Goal: Task Accomplishment & Management: Complete application form

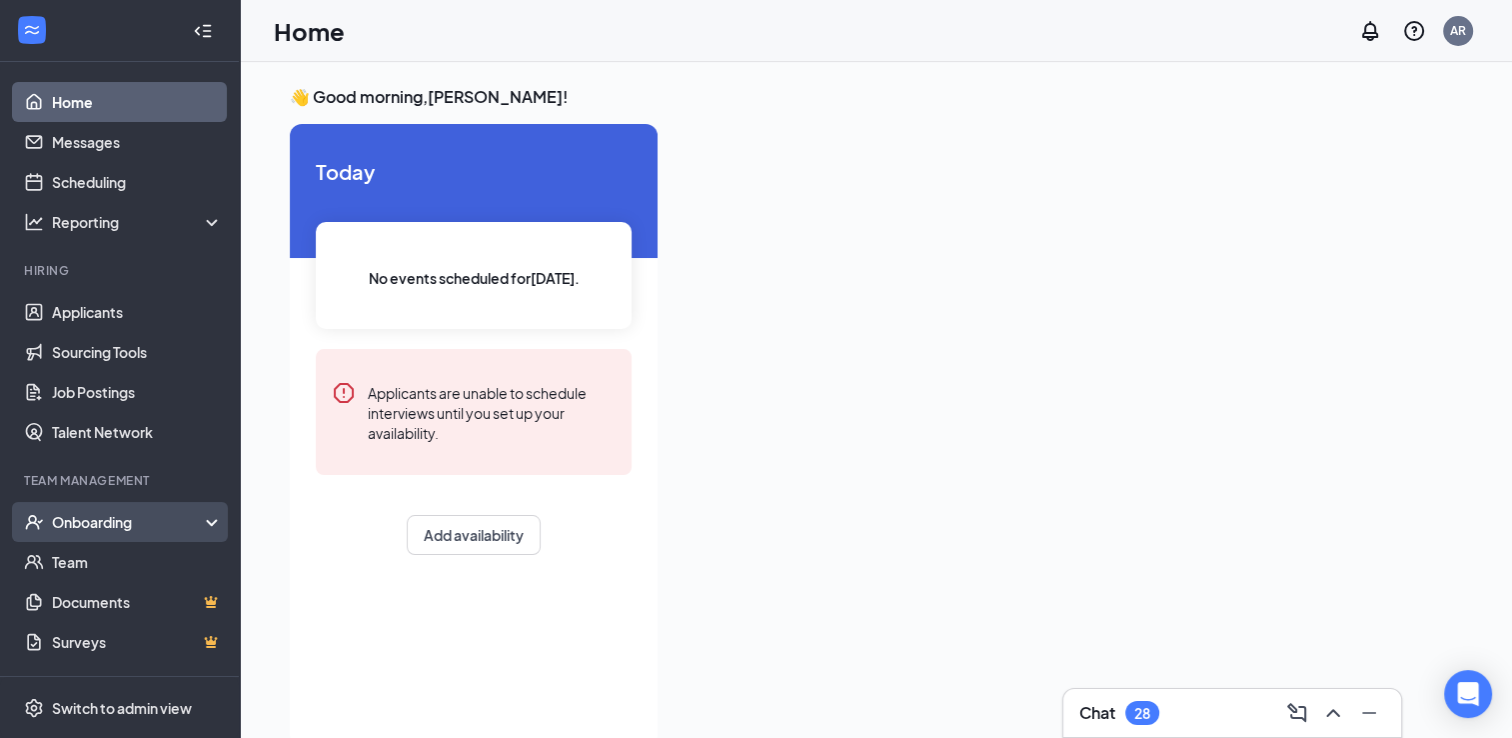
click at [81, 510] on div "Onboarding" at bounding box center [120, 522] width 240 height 40
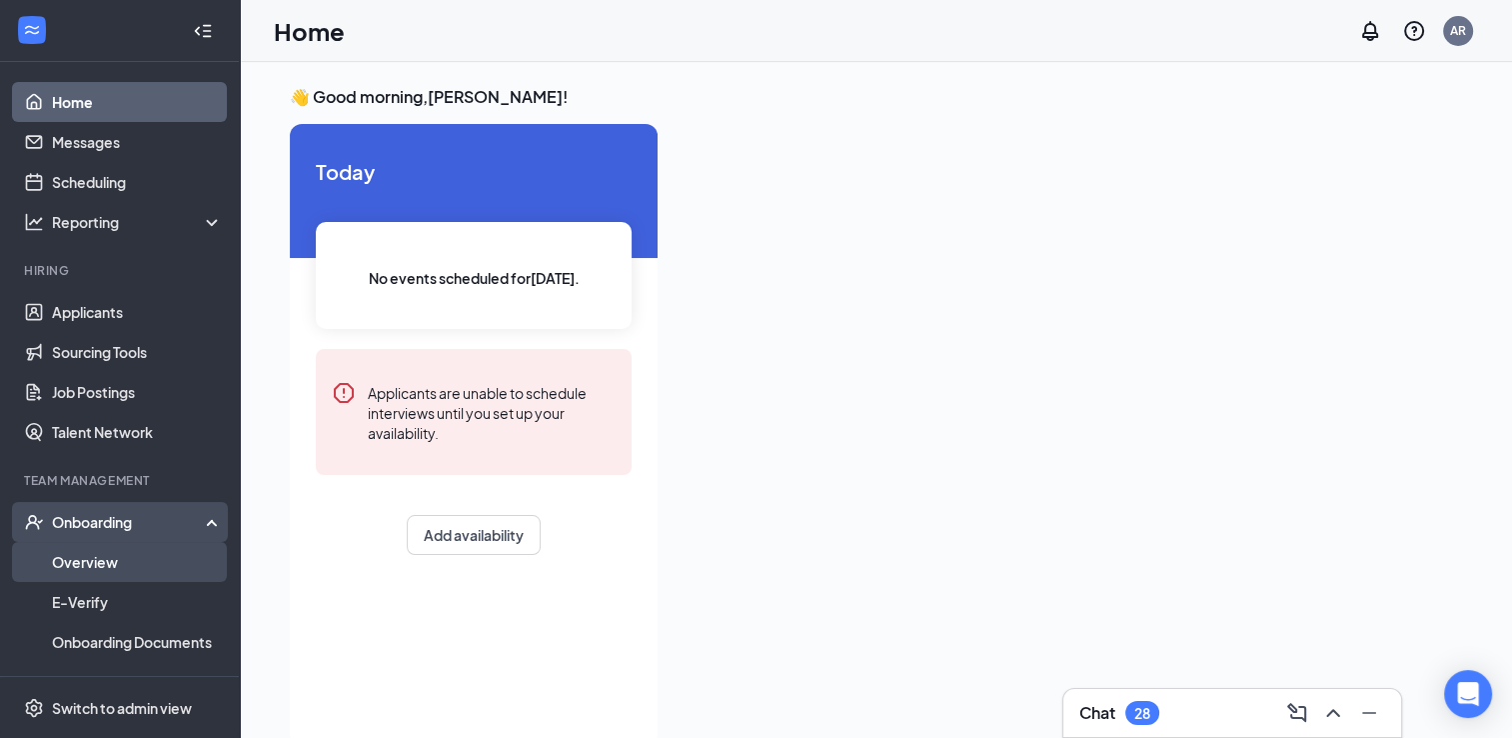
click at [94, 559] on link "Overview" at bounding box center [137, 562] width 171 height 40
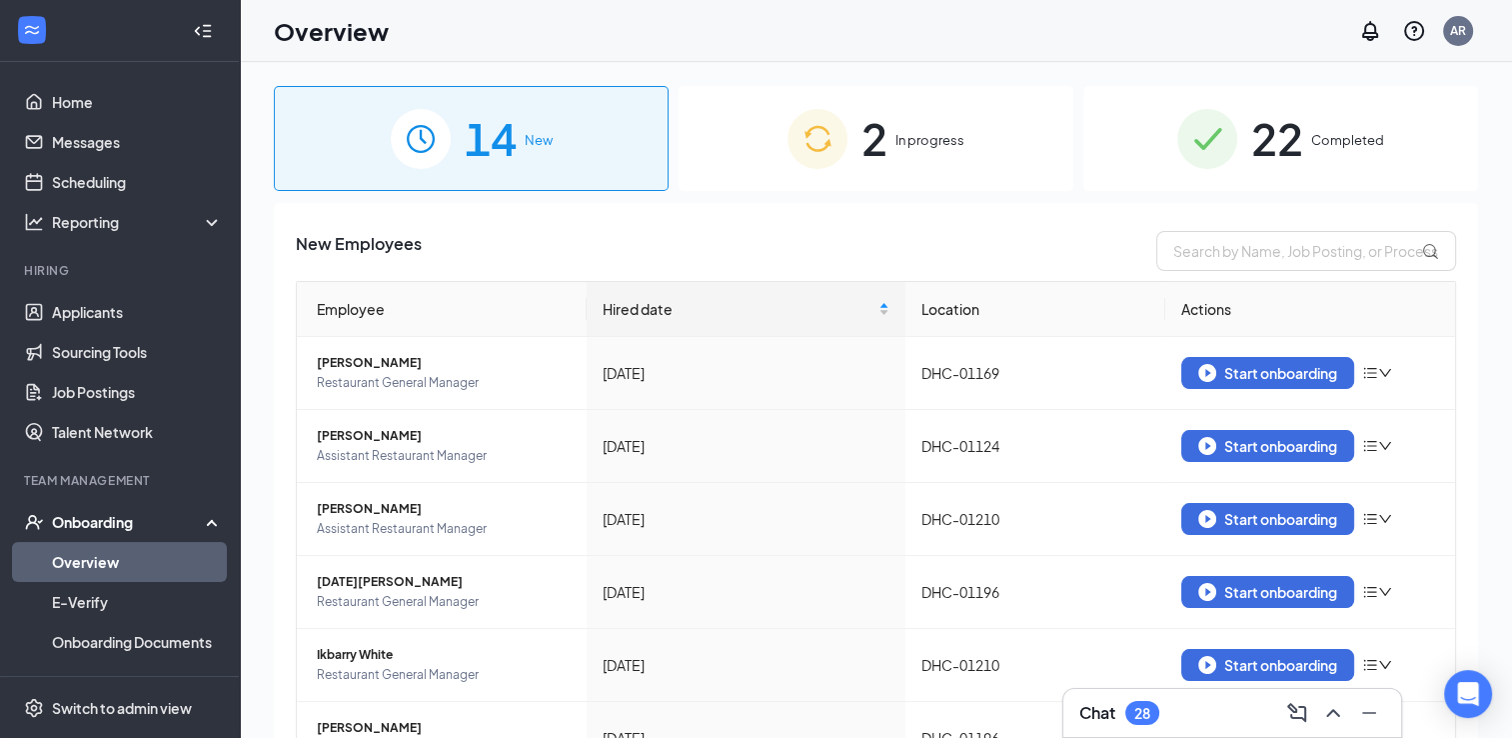
click at [850, 138] on div "2 In progress" at bounding box center [876, 138] width 395 height 105
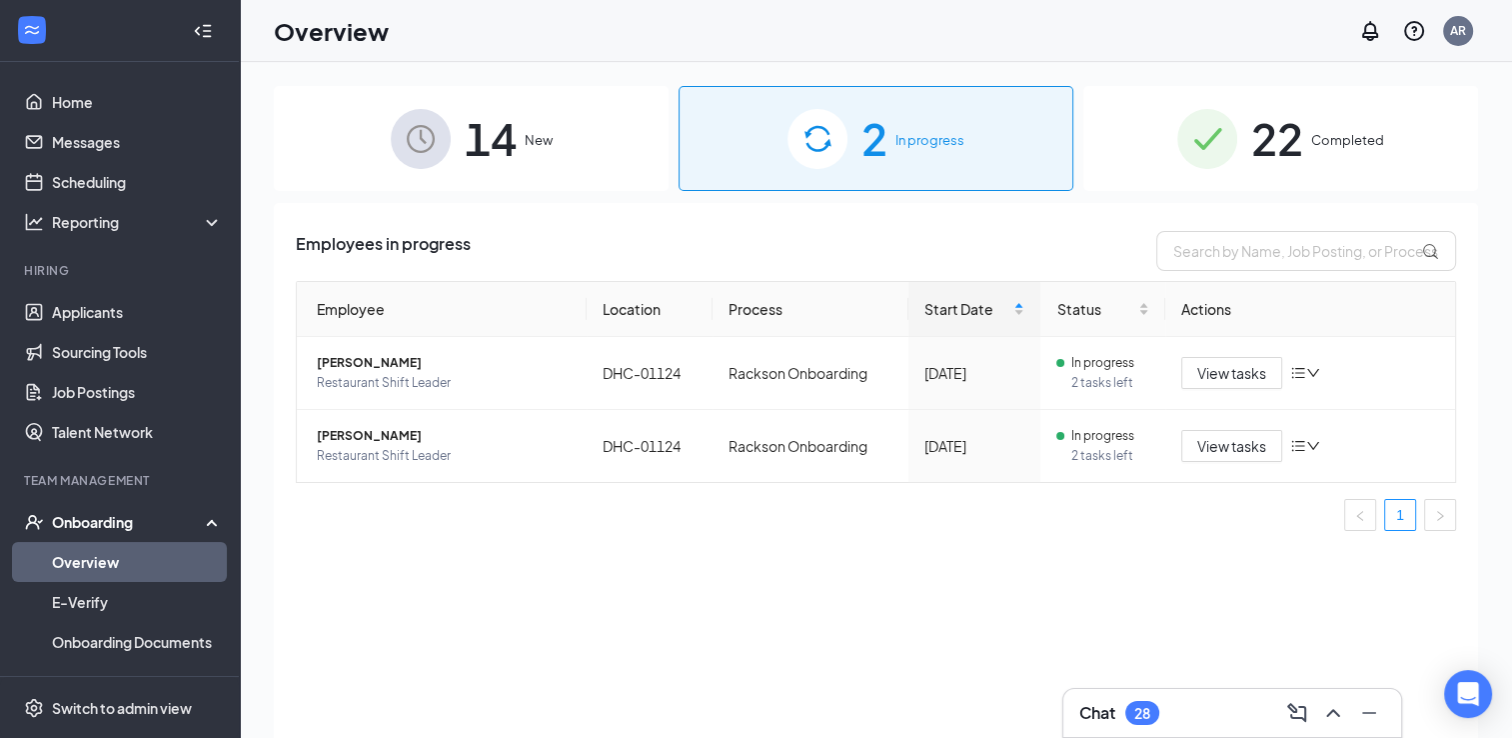
click at [457, 163] on div "14 New" at bounding box center [471, 138] width 395 height 105
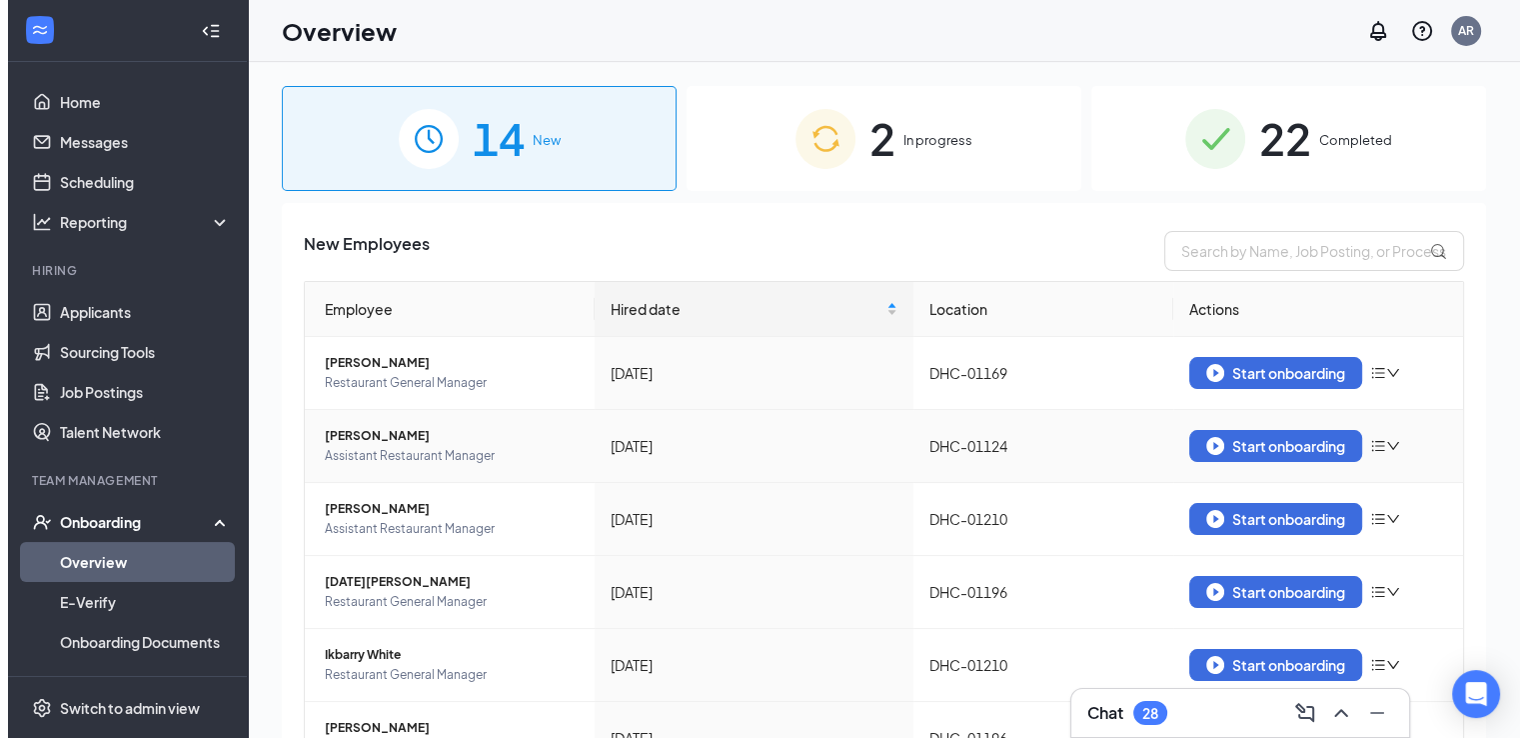
scroll to position [395, 0]
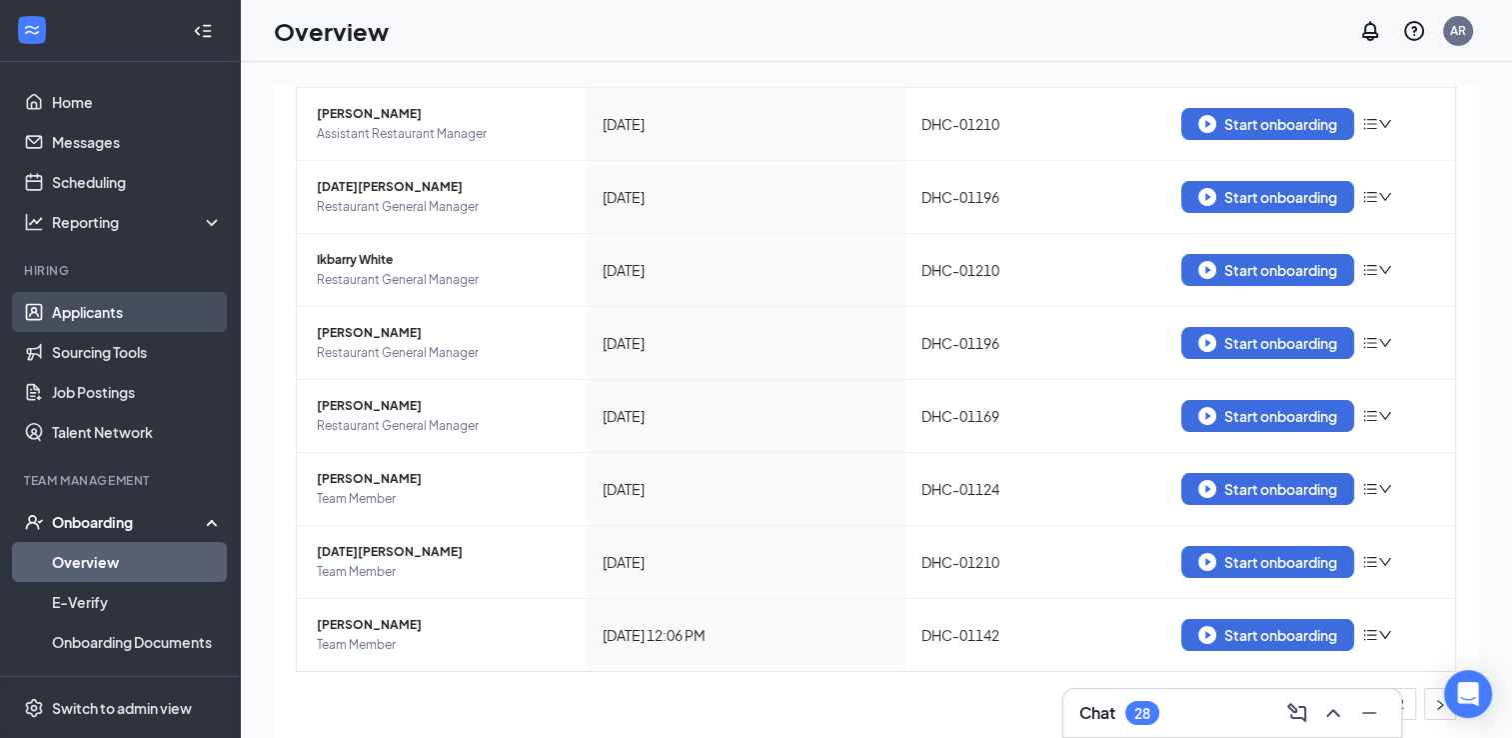
click at [107, 307] on link "Applicants" at bounding box center [137, 312] width 171 height 40
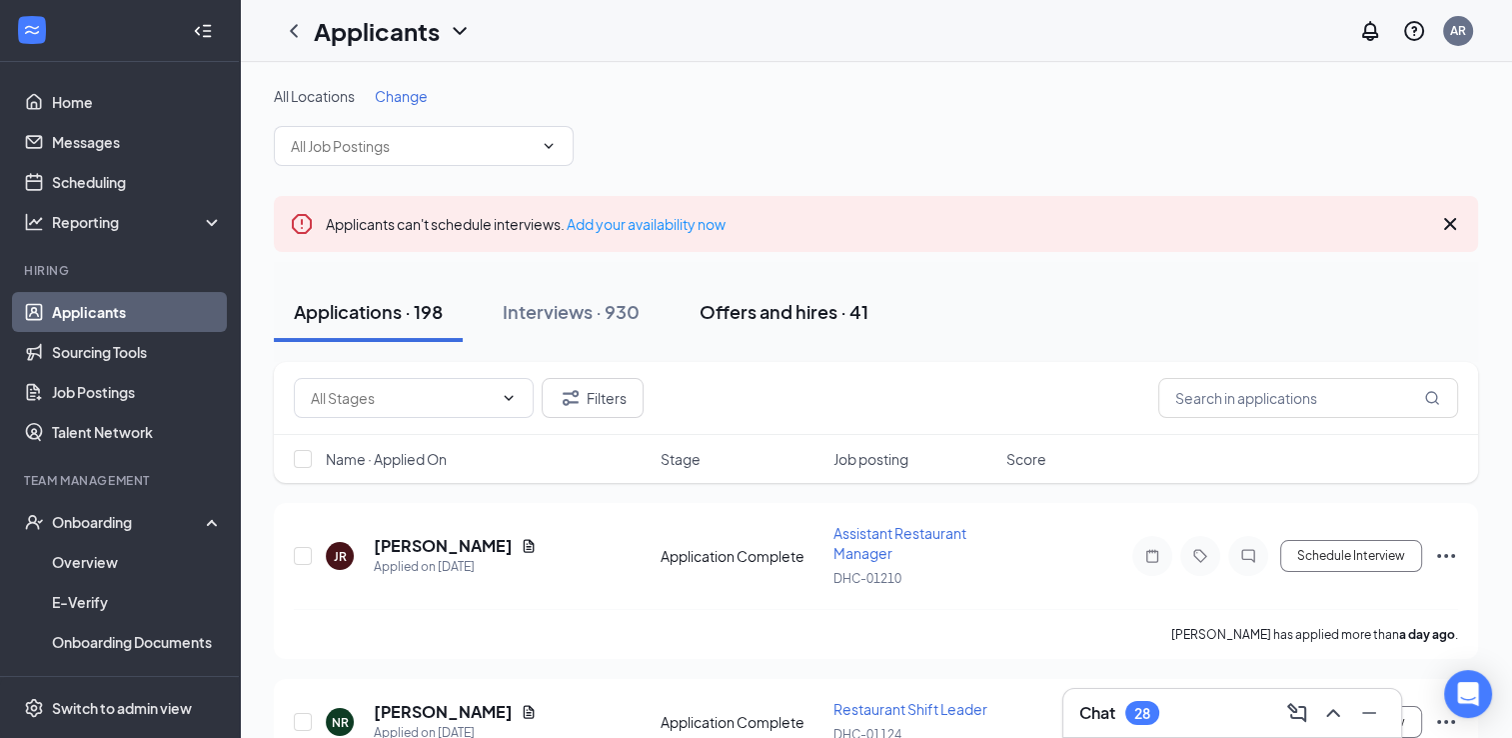
click at [775, 309] on div "Offers and hires · 41" at bounding box center [784, 311] width 169 height 25
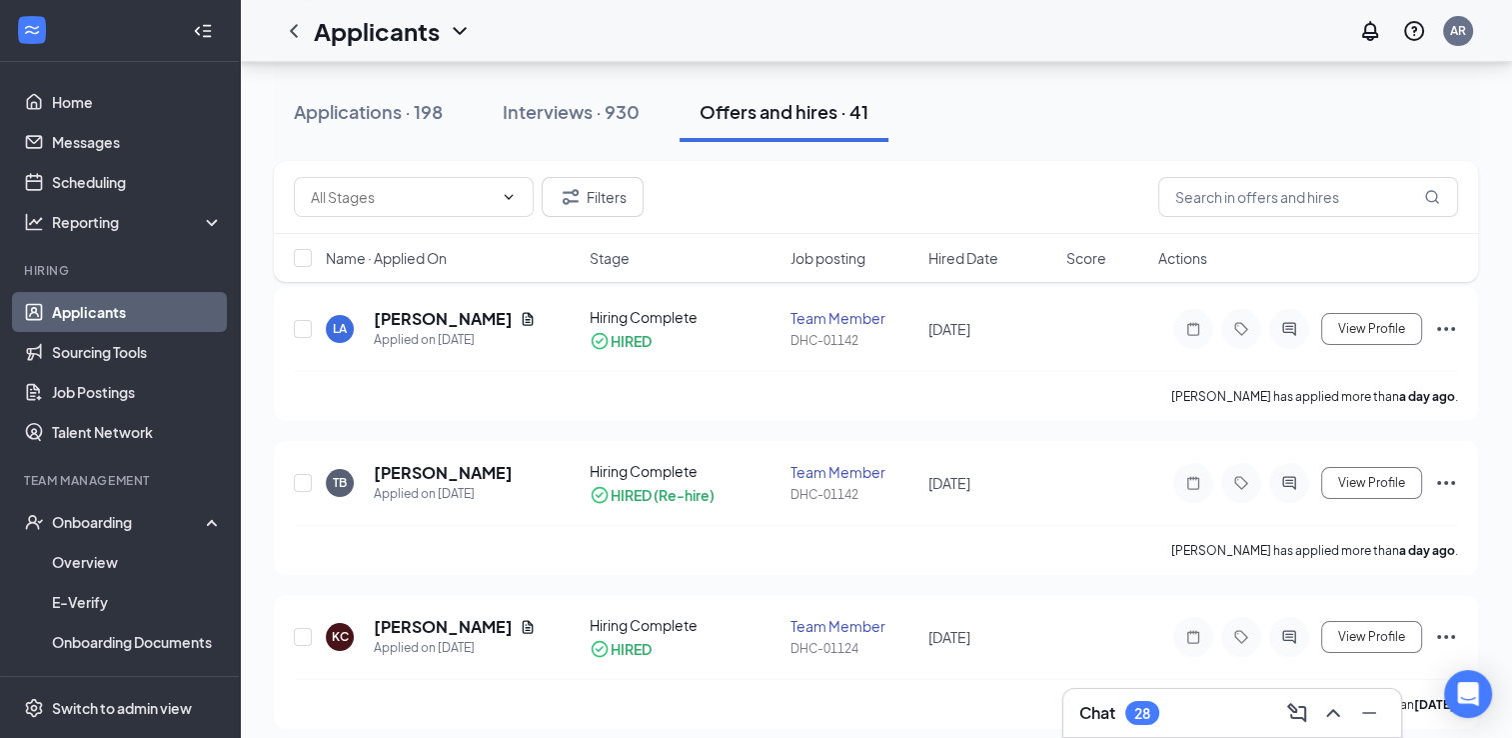
scroll to position [216, 0]
click at [517, 199] on span at bounding box center [414, 197] width 240 height 40
click at [1030, 141] on div "Applications · 198 Interviews · 930 Offers and hires · 41" at bounding box center [876, 112] width 1204 height 60
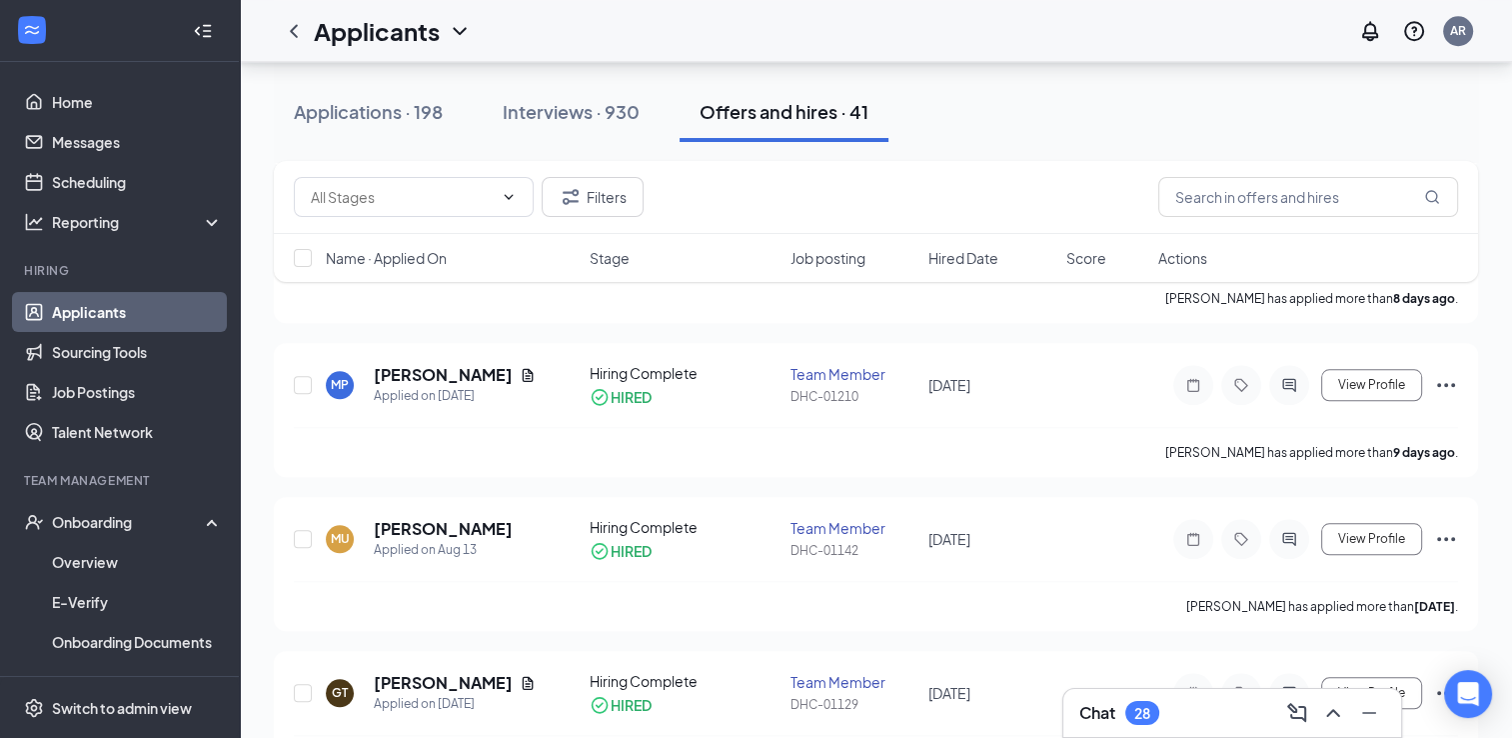
scroll to position [1852, 0]
click at [956, 267] on span "Hired Date" at bounding box center [964, 258] width 70 height 20
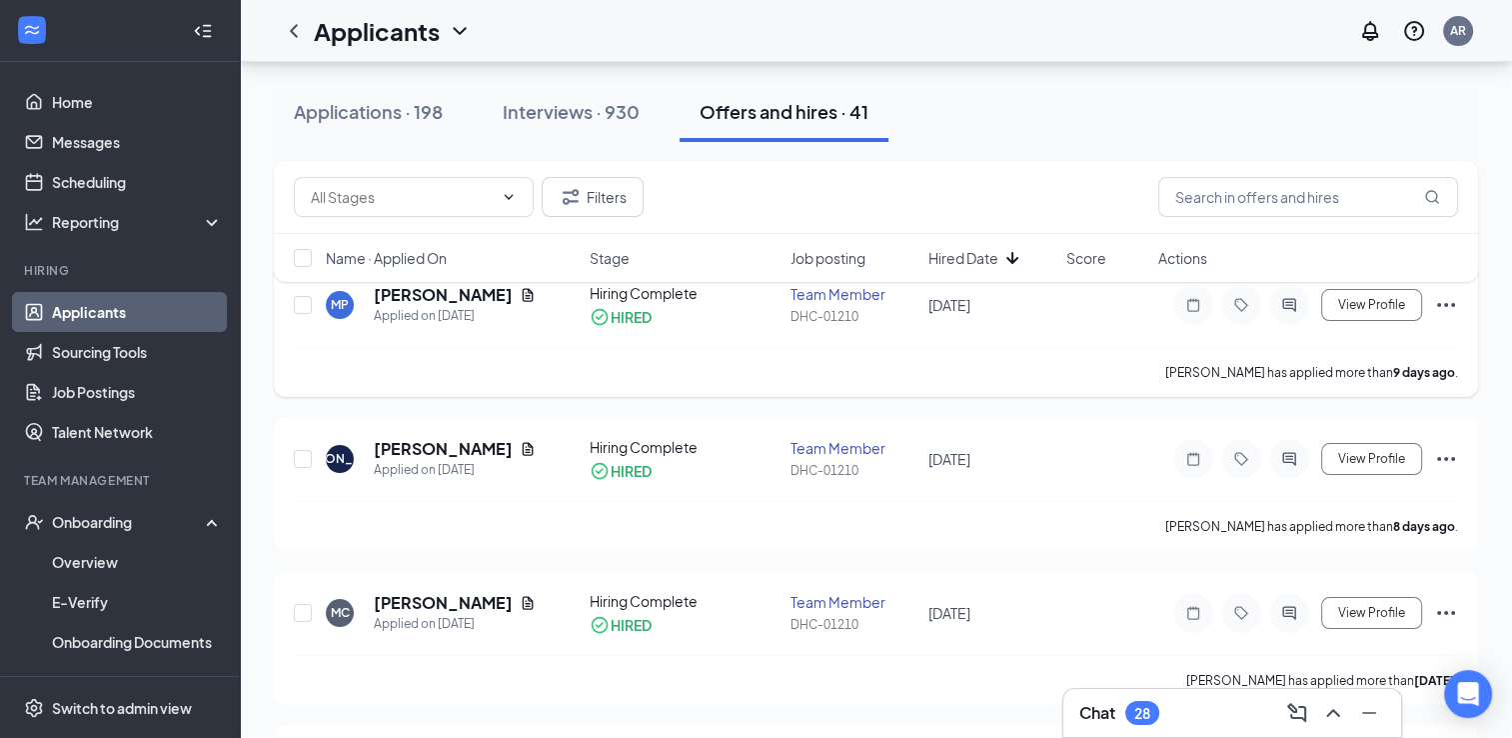
scroll to position [232, 0]
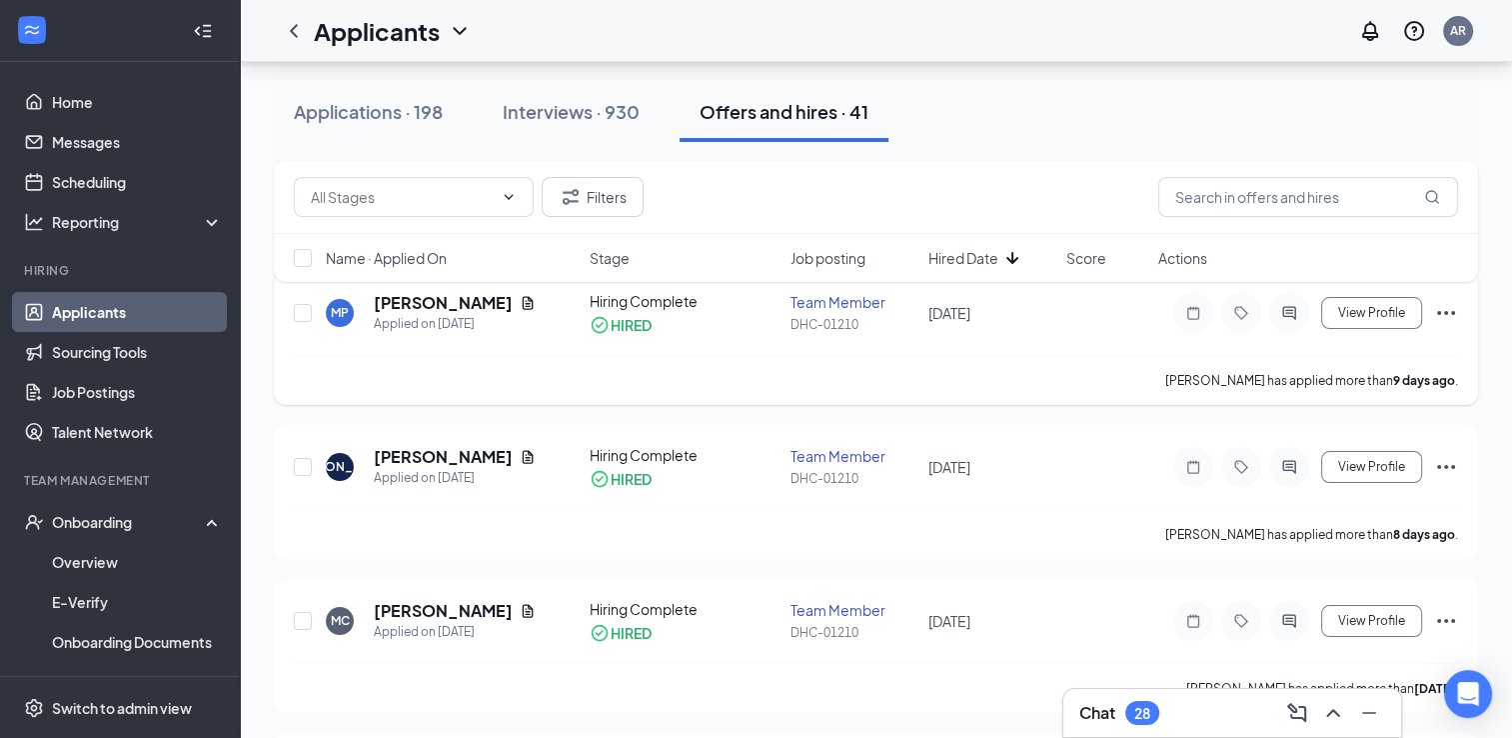
click at [1456, 310] on icon "Ellipses" at bounding box center [1446, 313] width 24 height 24
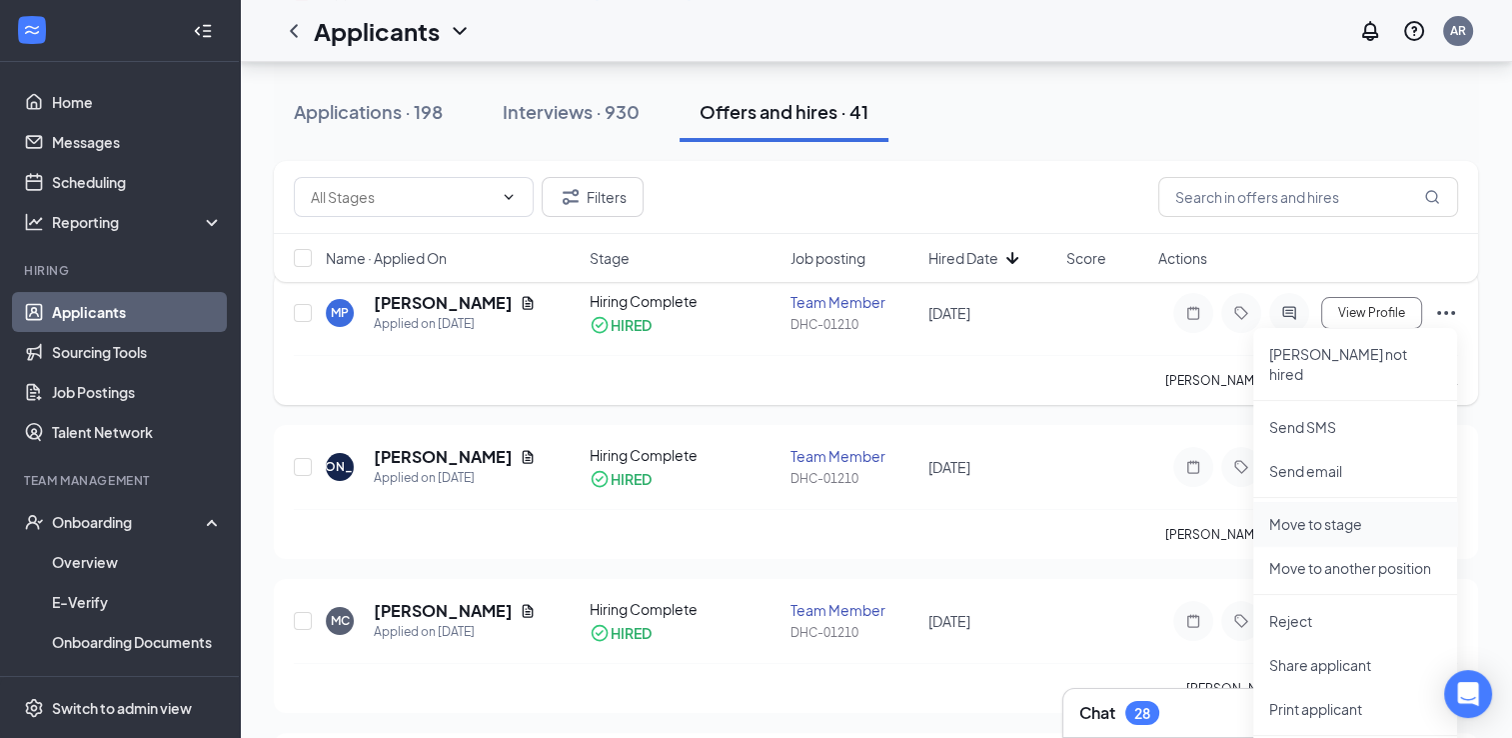
click at [1367, 514] on p "Move to stage" at bounding box center [1355, 524] width 172 height 20
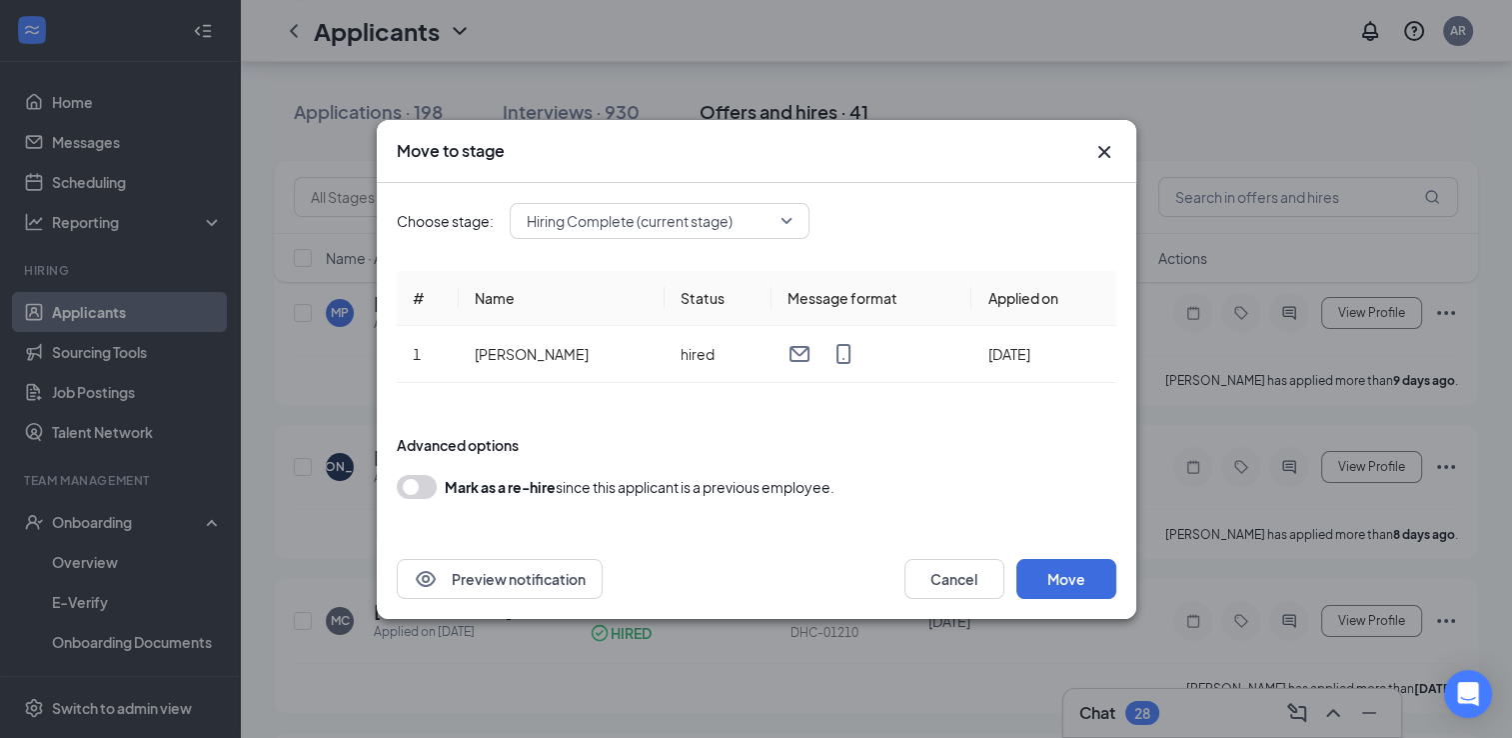
click at [1105, 147] on icon "Cross" at bounding box center [1104, 152] width 24 height 24
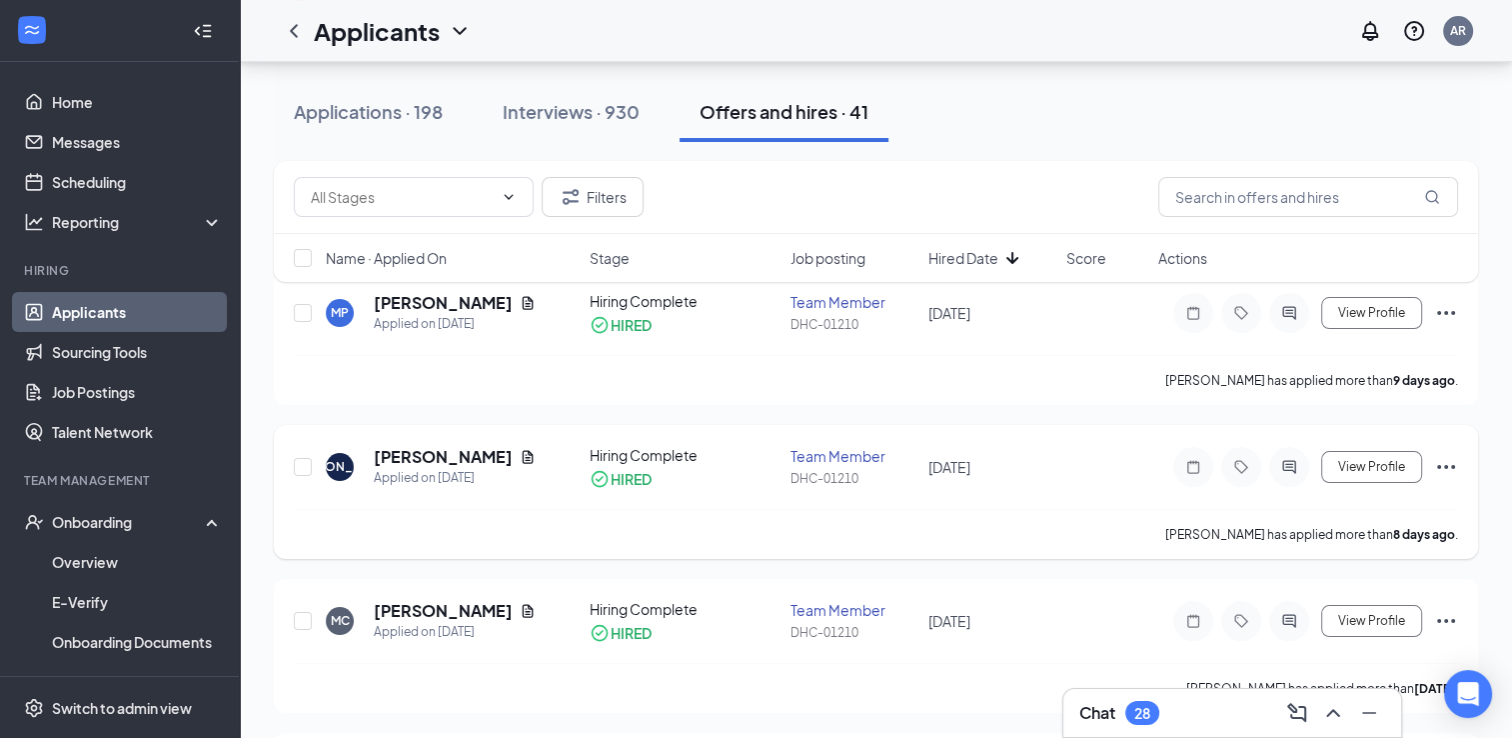
click at [1446, 467] on icon "Ellipses" at bounding box center [1446, 467] width 24 height 24
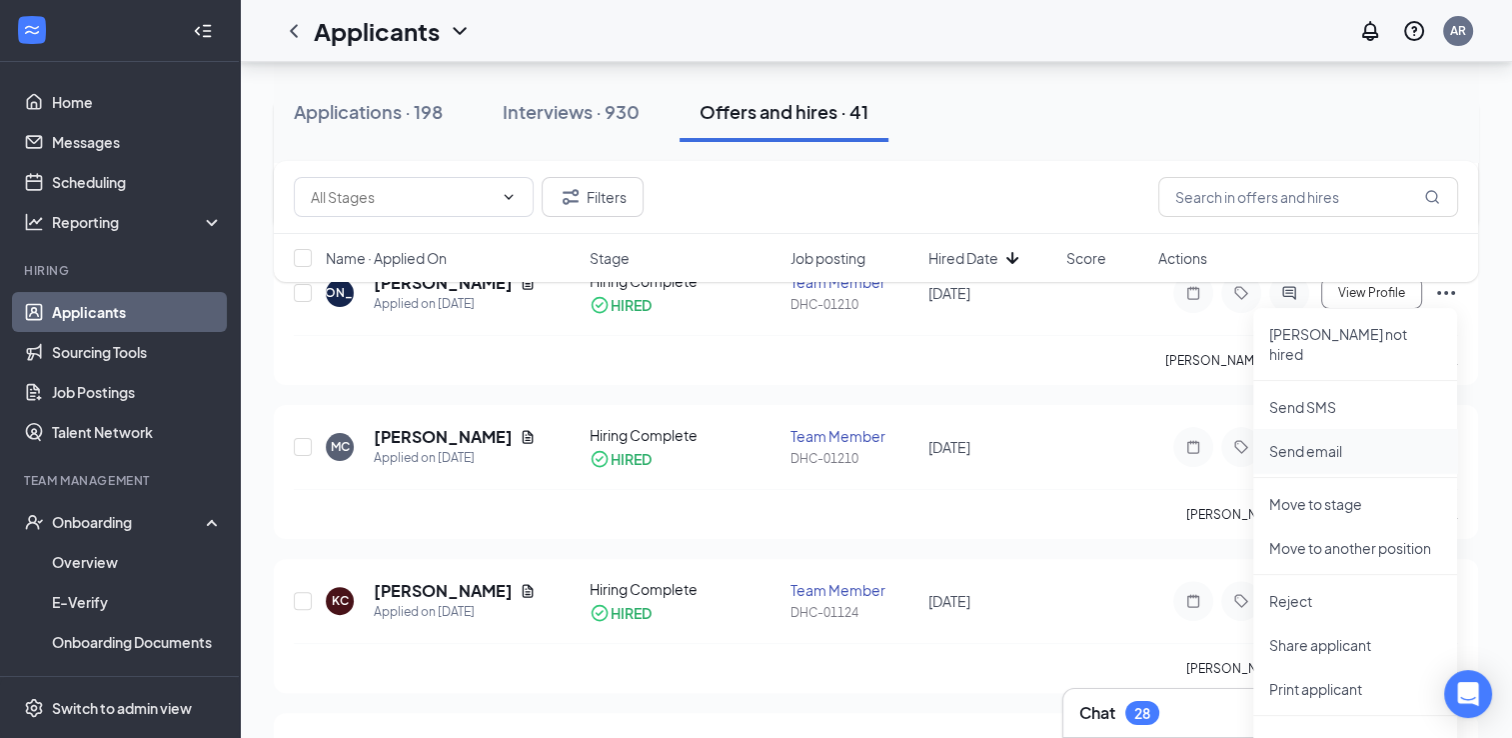
scroll to position [407, 0]
click at [1313, 493] on p "Move to stage" at bounding box center [1355, 503] width 172 height 20
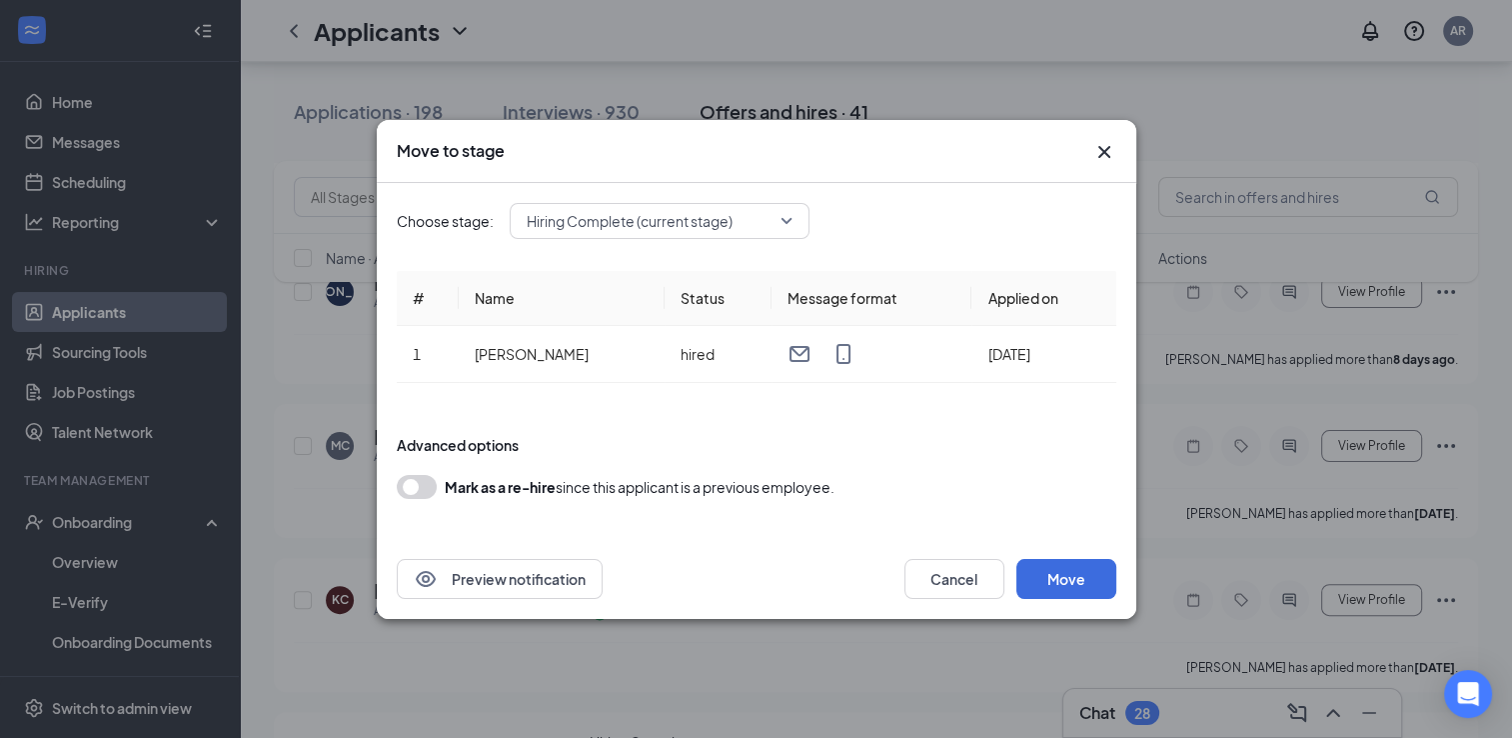
click at [1092, 159] on icon "Cross" at bounding box center [1104, 152] width 24 height 24
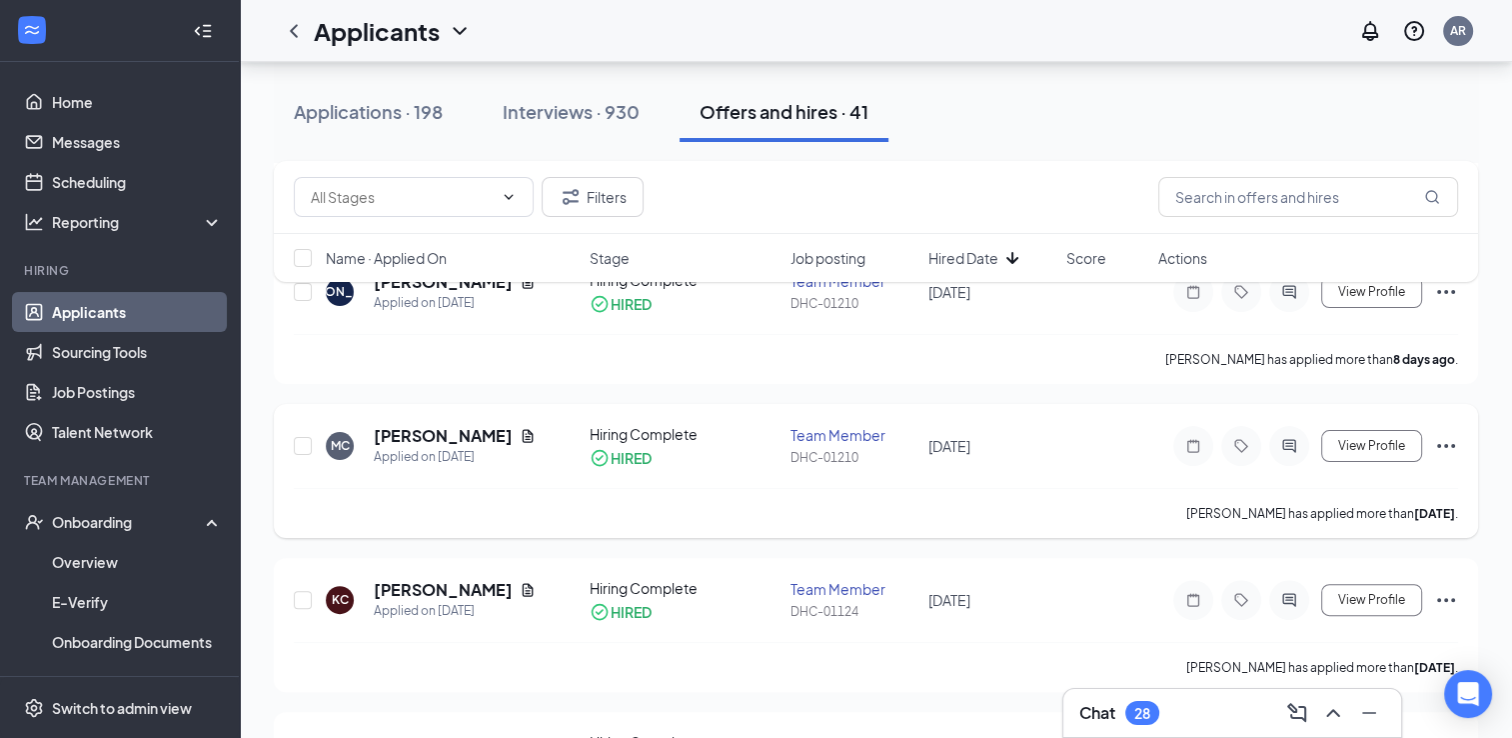
click at [1440, 452] on icon "Ellipses" at bounding box center [1446, 446] width 24 height 24
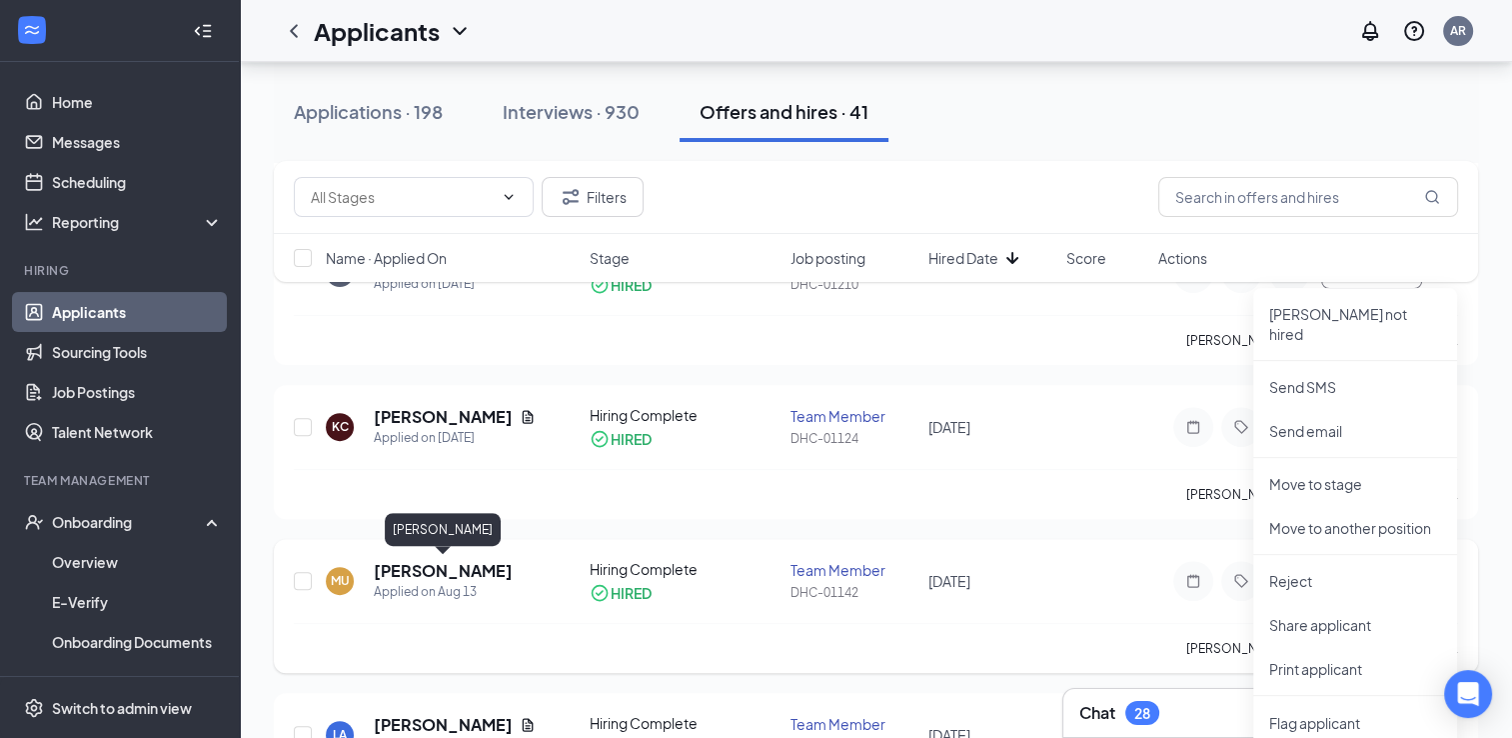
scroll to position [580, 0]
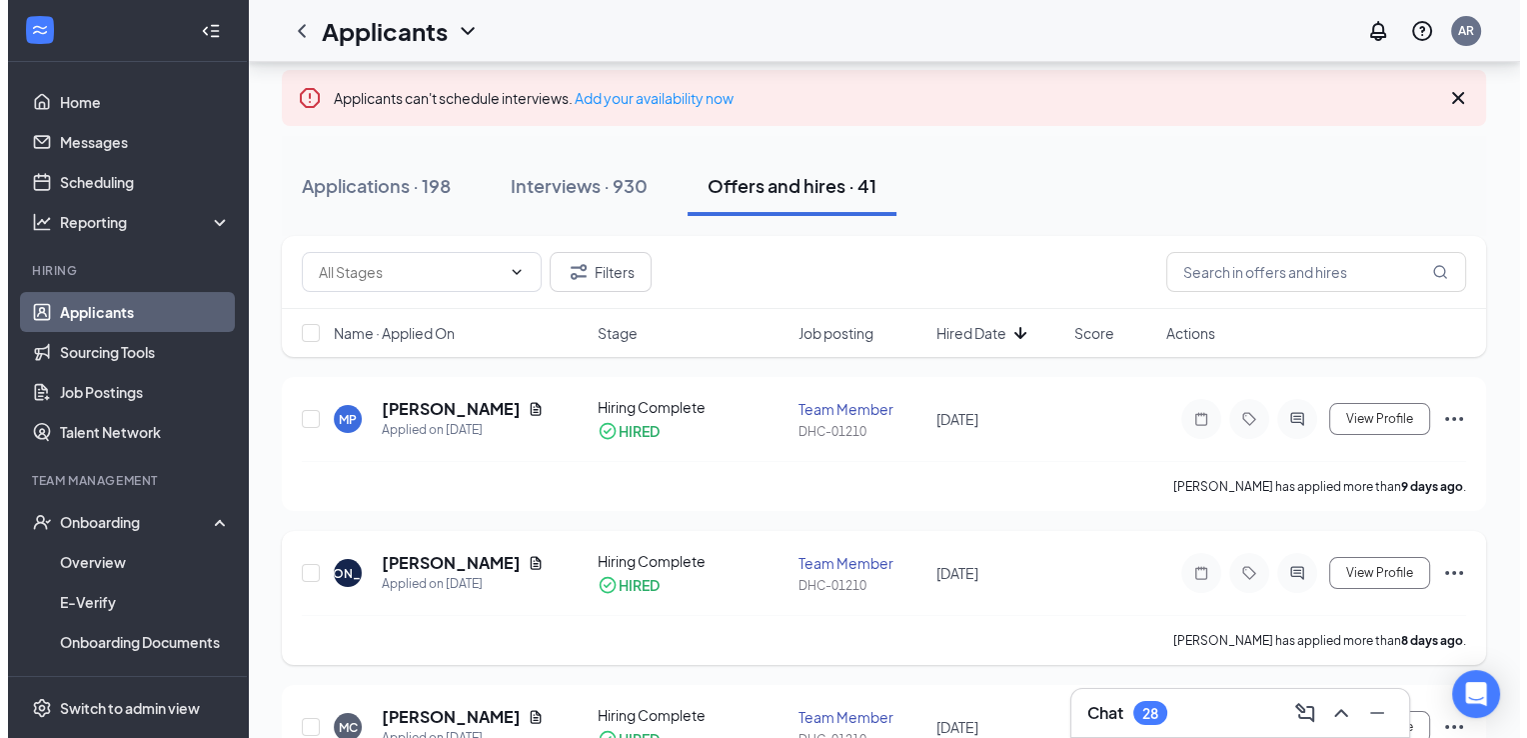
scroll to position [124, 0]
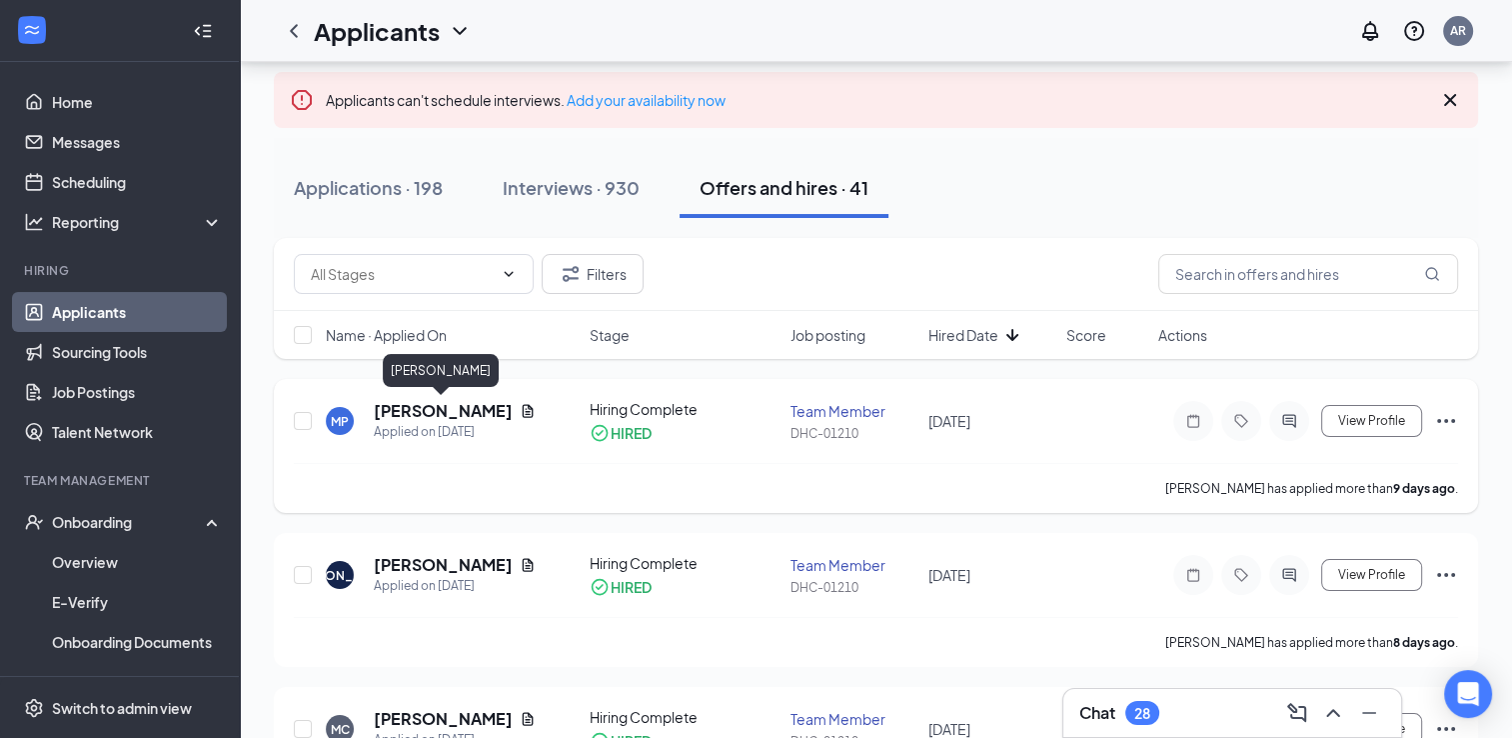
click at [462, 410] on h5 "[PERSON_NAME]" at bounding box center [443, 411] width 138 height 22
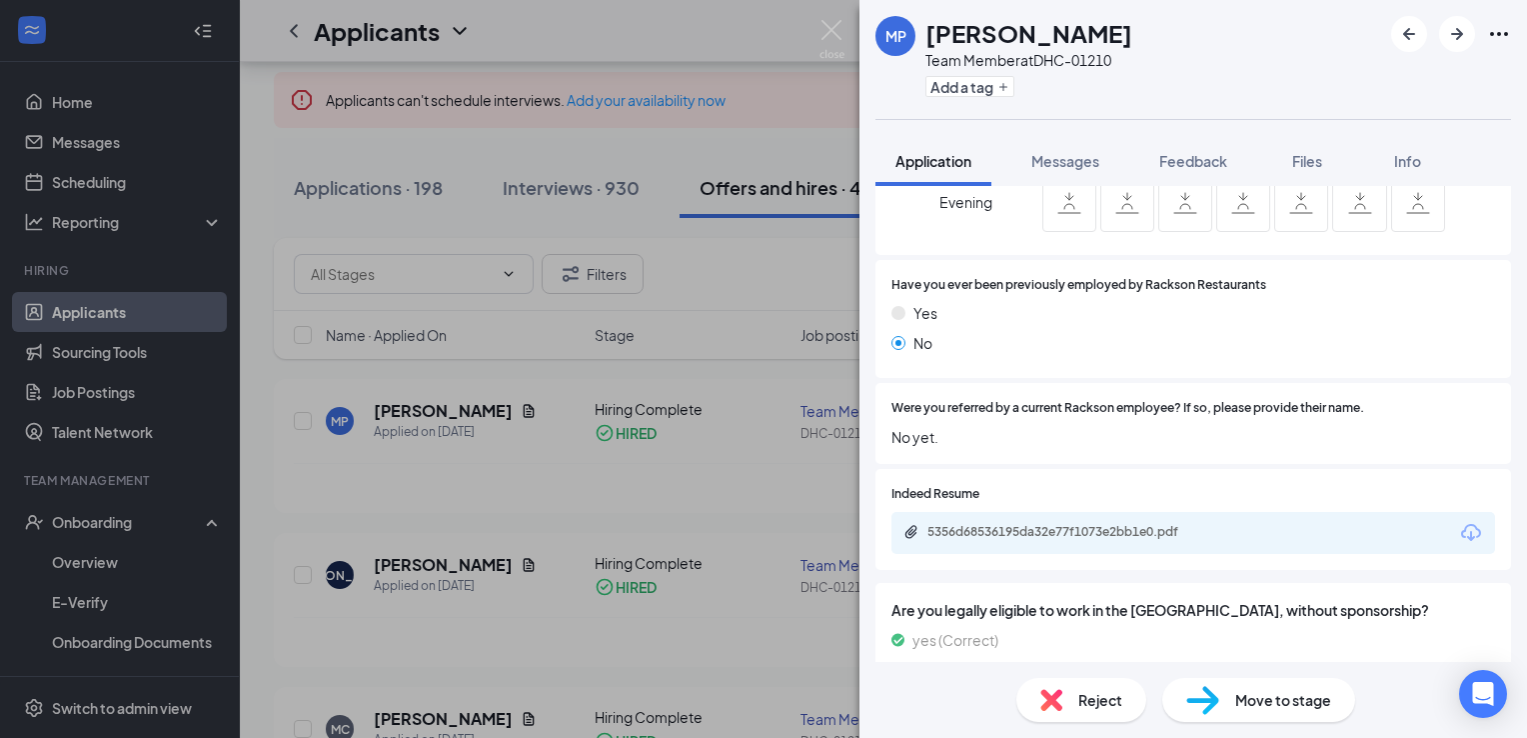
scroll to position [951, 0]
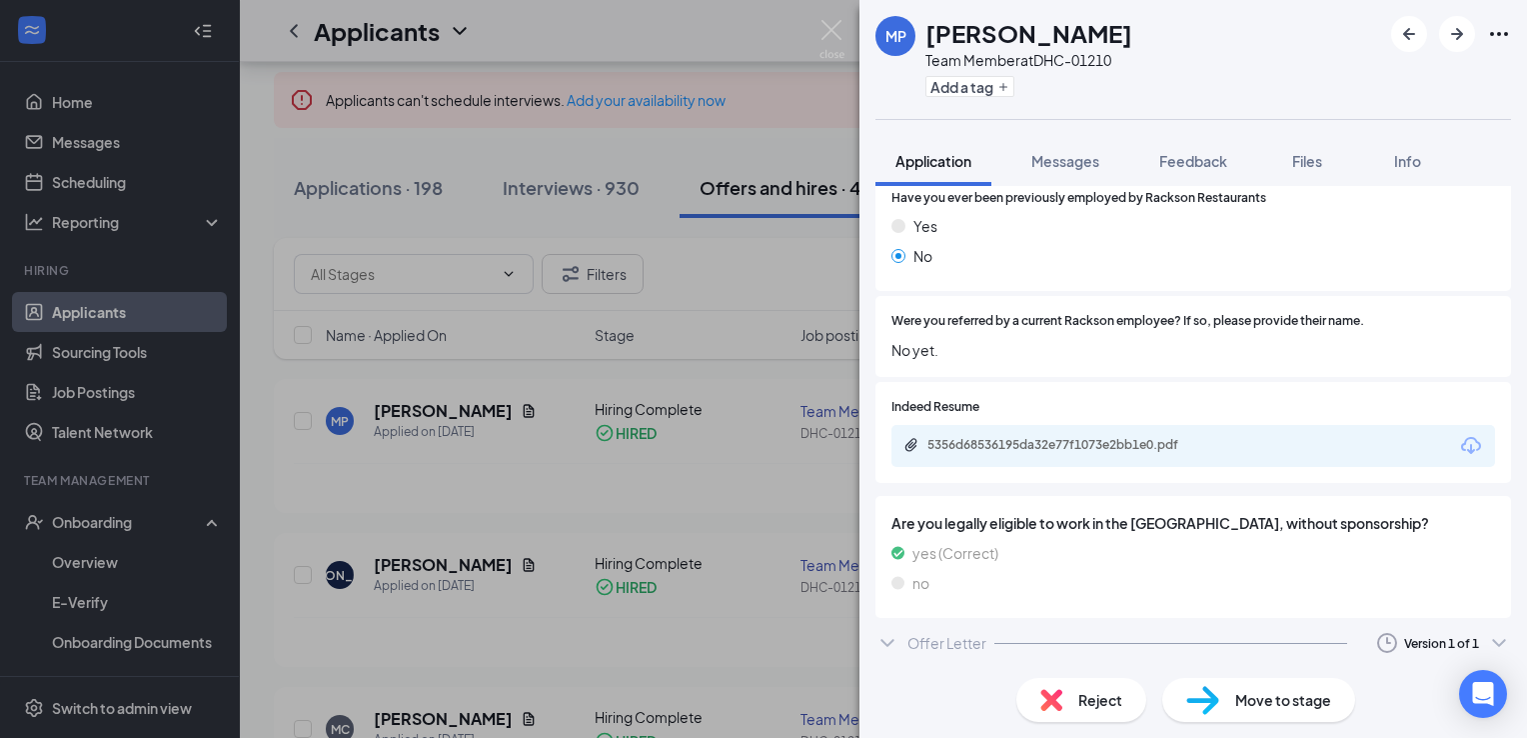
click at [1290, 686] on div "Move to stage" at bounding box center [1258, 700] width 193 height 44
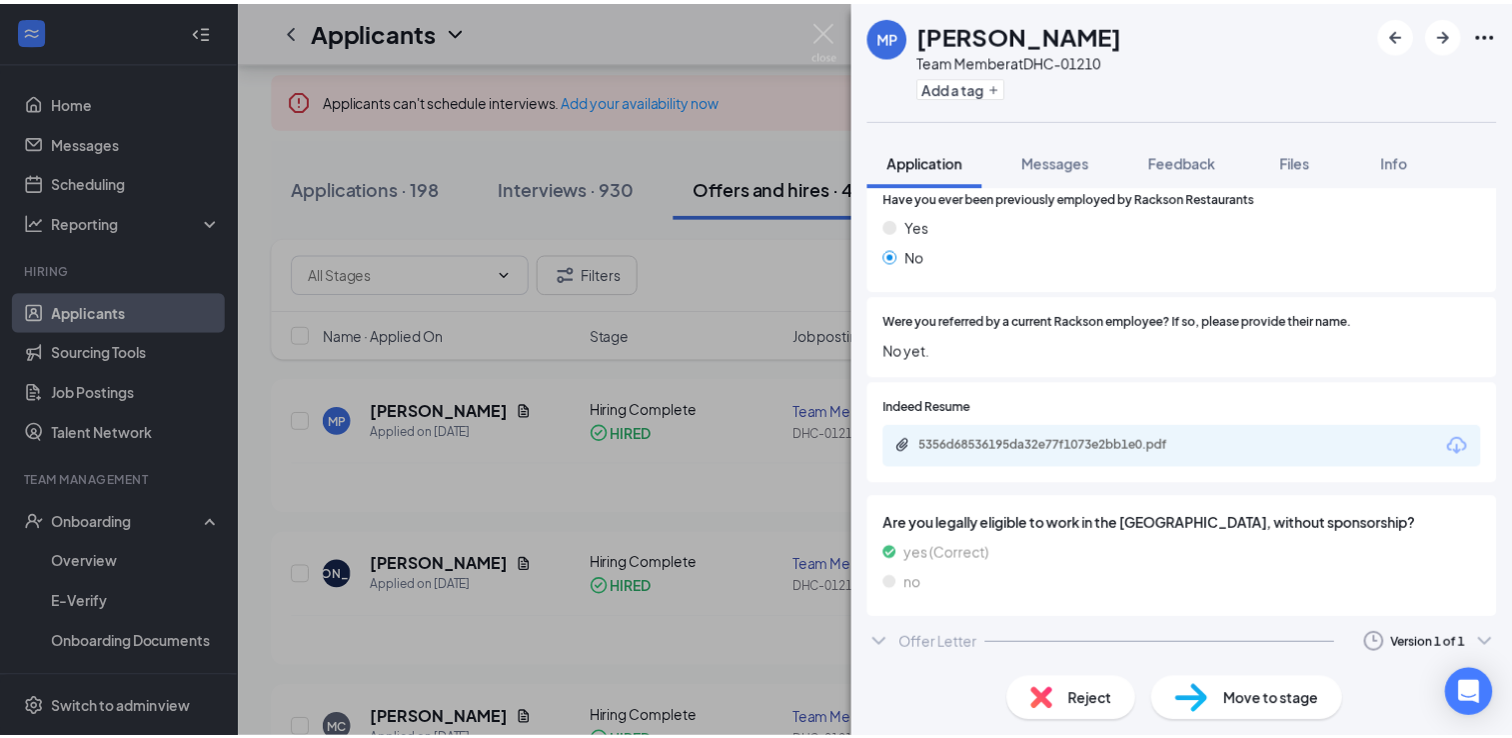
scroll to position [944, 0]
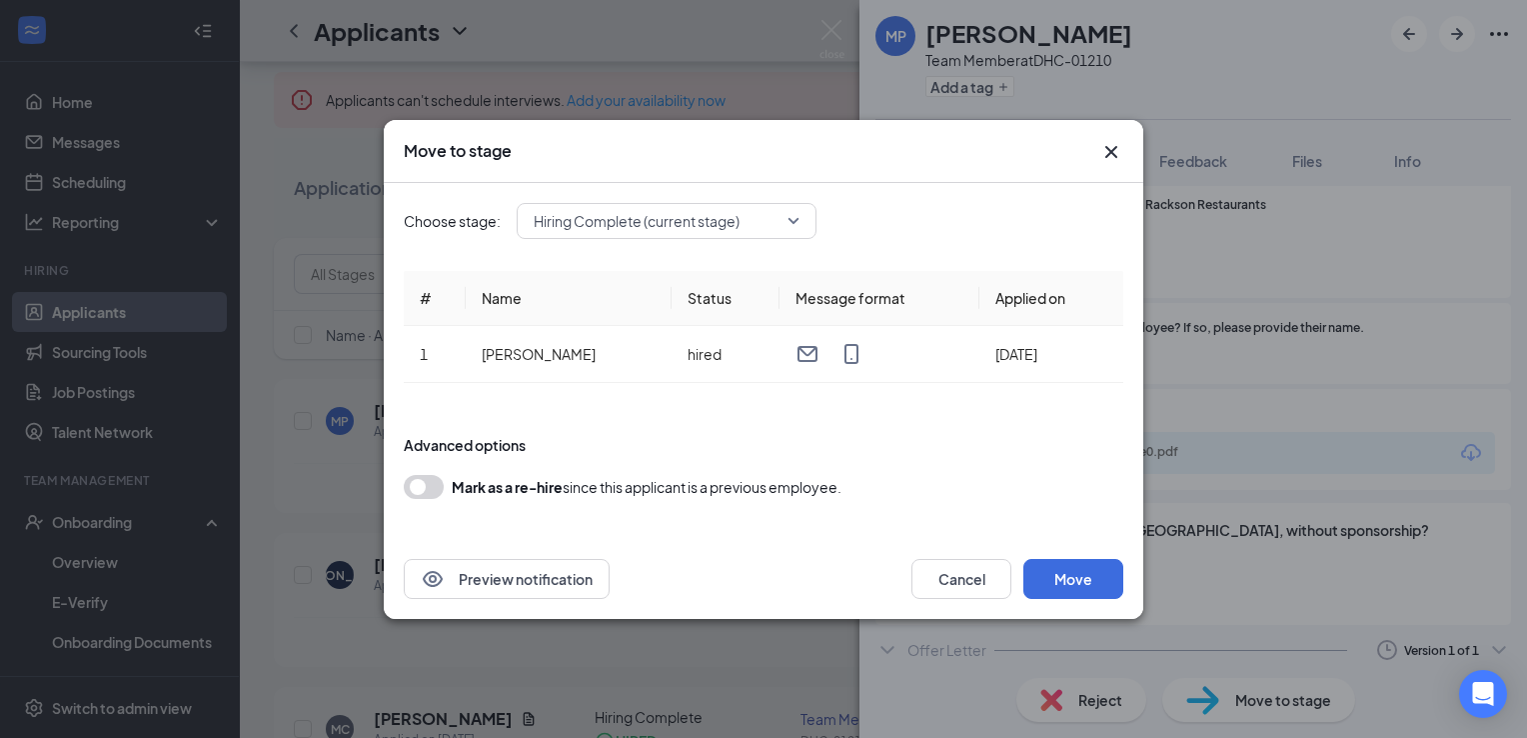
click at [1114, 154] on icon "Cross" at bounding box center [1111, 151] width 12 height 12
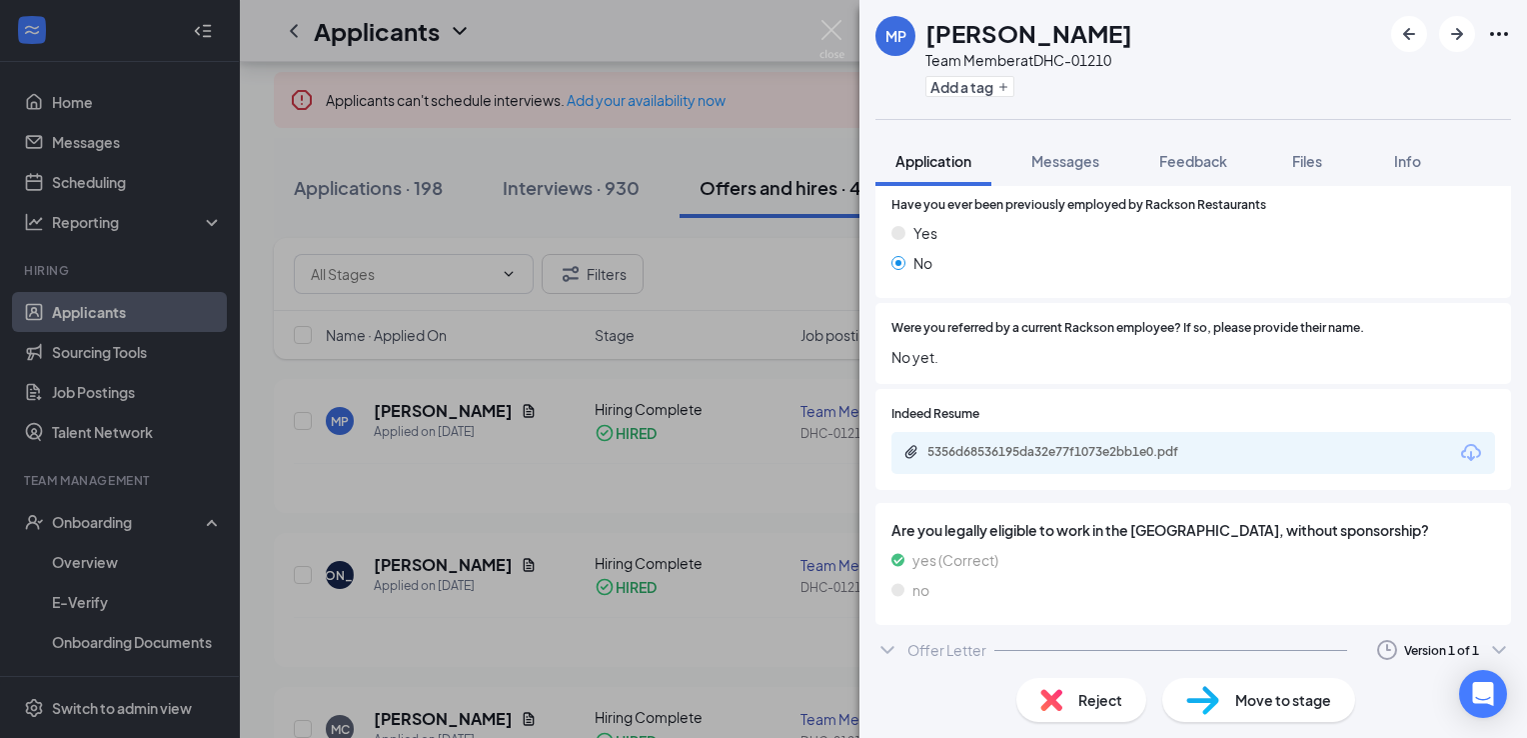
click at [674, 142] on div "MP [PERSON_NAME] Team Member at DHC-01210 Add a tag Application Messages Feedba…" at bounding box center [763, 369] width 1527 height 738
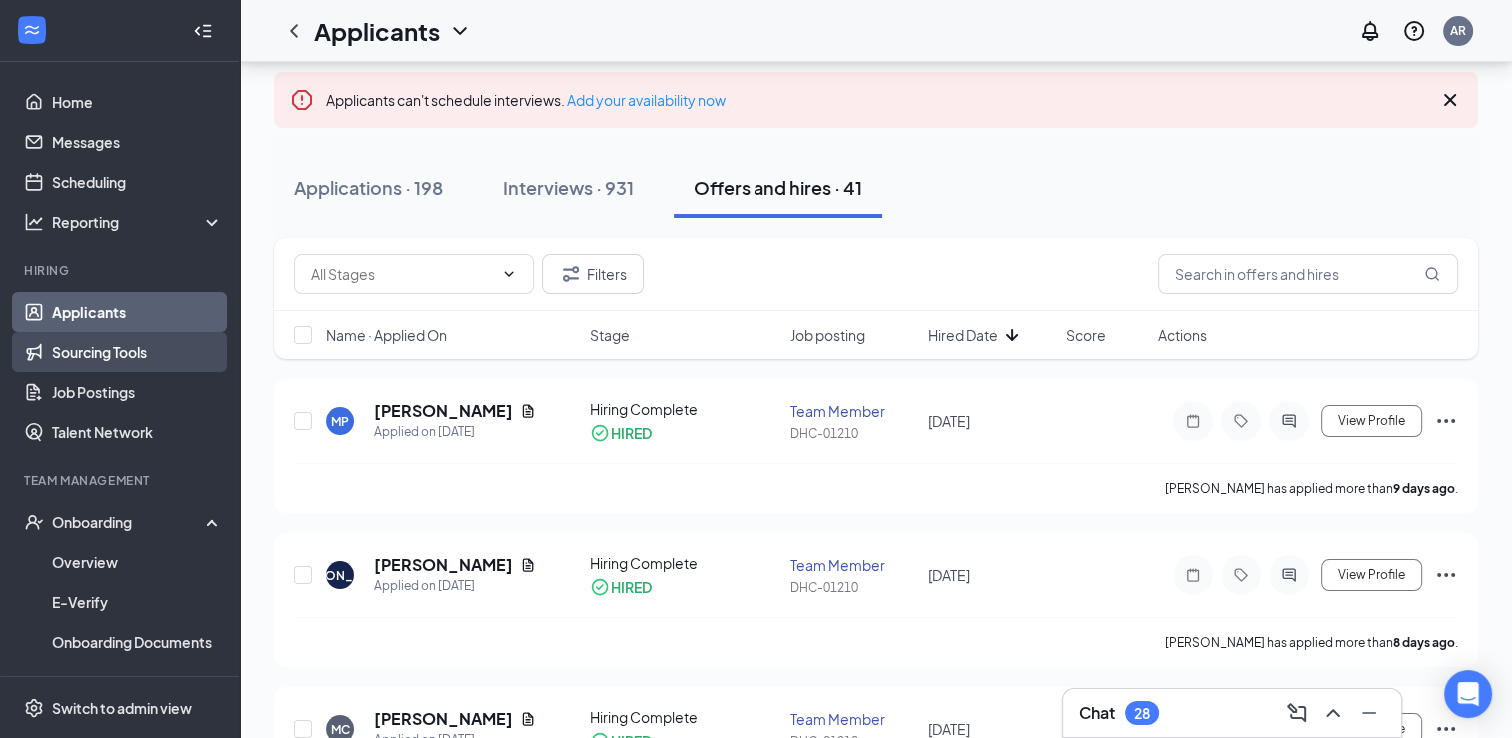
click at [121, 354] on link "Sourcing Tools" at bounding box center [137, 352] width 171 height 40
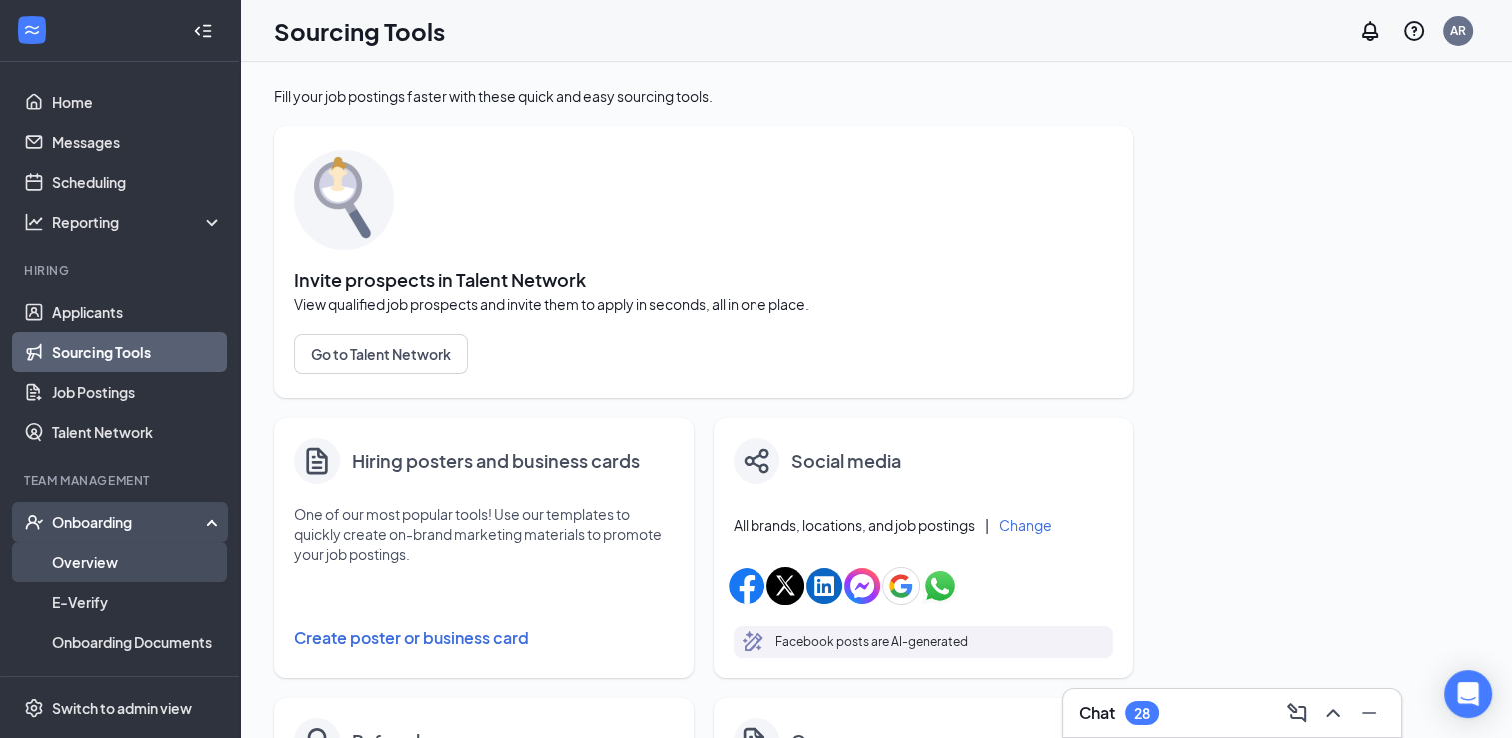
click at [117, 558] on link "Overview" at bounding box center [137, 562] width 171 height 40
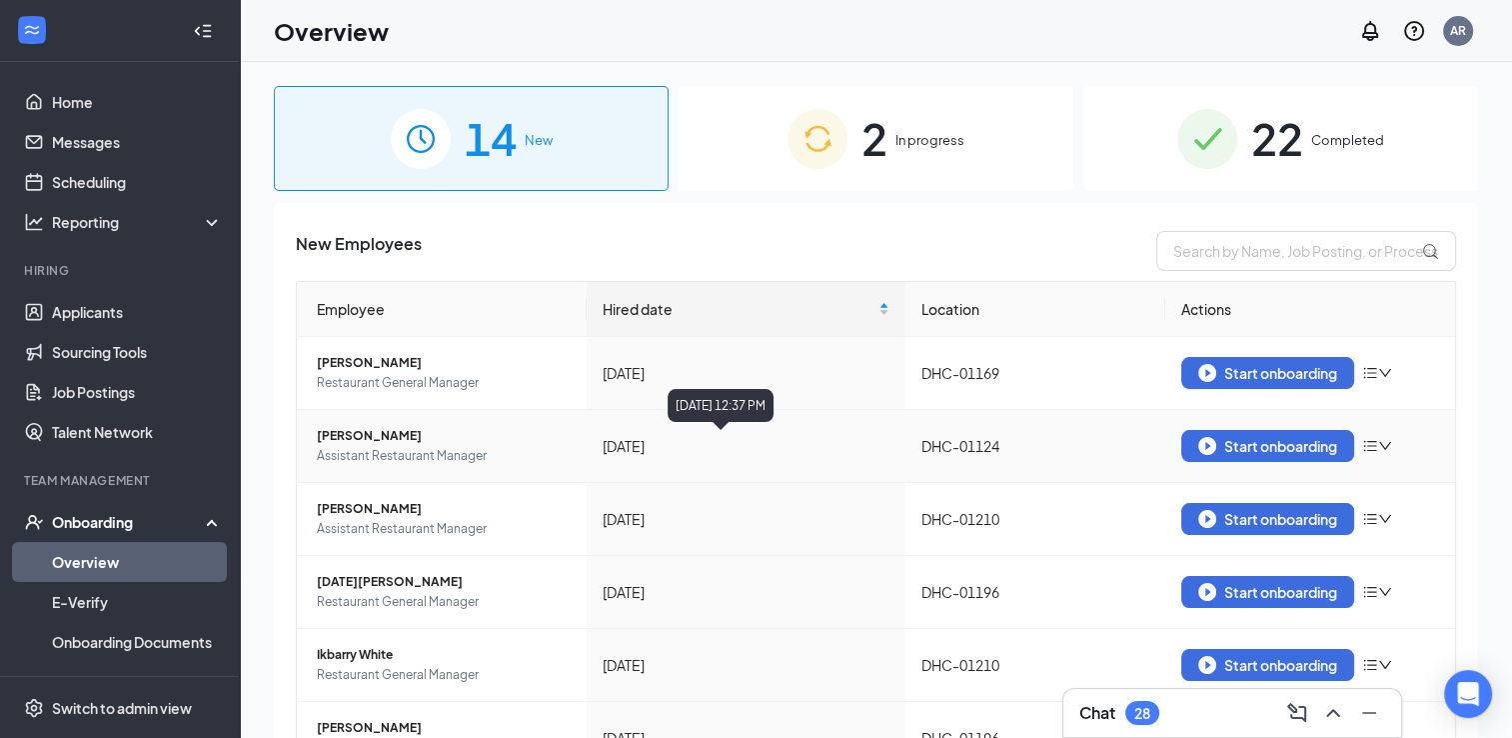
click at [723, 438] on div "[DATE]" at bounding box center [746, 446] width 287 height 22
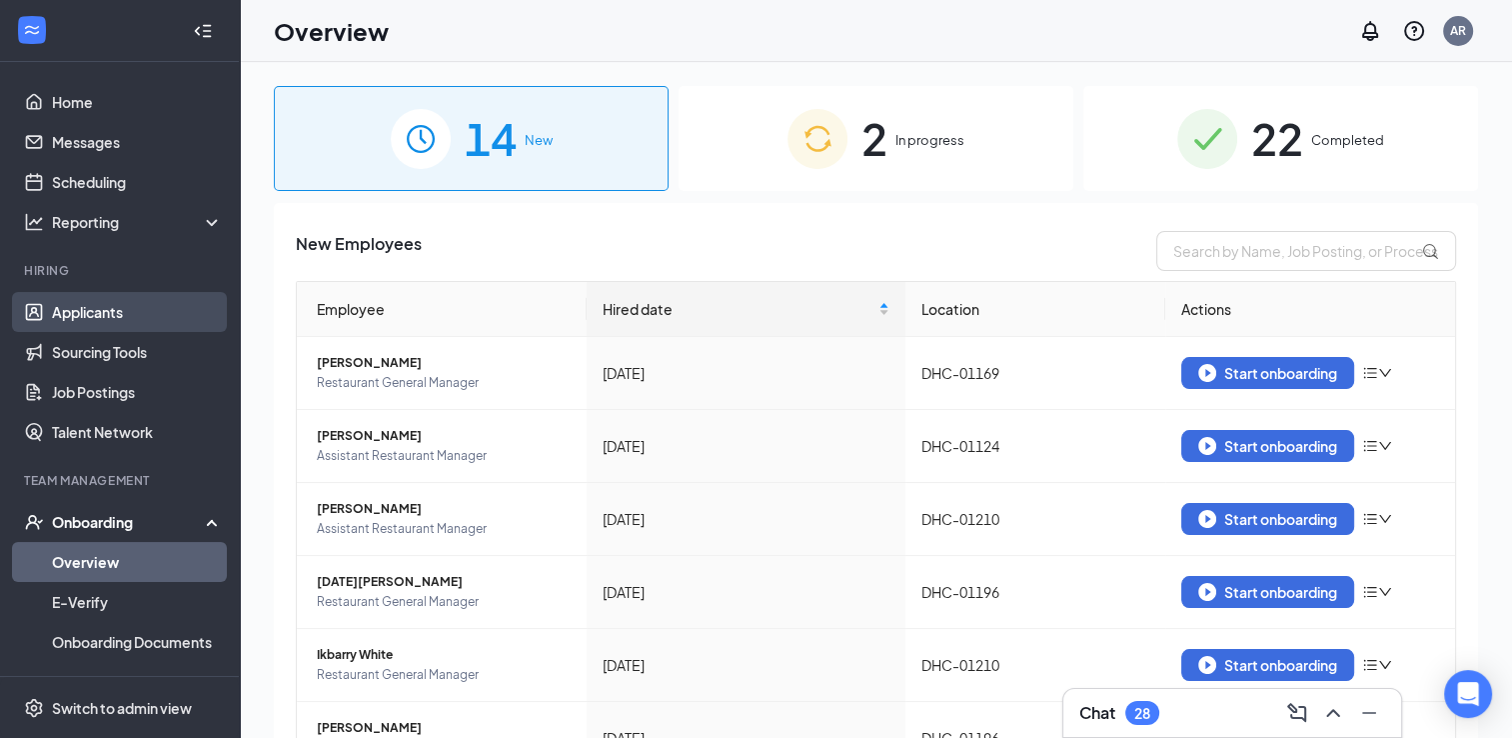
click at [72, 318] on link "Applicants" at bounding box center [137, 312] width 171 height 40
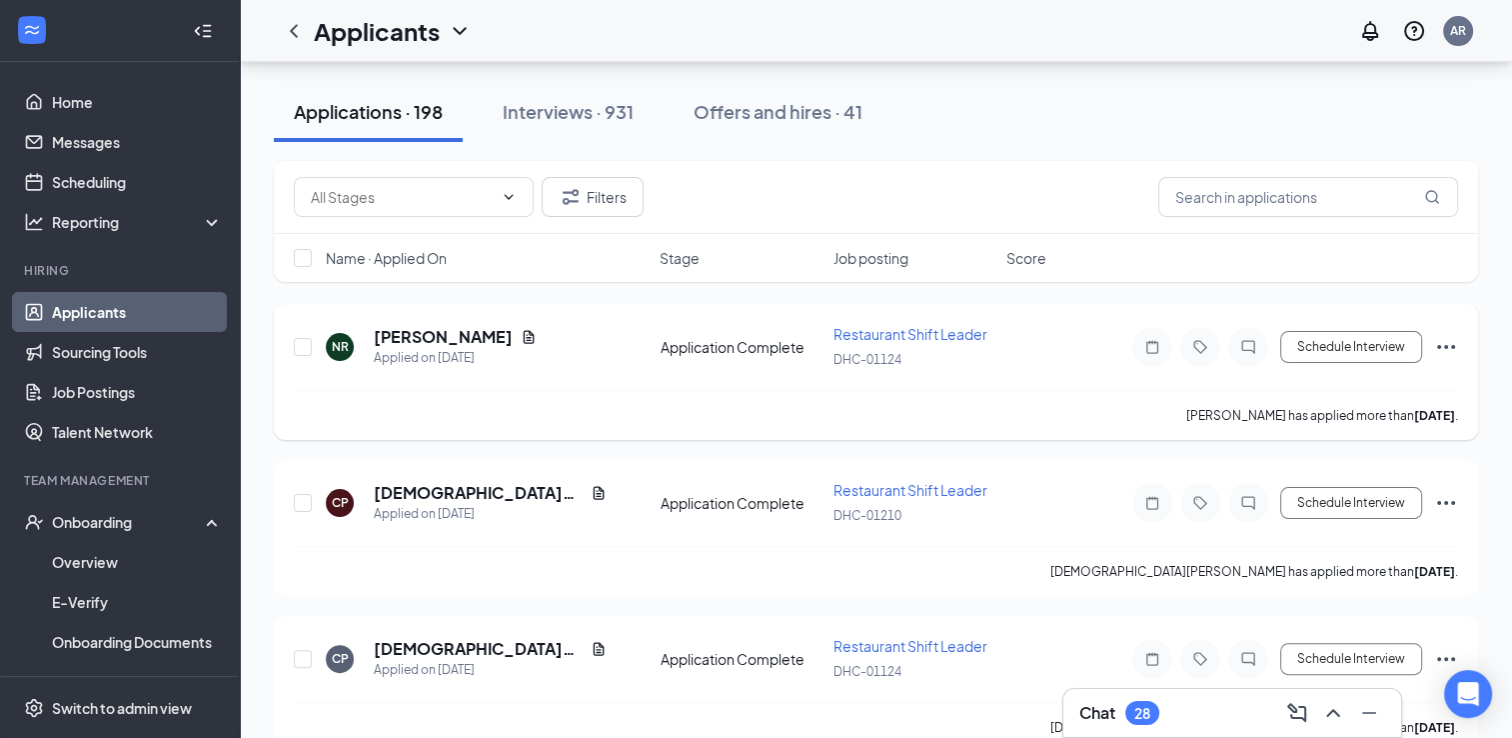
scroll to position [379, 0]
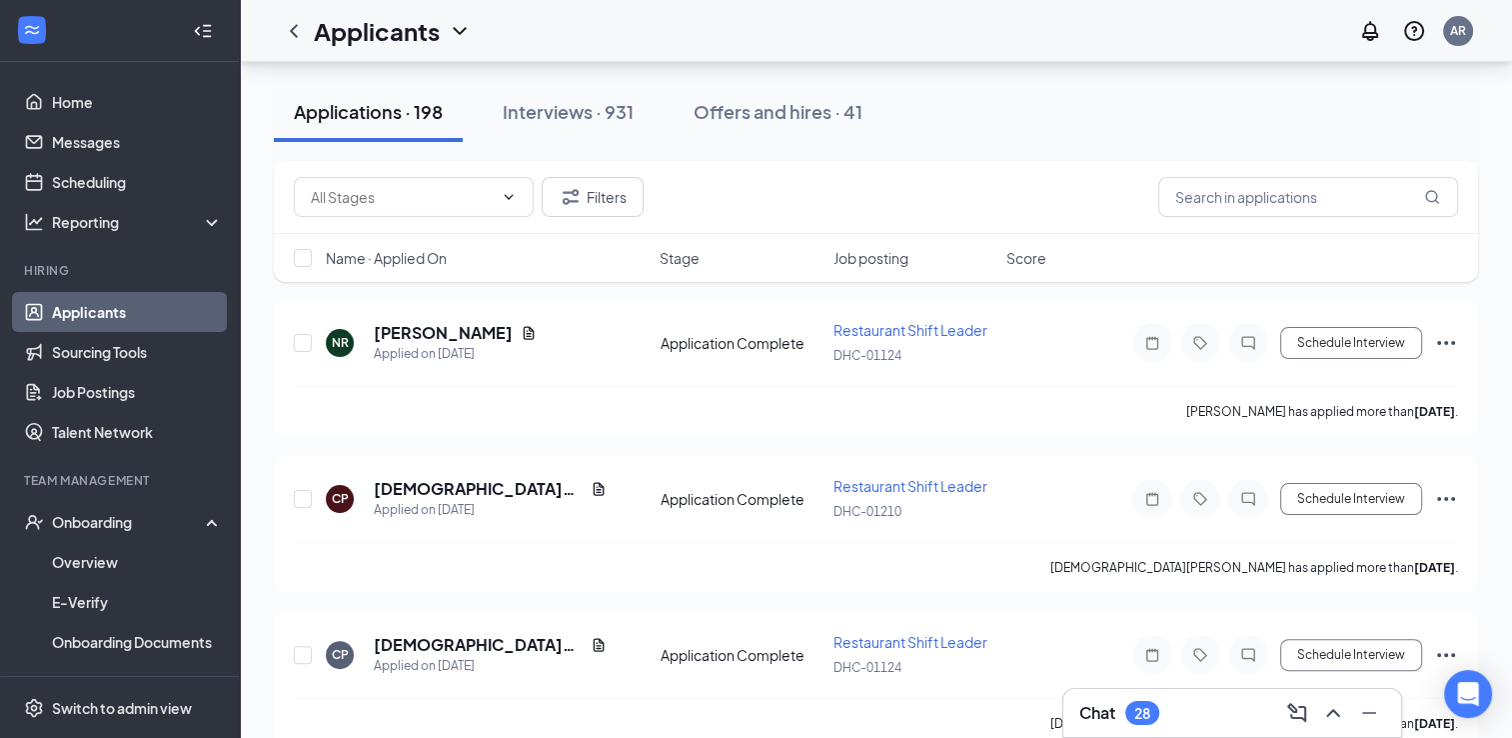
click at [896, 258] on span "Job posting" at bounding box center [871, 258] width 75 height 20
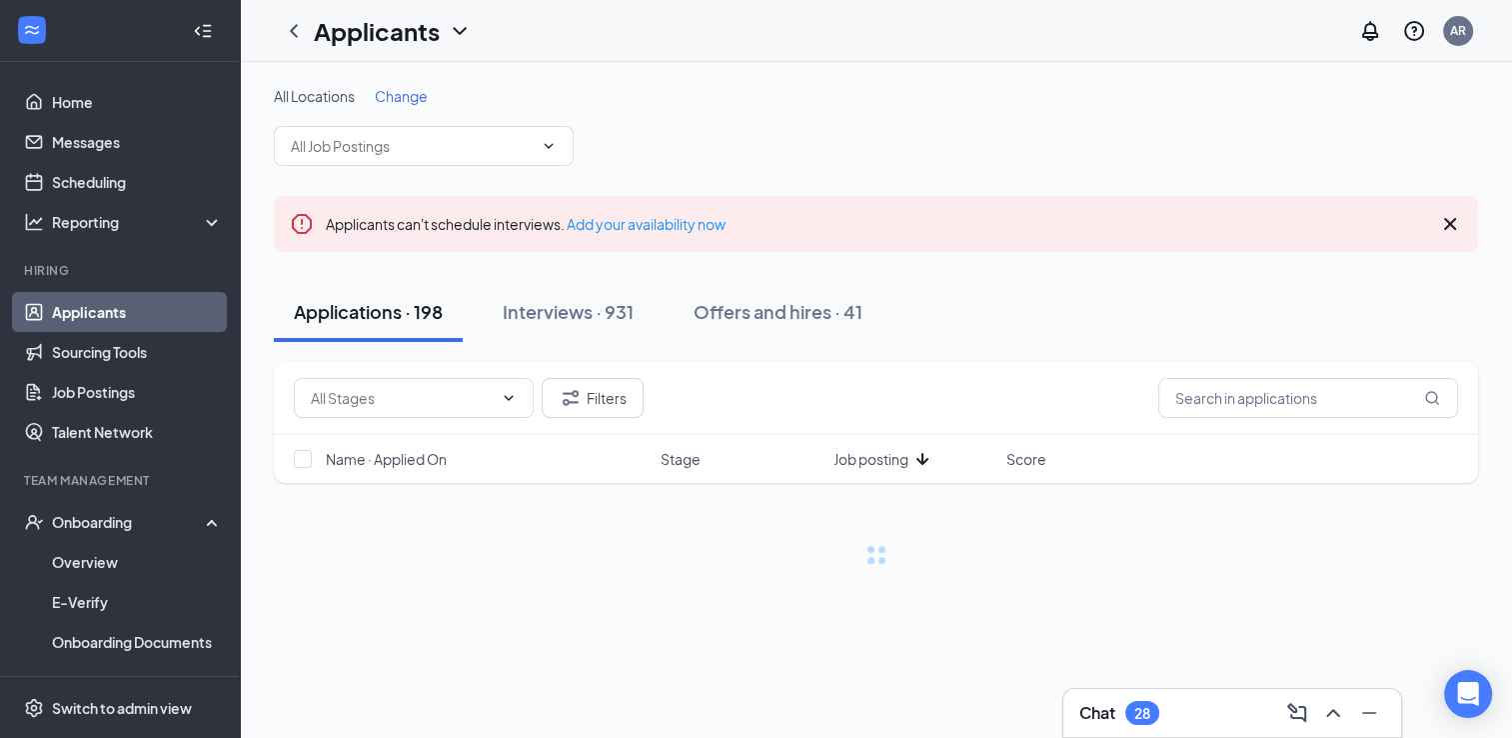
scroll to position [0, 0]
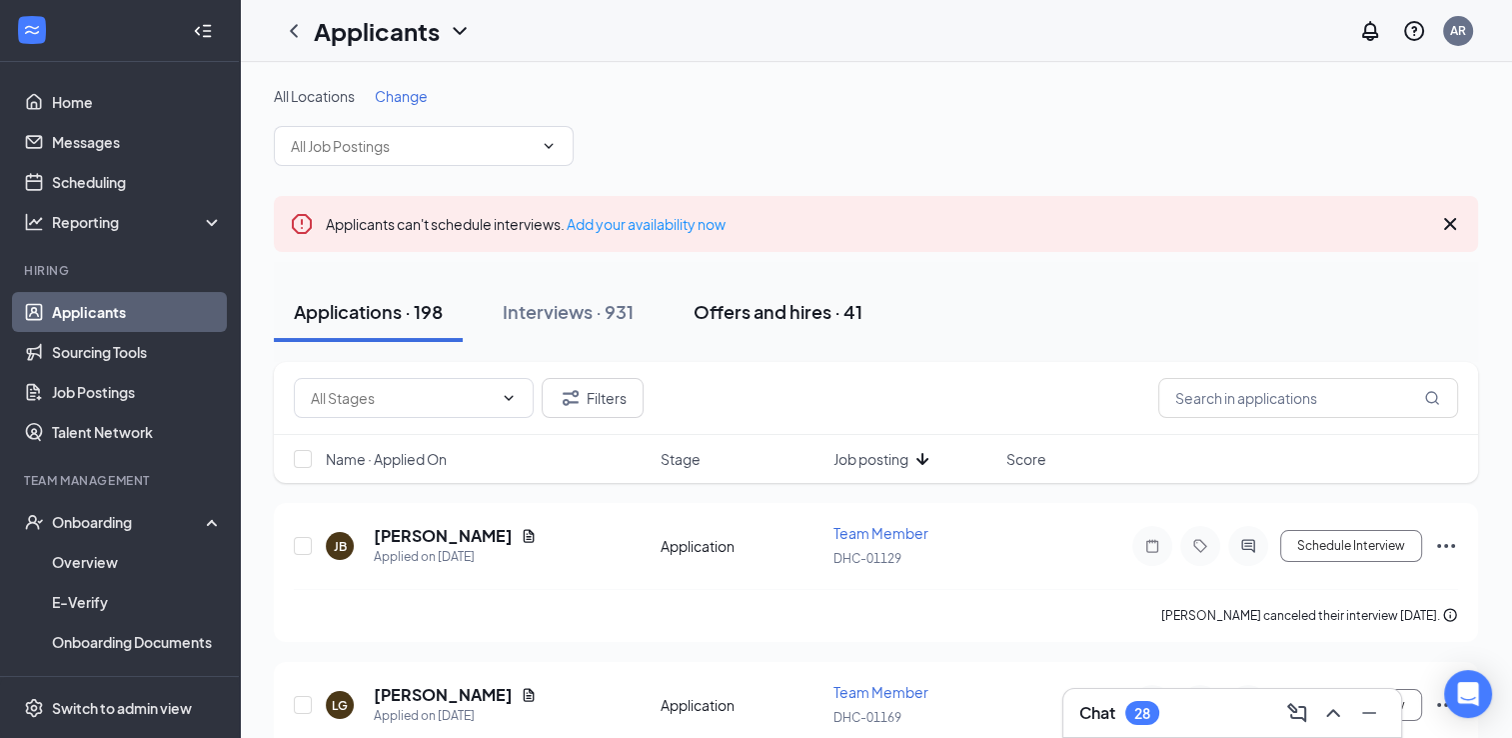
click at [749, 294] on button "Offers and hires · 41" at bounding box center [778, 312] width 209 height 60
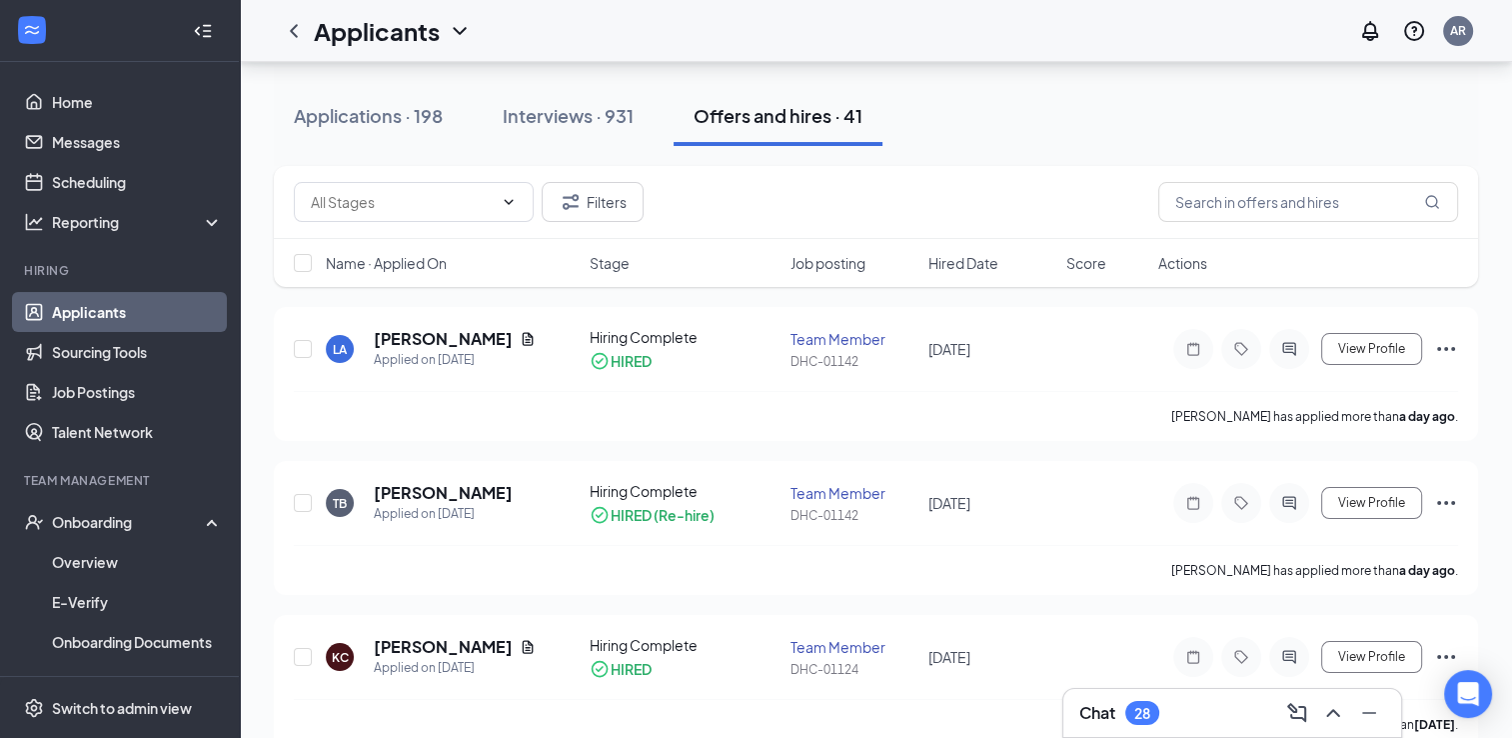
scroll to position [196, 0]
click at [951, 265] on span "Hired Date" at bounding box center [964, 263] width 70 height 20
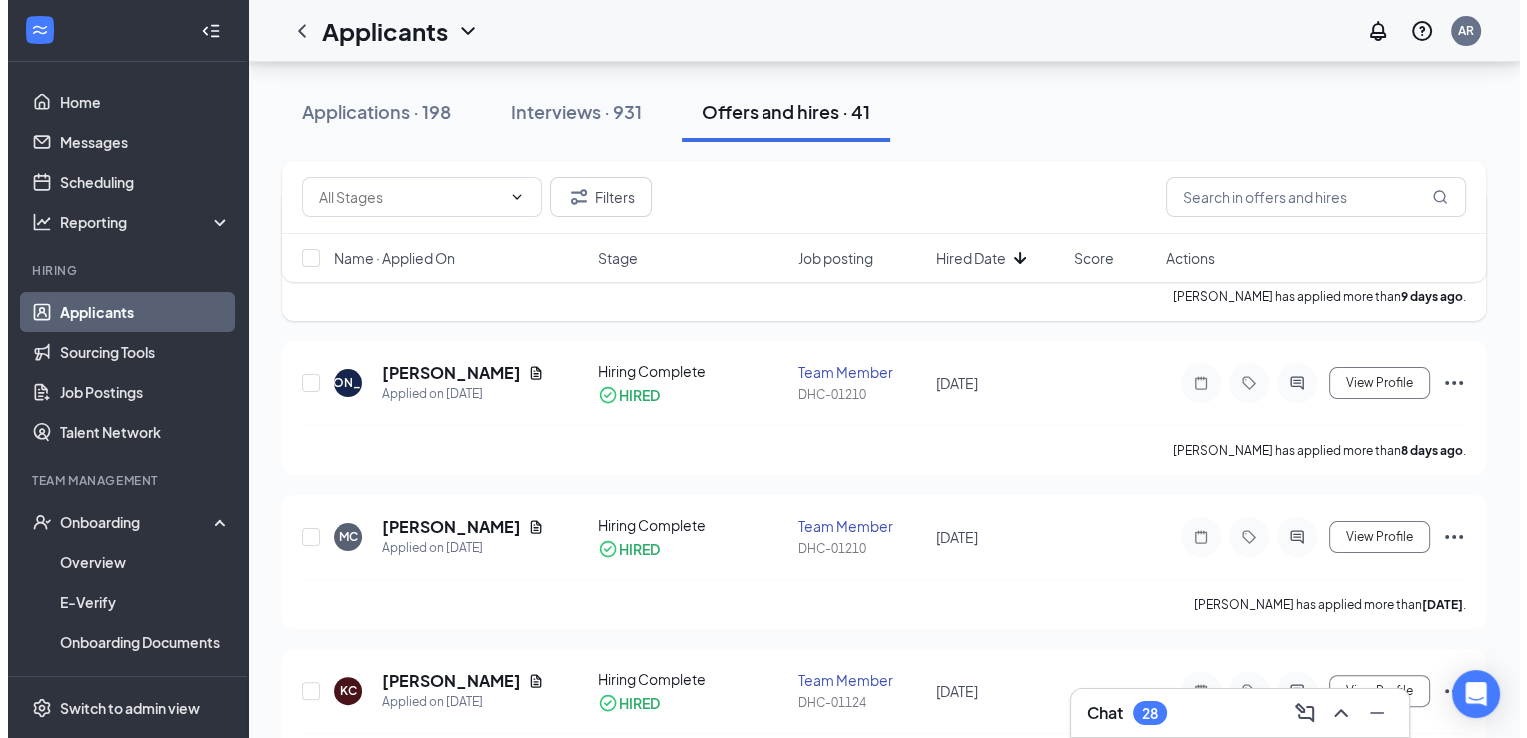
scroll to position [340, 0]
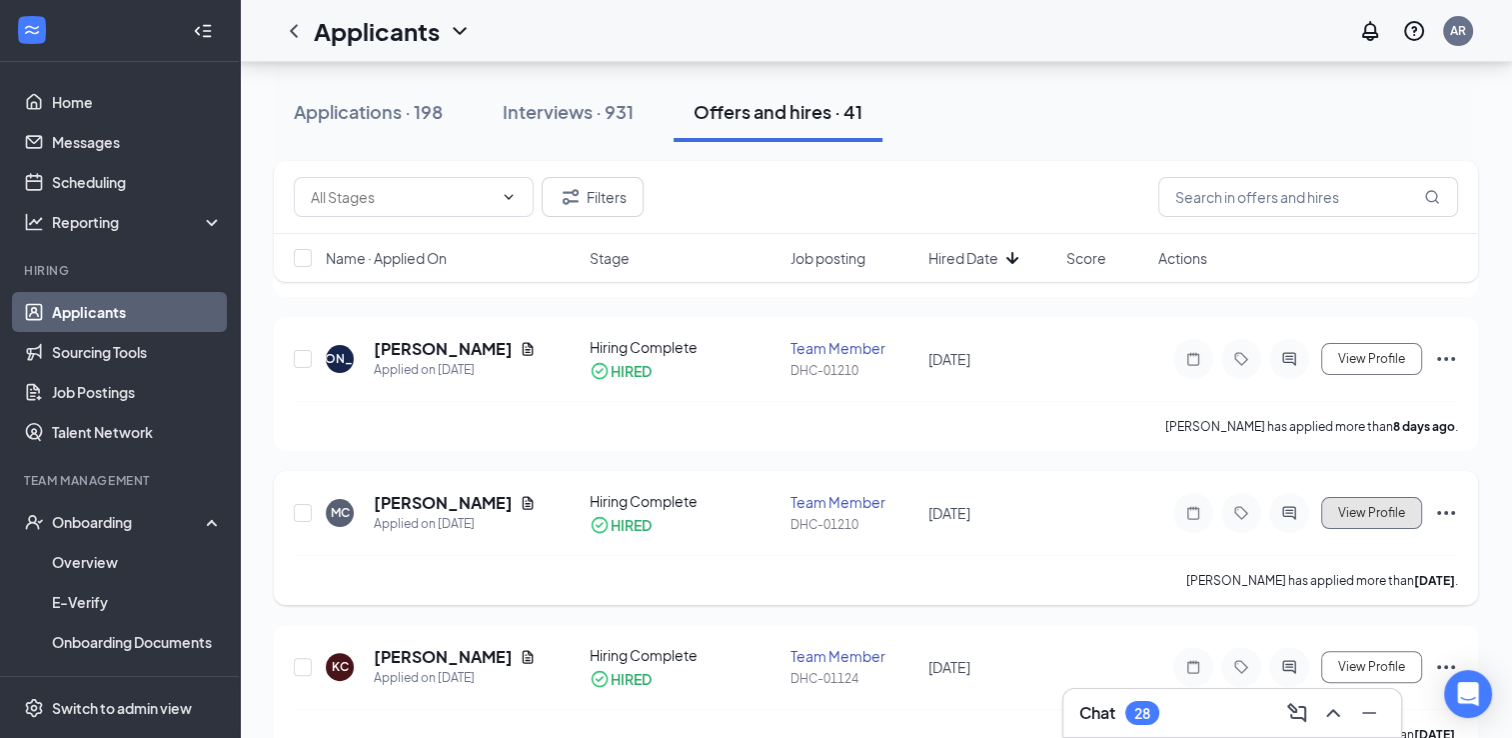
click at [1394, 513] on span "View Profile" at bounding box center [1371, 513] width 67 height 14
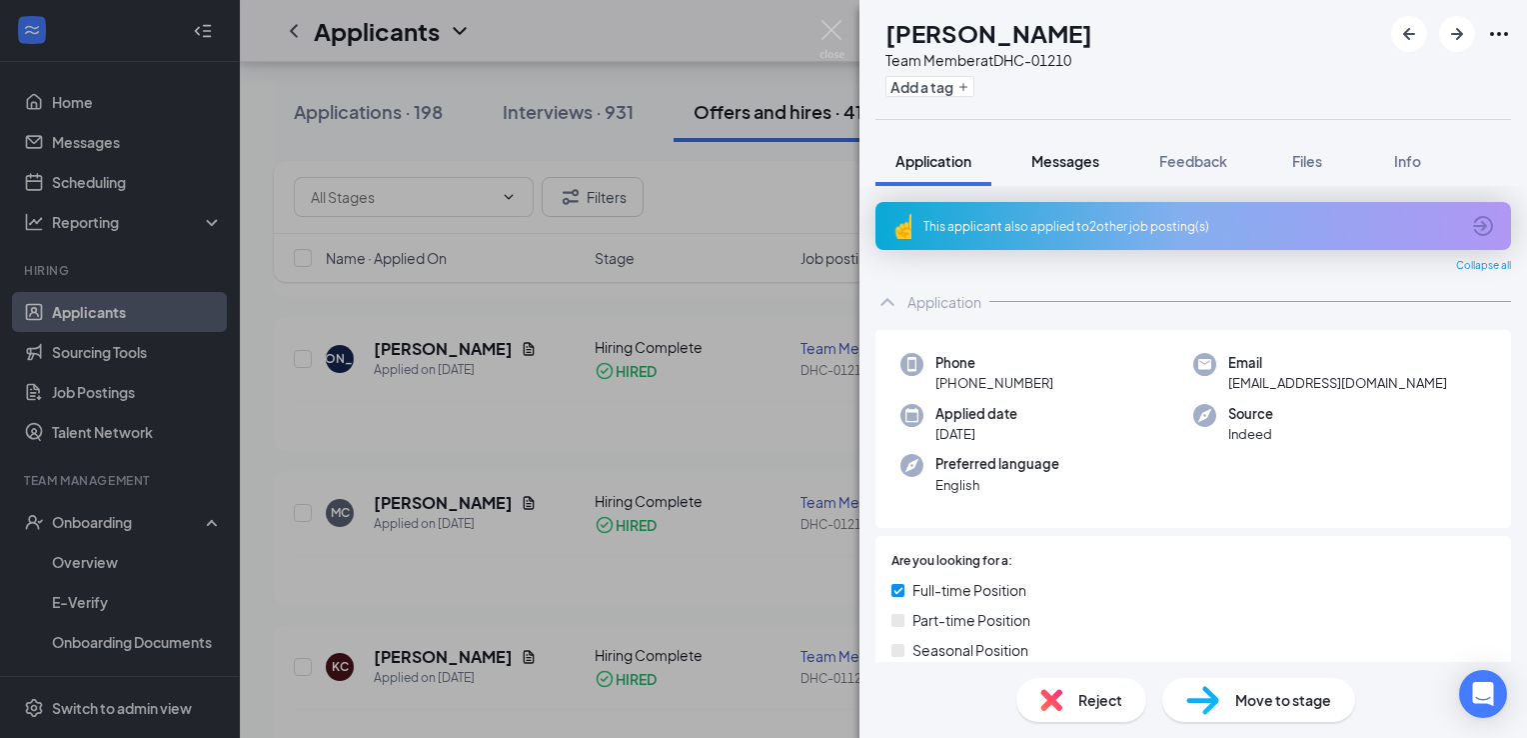
click at [1105, 174] on button "Messages" at bounding box center [1066, 161] width 108 height 50
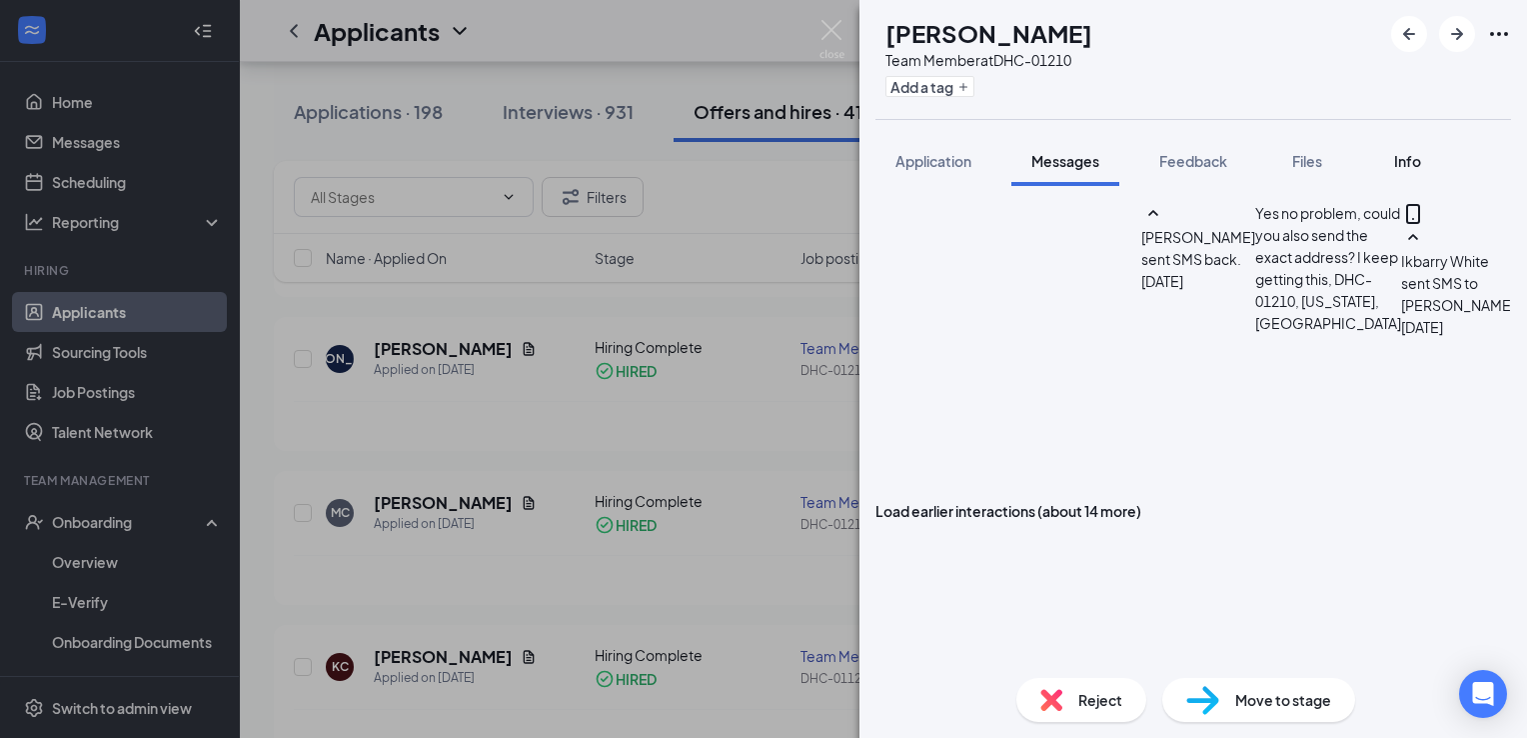
click at [1384, 168] on button "Info" at bounding box center [1407, 161] width 80 height 50
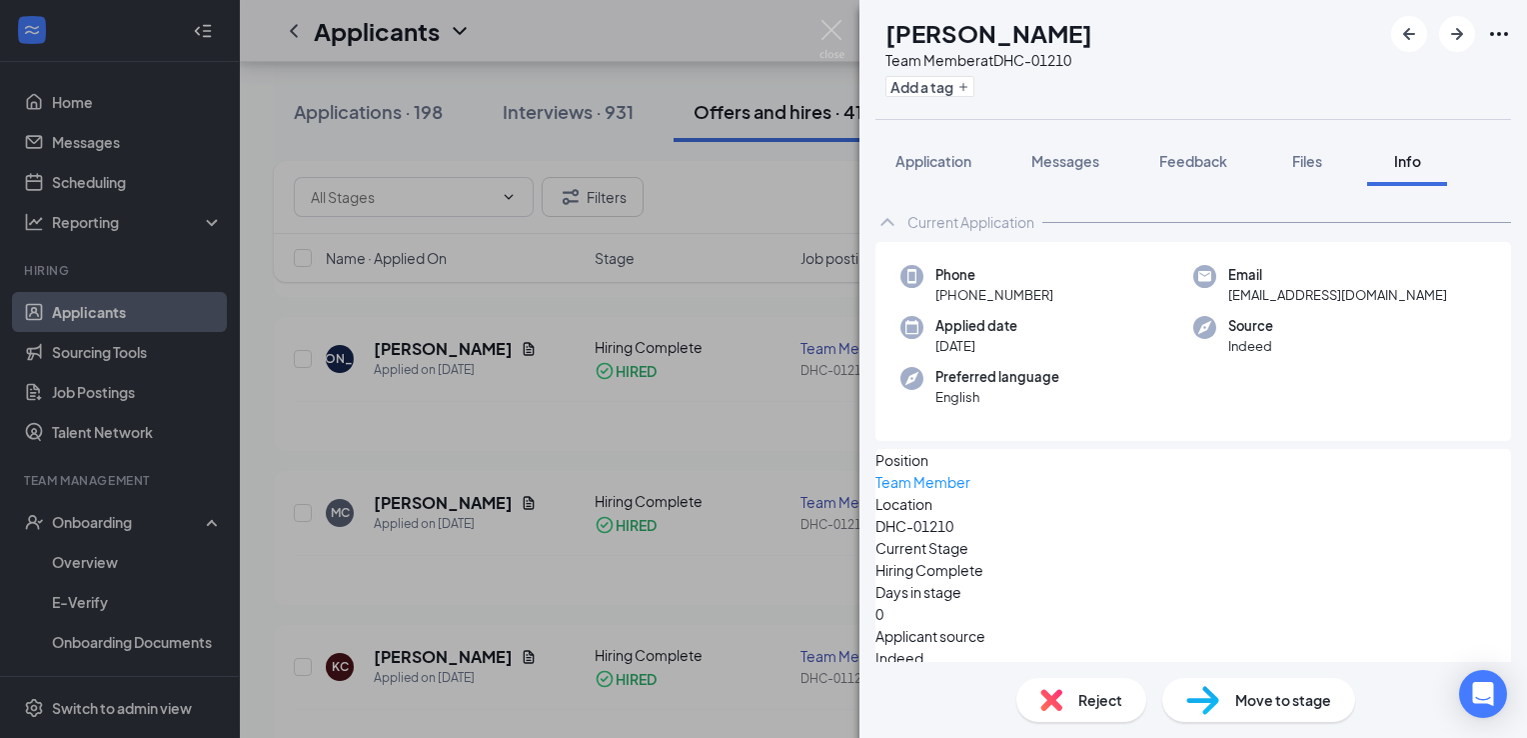
scroll to position [128, 0]
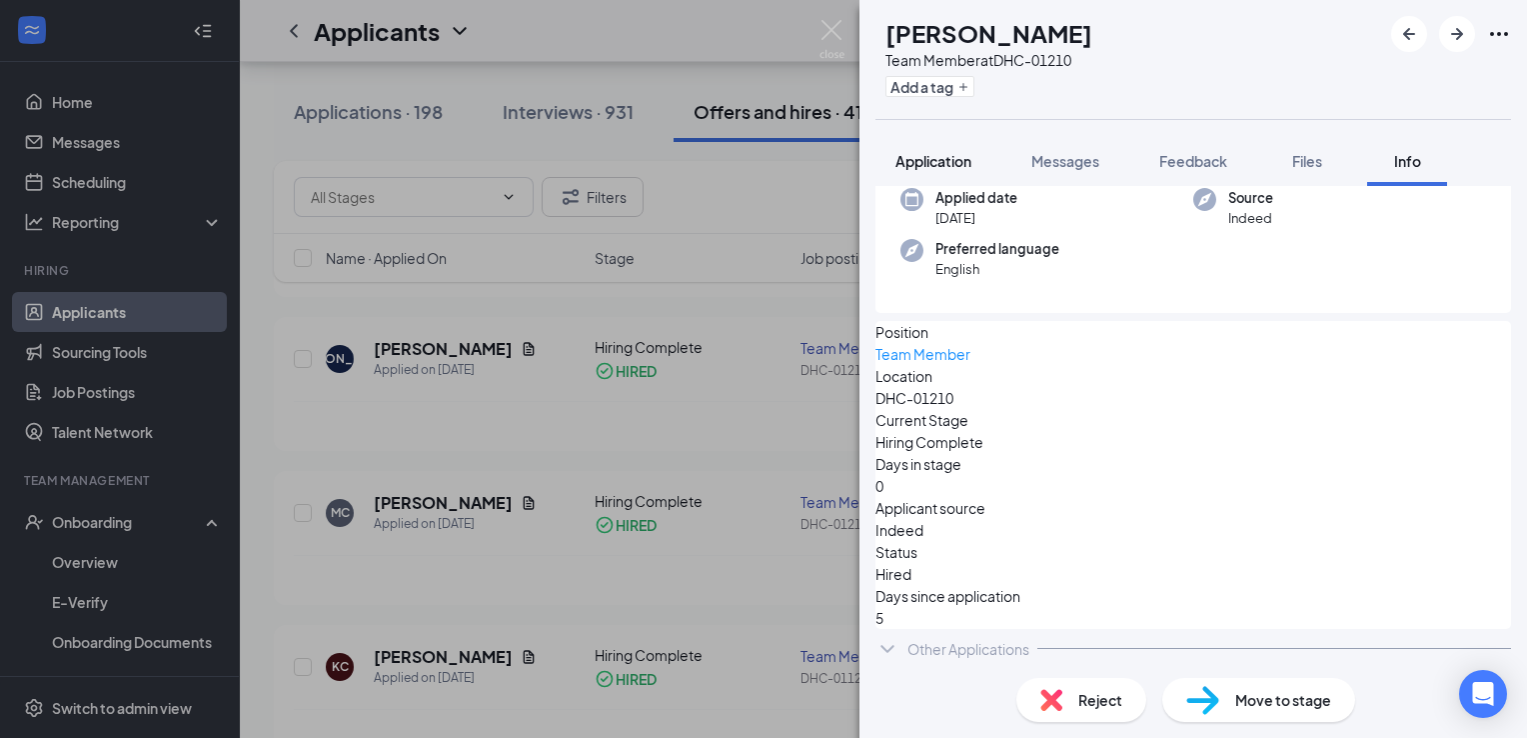
click at [944, 158] on span "Application" at bounding box center [934, 161] width 76 height 18
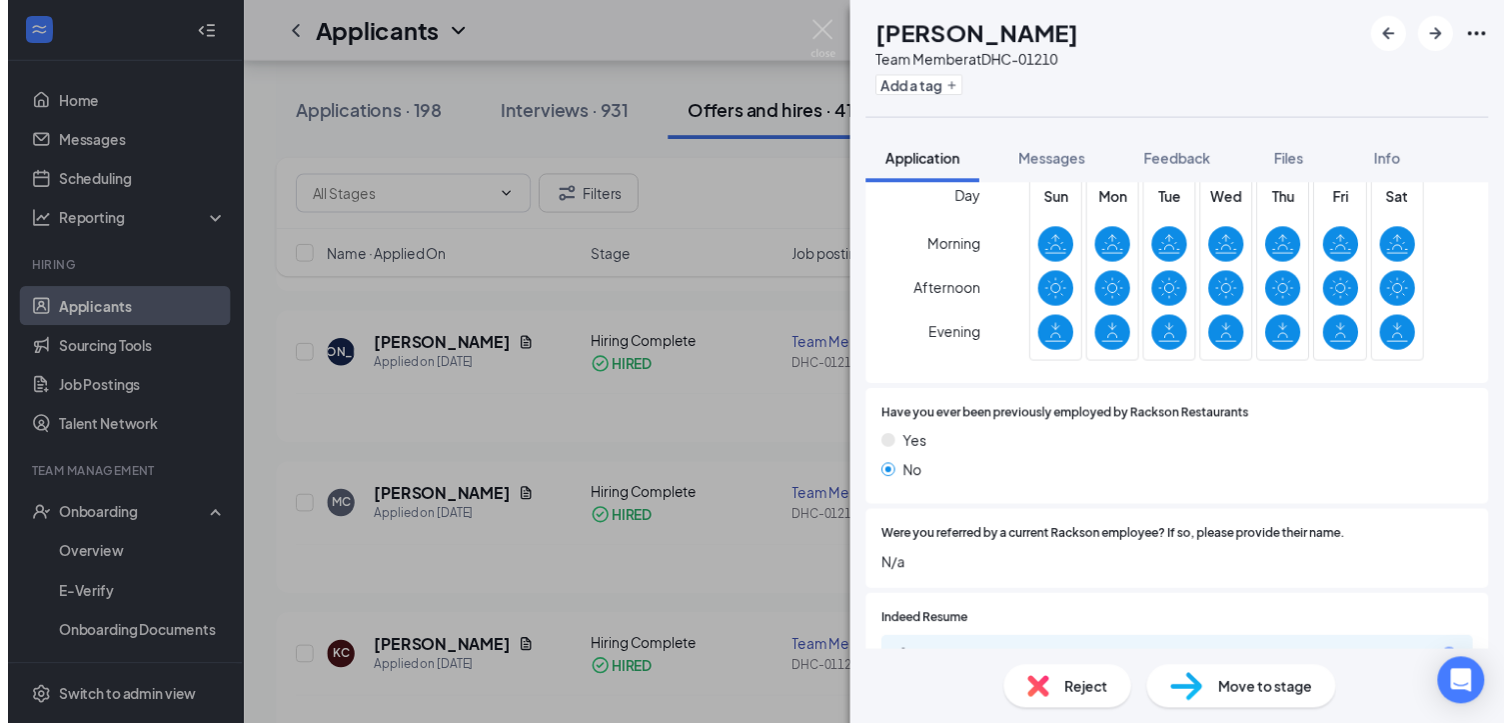
scroll to position [911, 0]
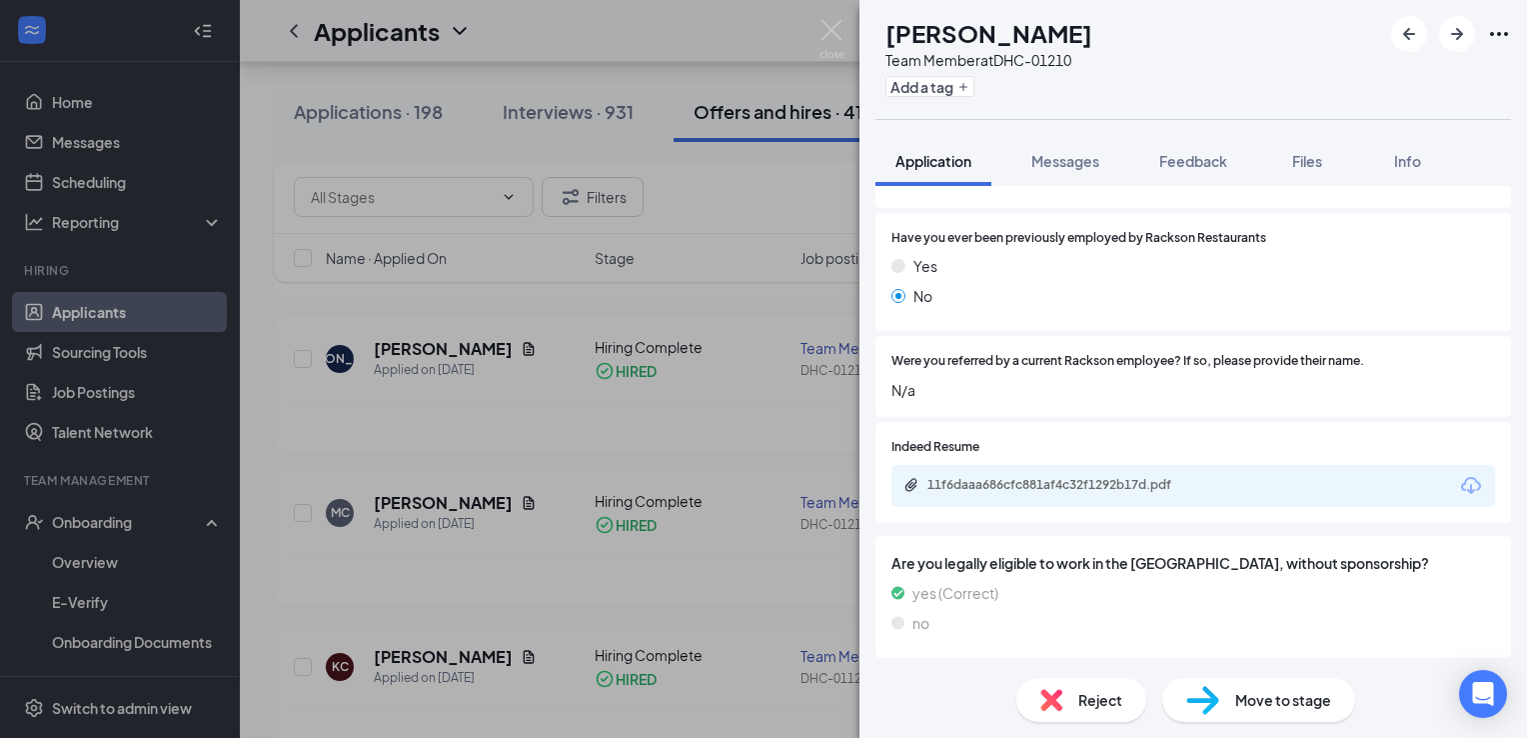
click at [287, 295] on div "MC [PERSON_NAME] Team Member at DHC-01210 Add a tag Application Messages Feedba…" at bounding box center [763, 369] width 1527 height 738
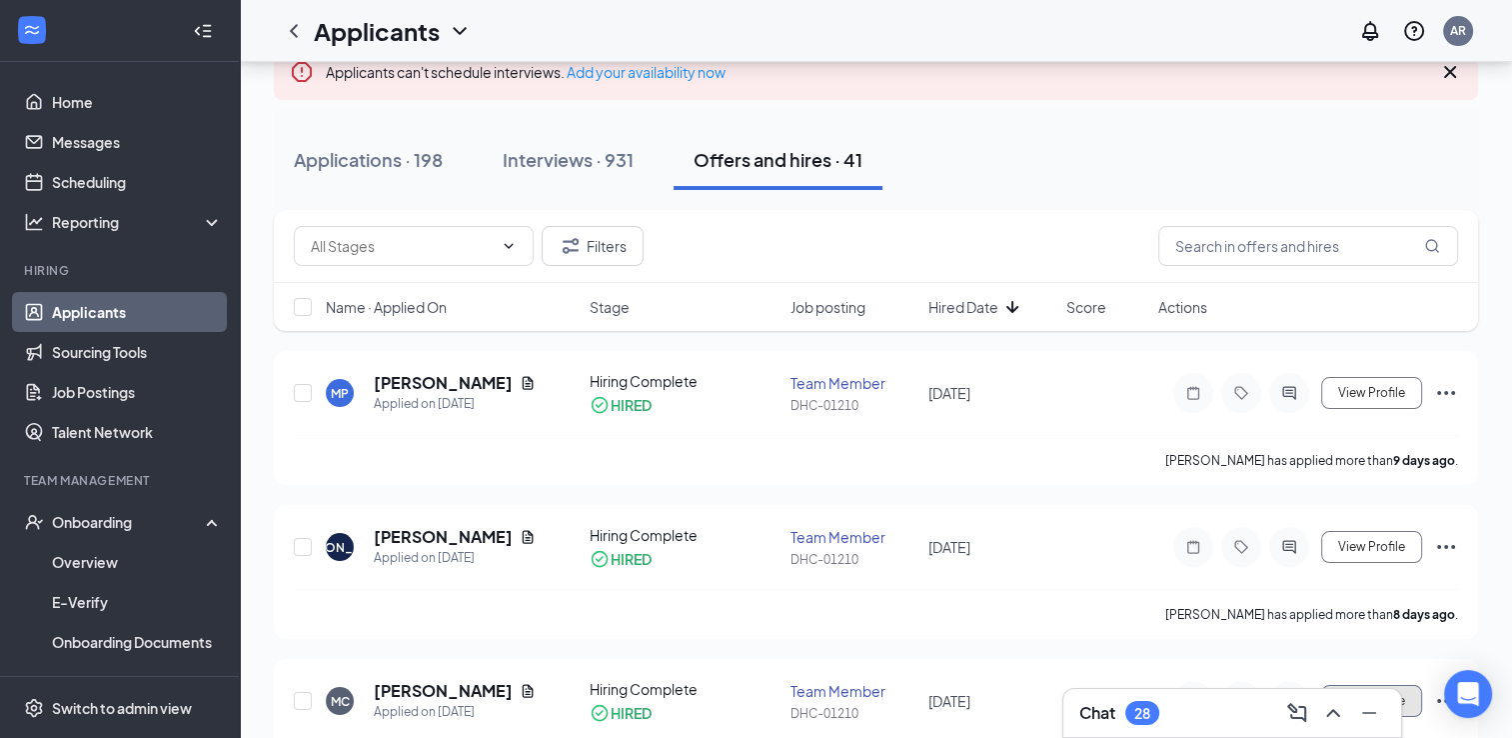
scroll to position [151, 0]
click at [1442, 402] on icon "Ellipses" at bounding box center [1446, 394] width 24 height 24
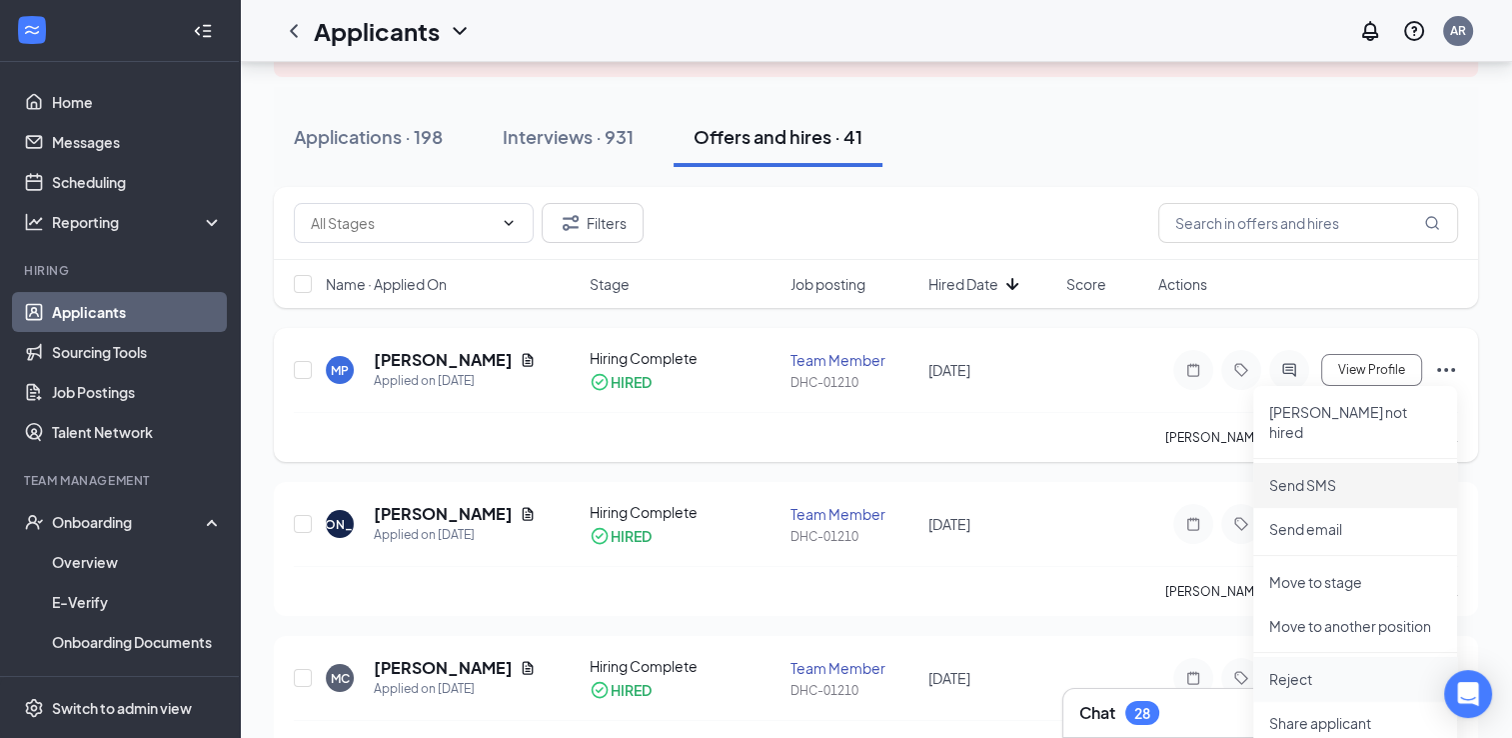
scroll to position [172, 0]
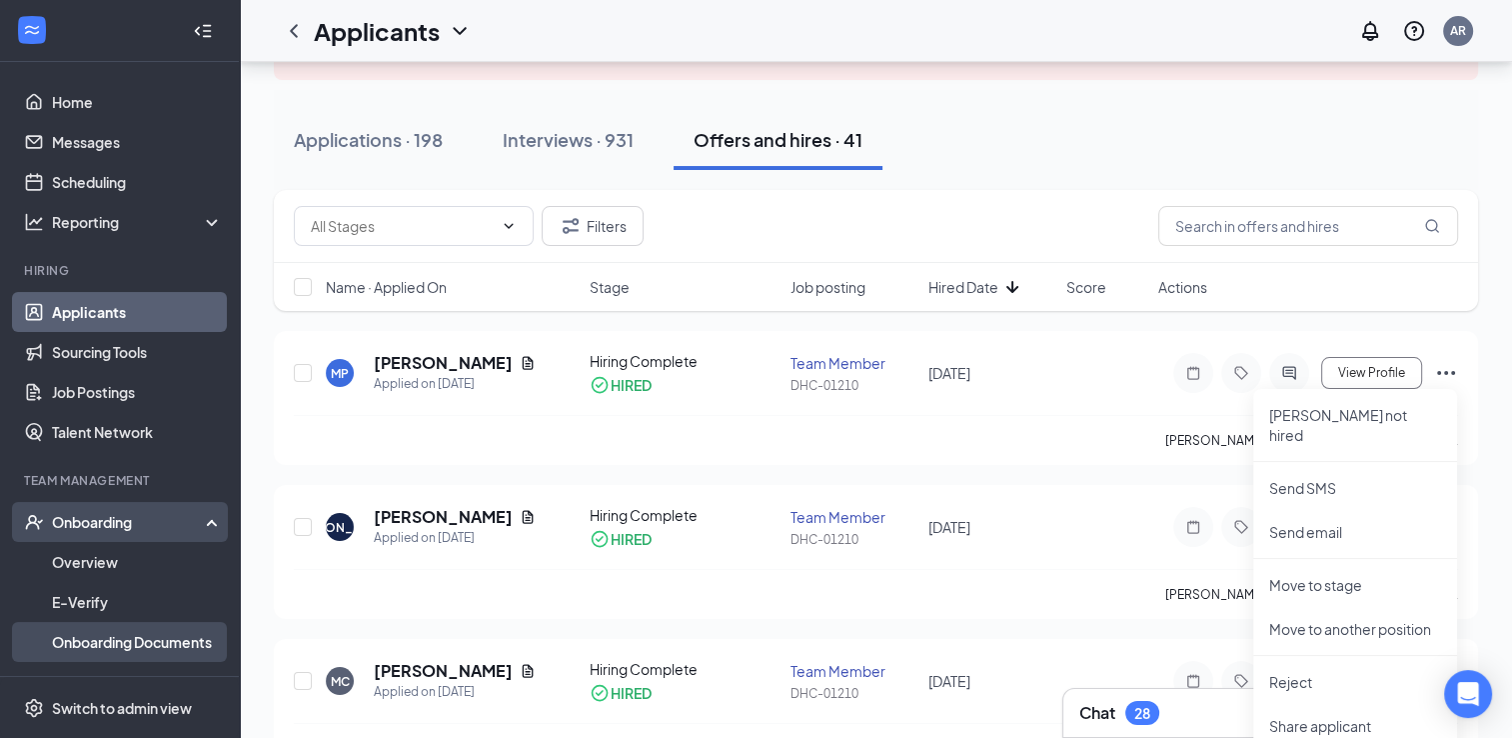
click at [113, 641] on link "Onboarding Documents" at bounding box center [137, 642] width 171 height 40
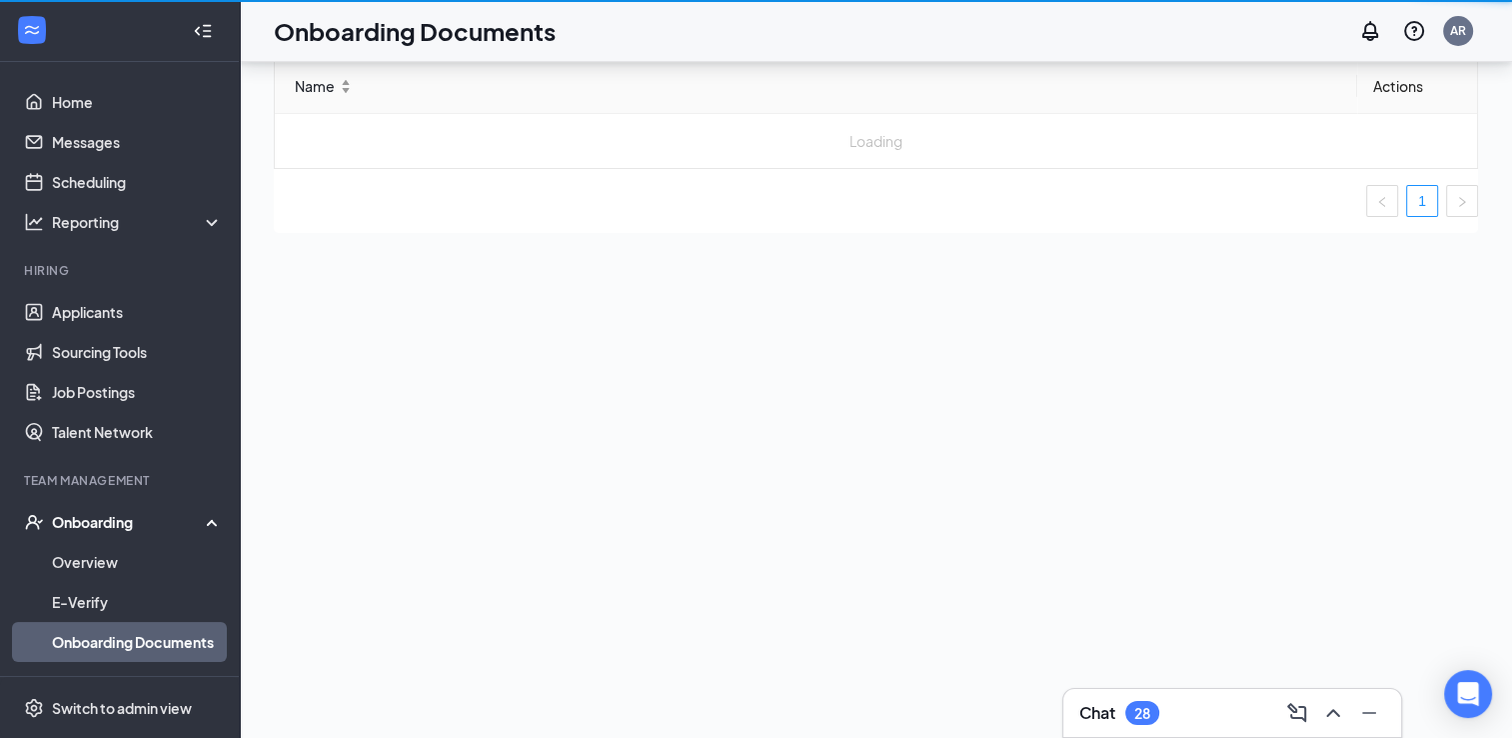
scroll to position [90, 0]
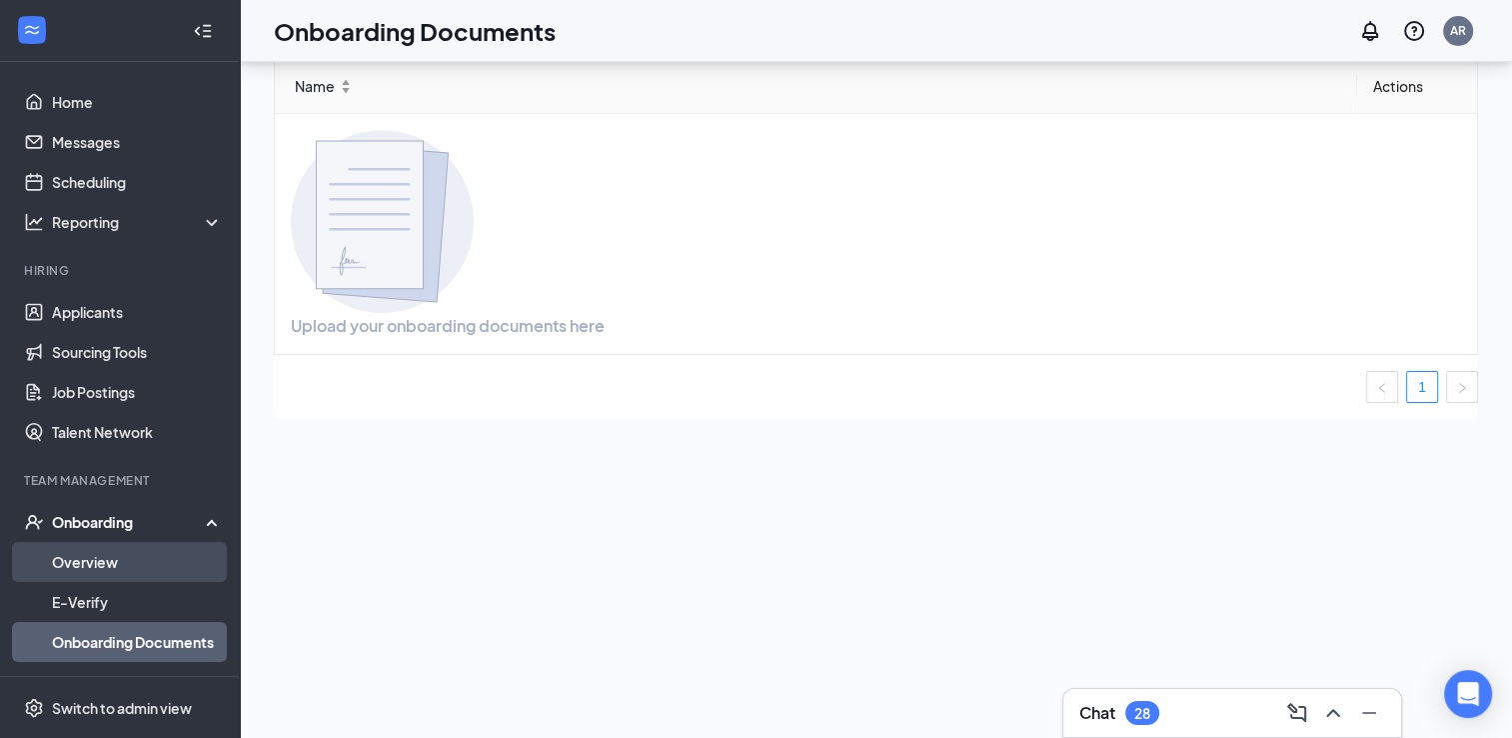
click at [95, 566] on link "Overview" at bounding box center [137, 562] width 171 height 40
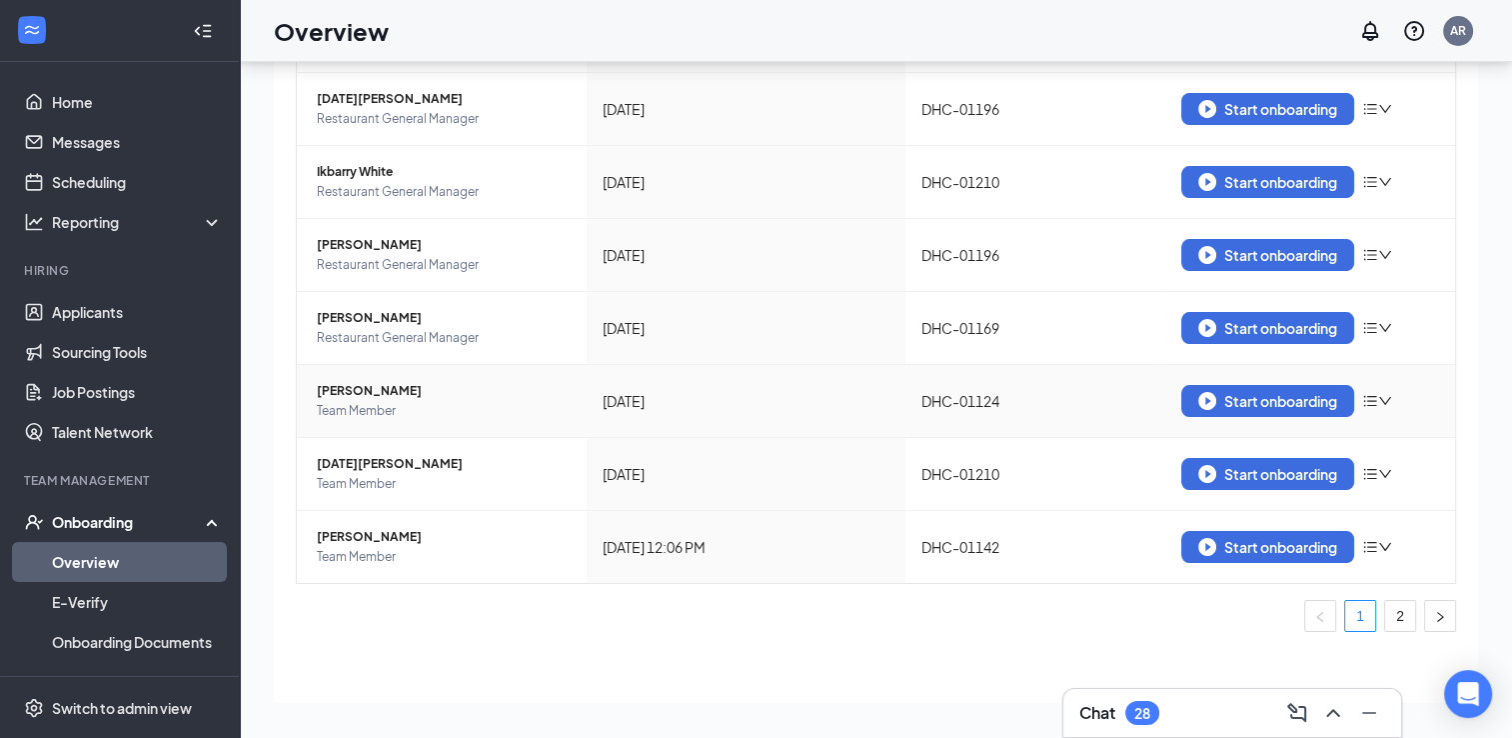
scroll to position [395, 0]
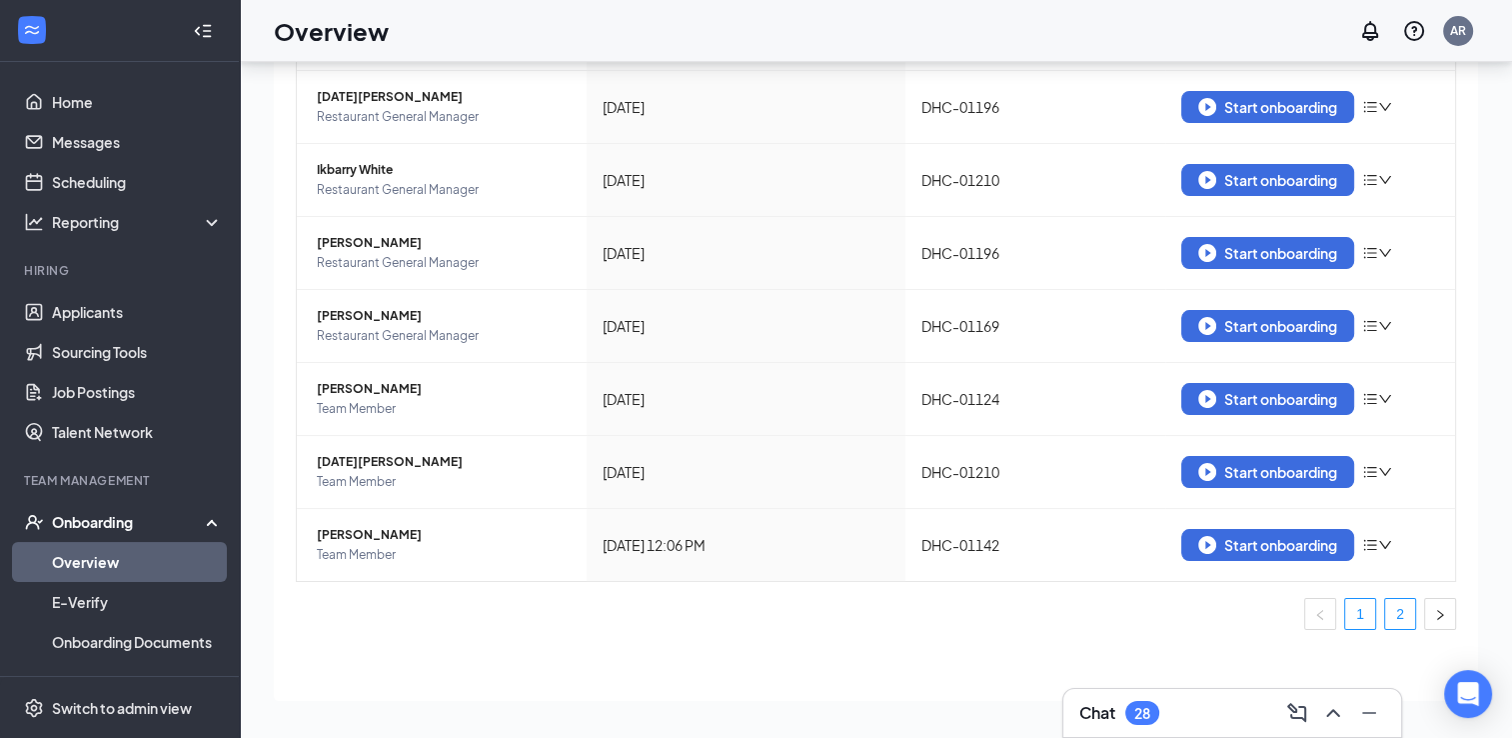
click at [1385, 616] on link "2" at bounding box center [1400, 614] width 30 height 30
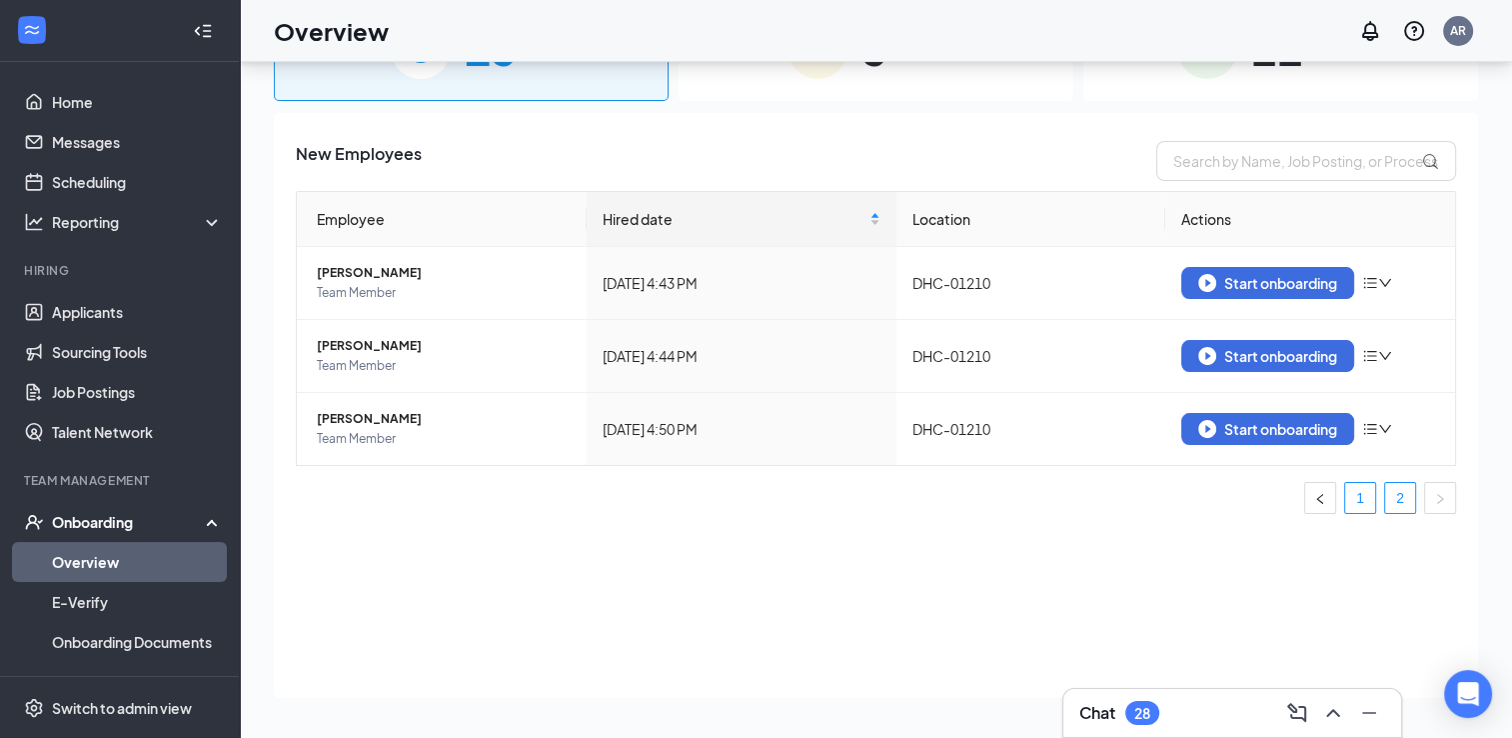
click at [1360, 491] on link "1" at bounding box center [1360, 498] width 30 height 30
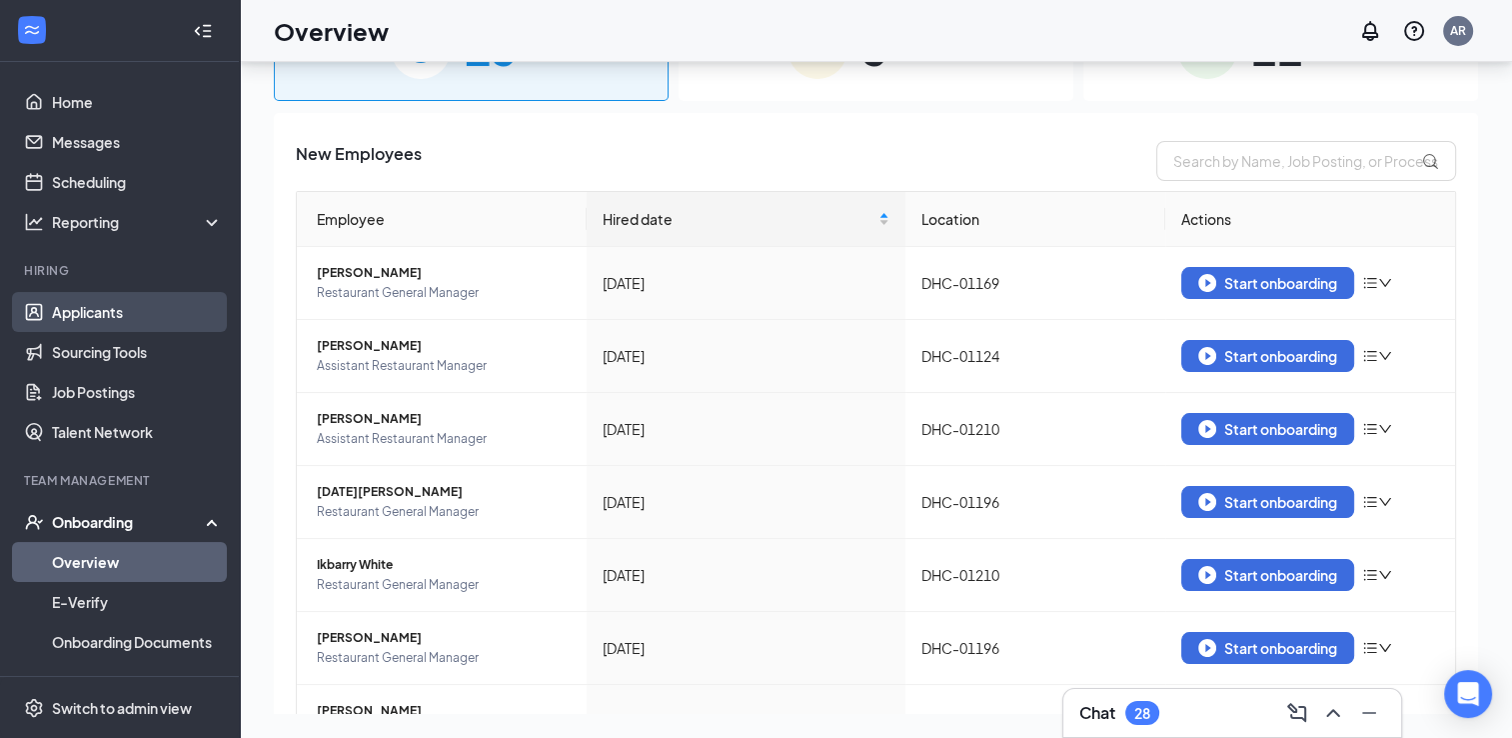
click at [119, 313] on link "Applicants" at bounding box center [137, 312] width 171 height 40
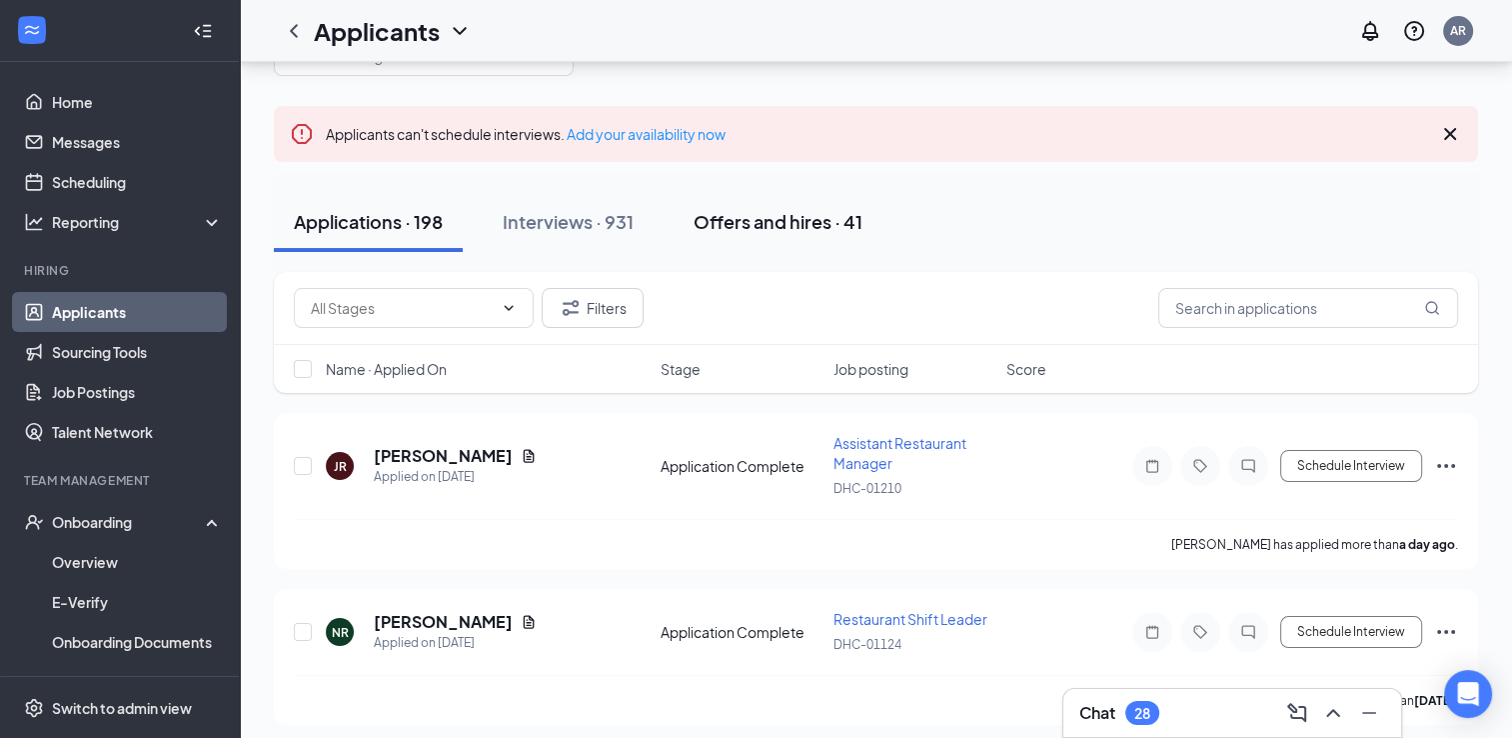
click at [787, 234] on button "Offers and hires · 41" at bounding box center [778, 222] width 209 height 60
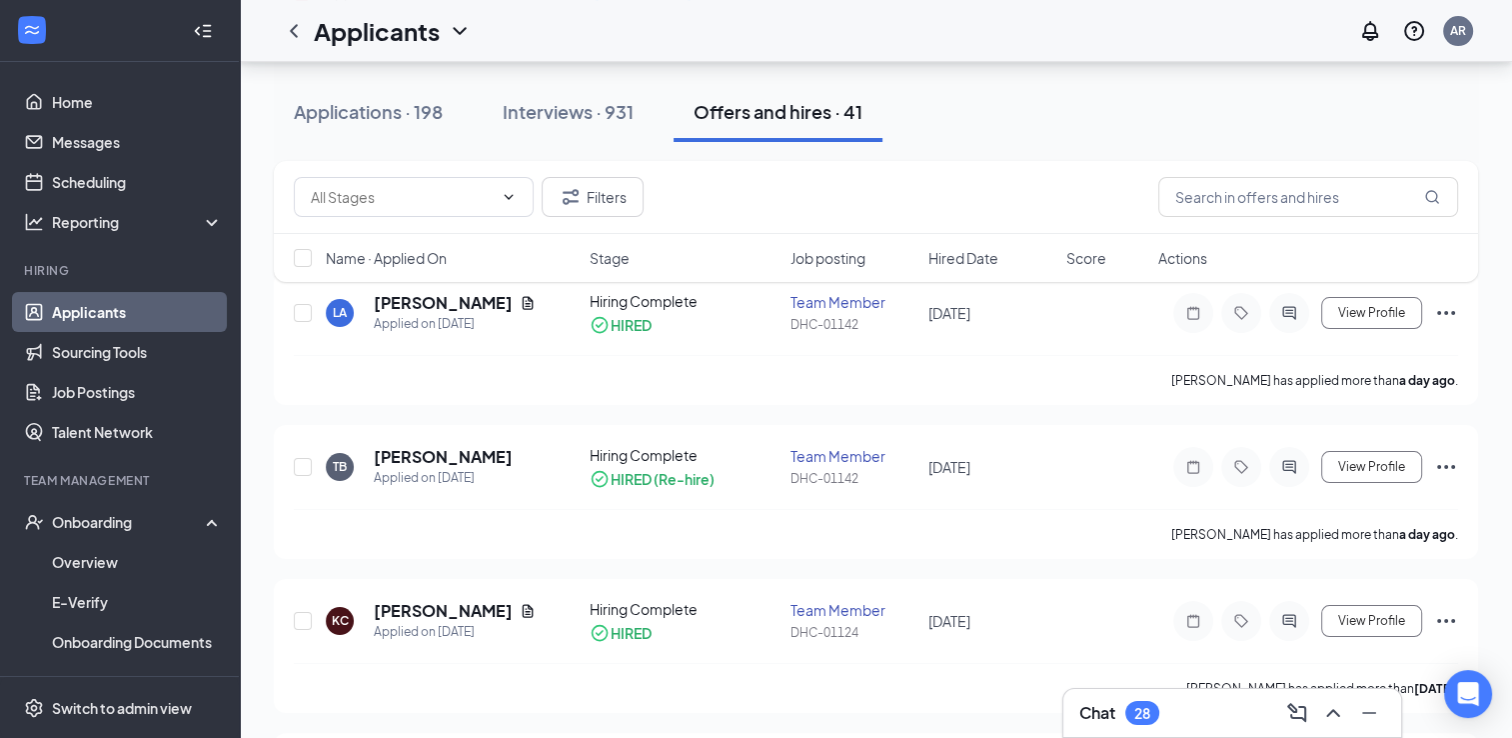
scroll to position [232, 0]
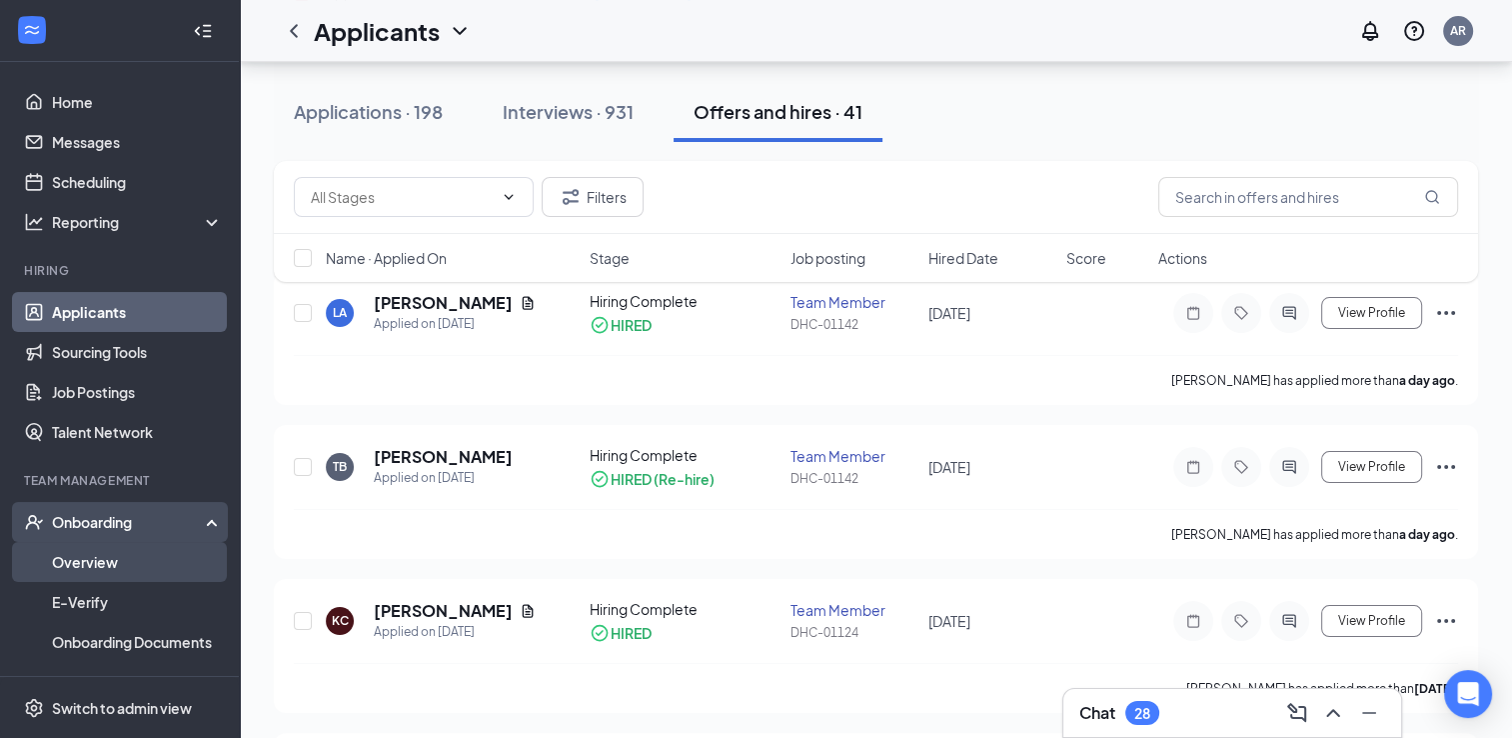
click at [89, 561] on link "Overview" at bounding box center [137, 562] width 171 height 40
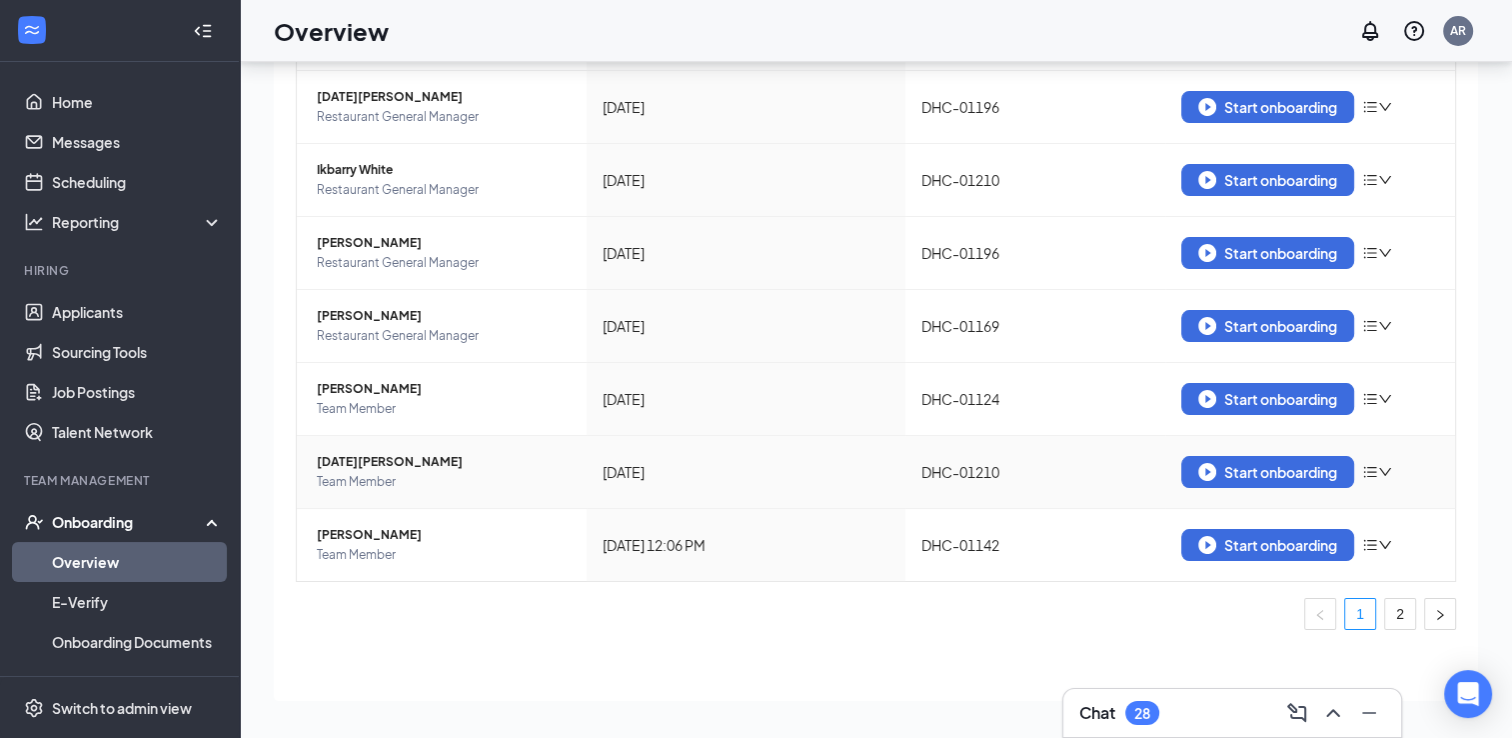
scroll to position [394, 0]
click at [1239, 470] on div "Start onboarding" at bounding box center [1267, 473] width 139 height 18
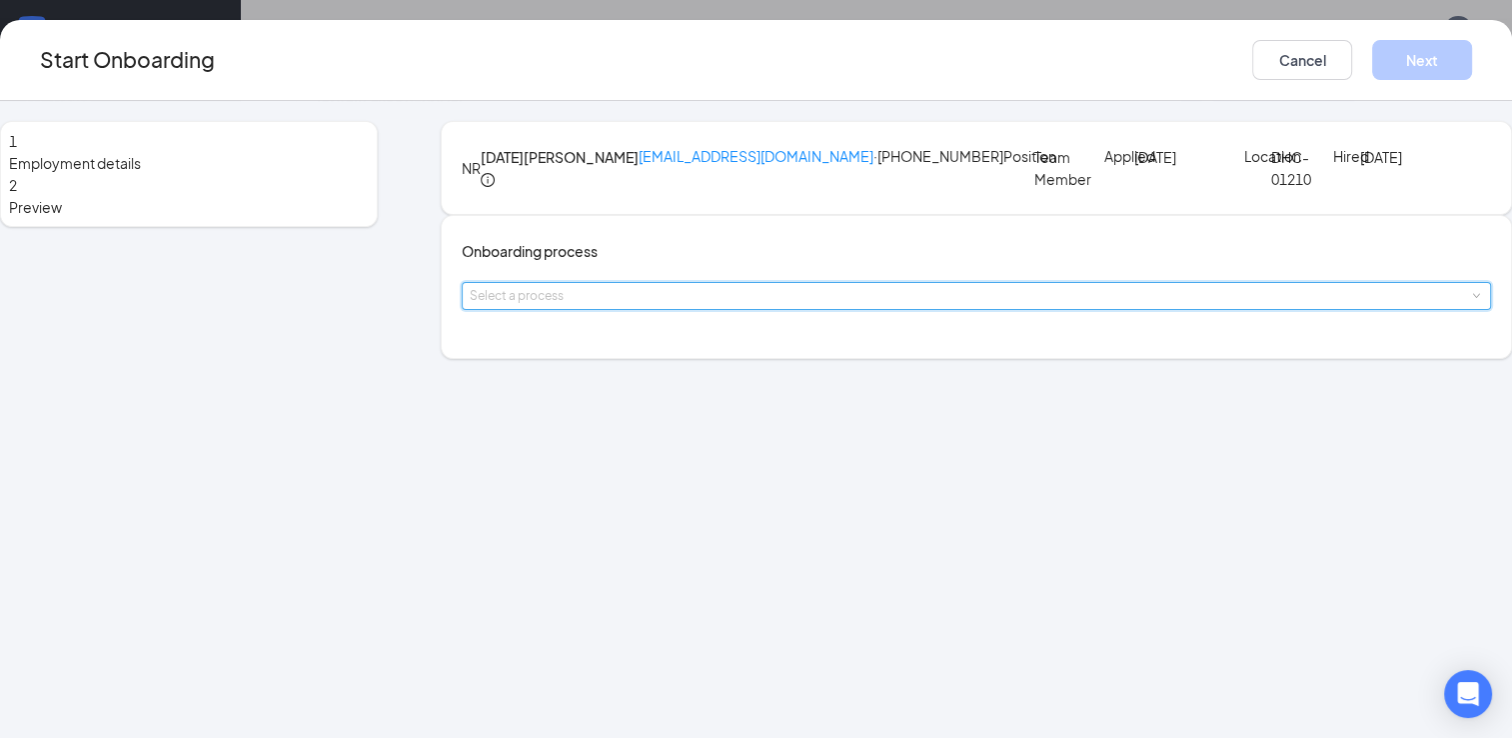
click at [833, 309] on div "Select a process" at bounding box center [977, 296] width 1014 height 26
click at [796, 453] on li "Rackson Onboarding" at bounding box center [691, 448] width 328 height 36
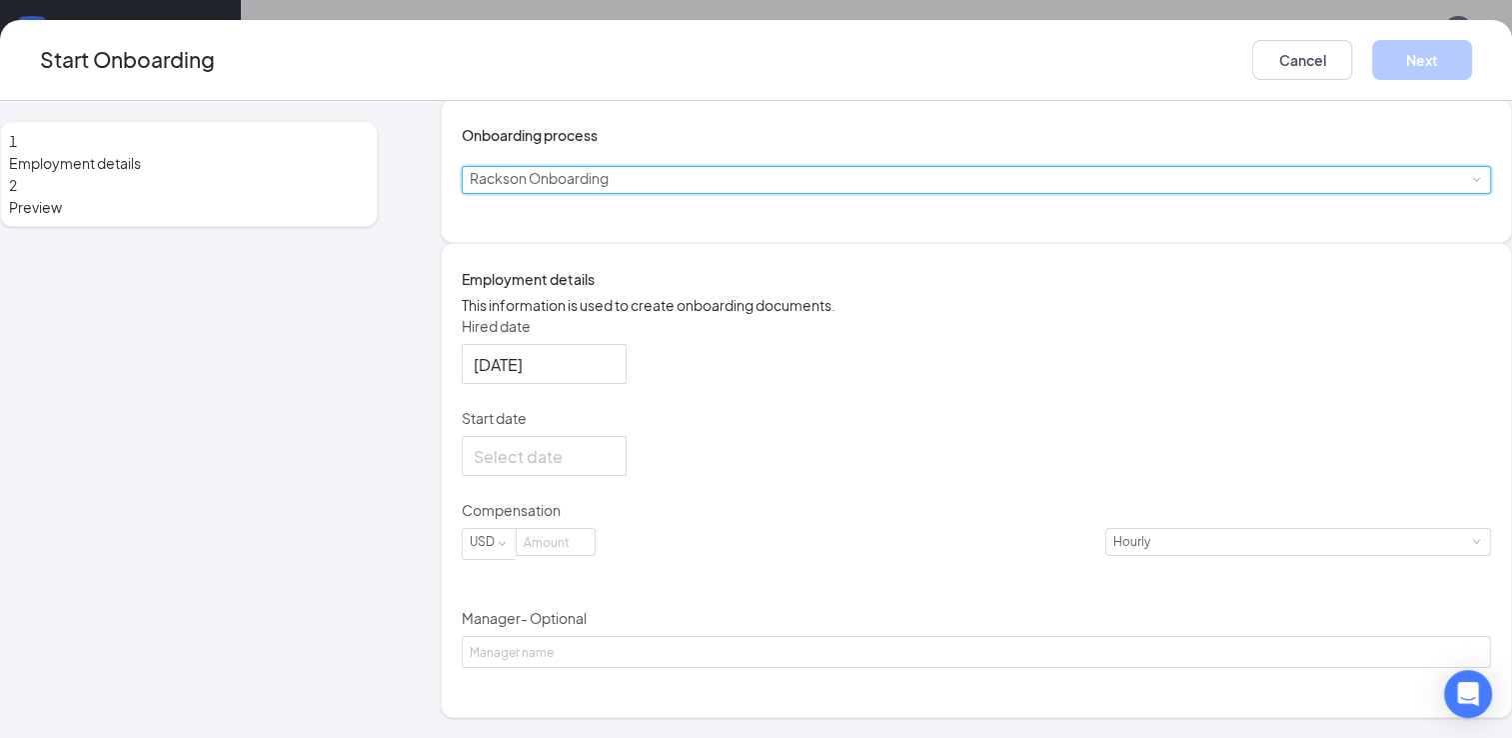
scroll to position [222, 0]
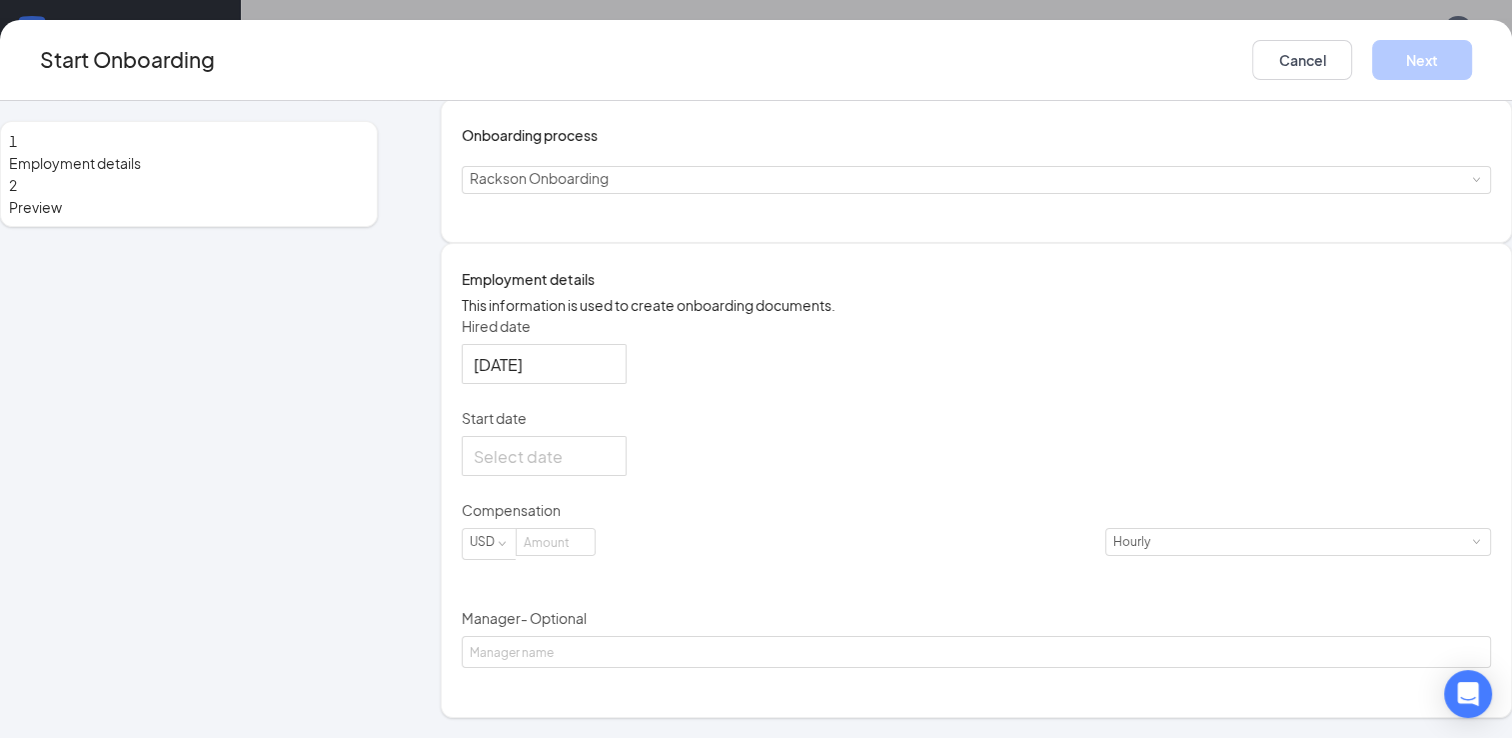
click at [719, 336] on p "Hired date" at bounding box center [977, 326] width 1030 height 20
click at [611, 352] on input "[DATE]" at bounding box center [542, 364] width 137 height 25
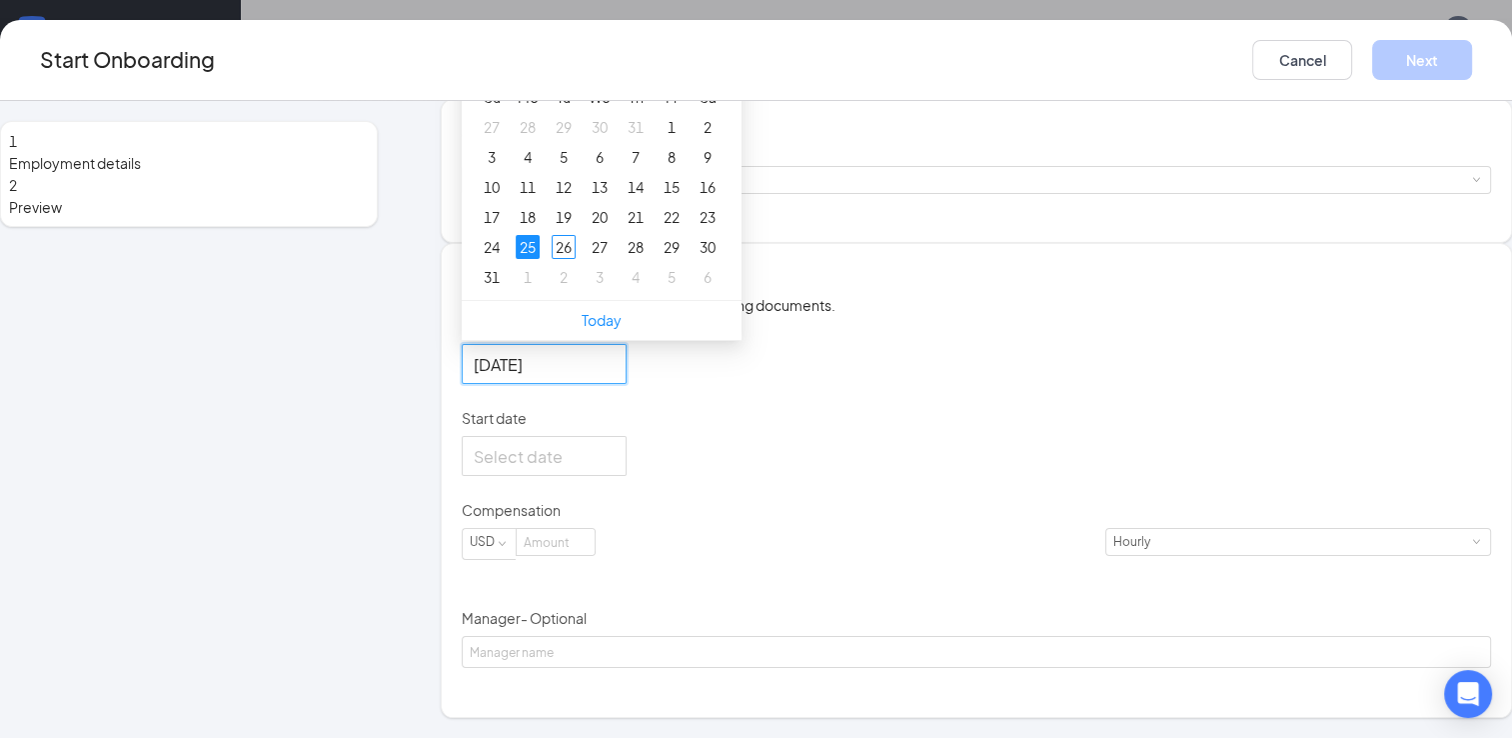
scroll to position [128, 0]
type input "[DATE]"
click at [880, 517] on div "Hired date [DATE] [DATE] Su Mo Tu We Th Fr Sa 27 28 29 30 31 1 2 3 4 5 6 7 8 9 …" at bounding box center [977, 492] width 1030 height 353
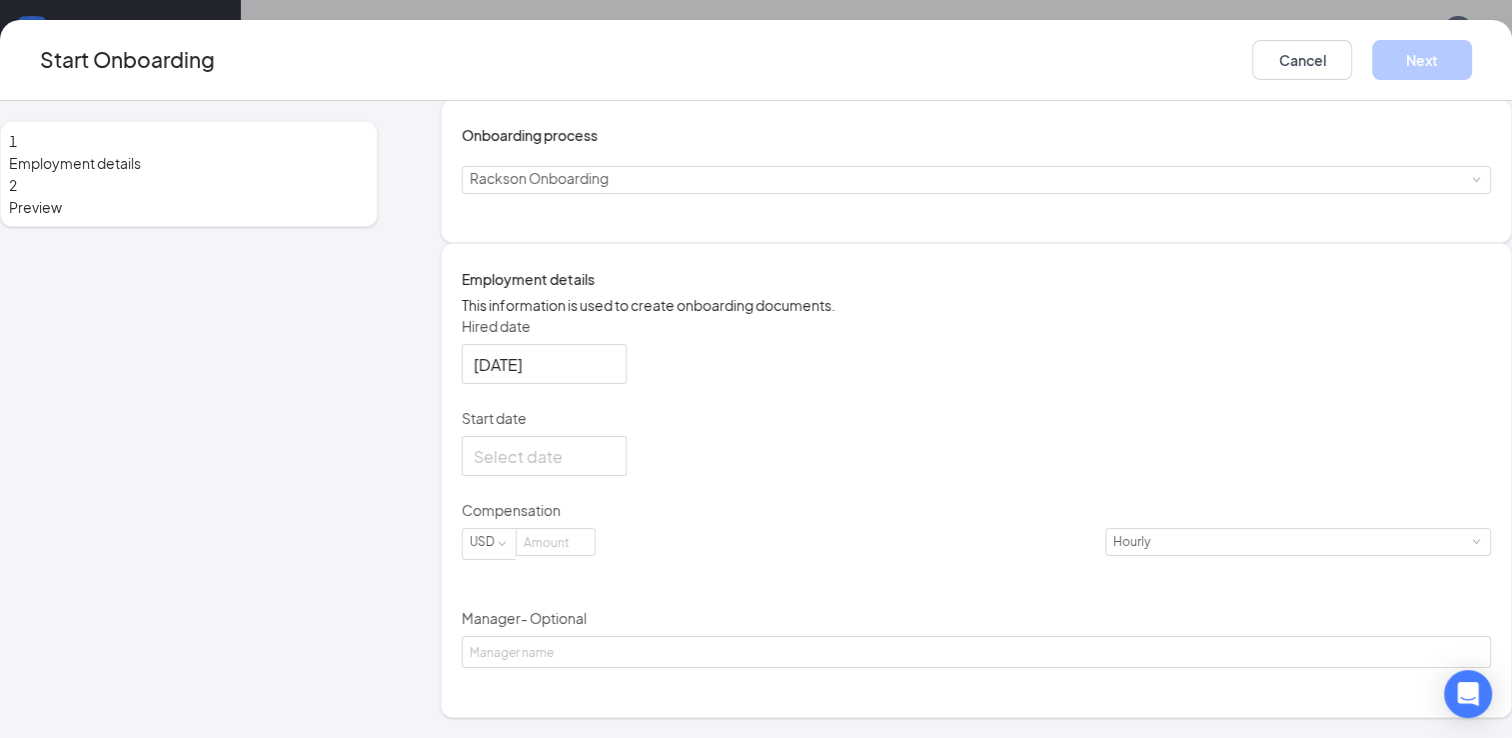
scroll to position [222, 0]
click at [615, 469] on div at bounding box center [544, 456] width 141 height 25
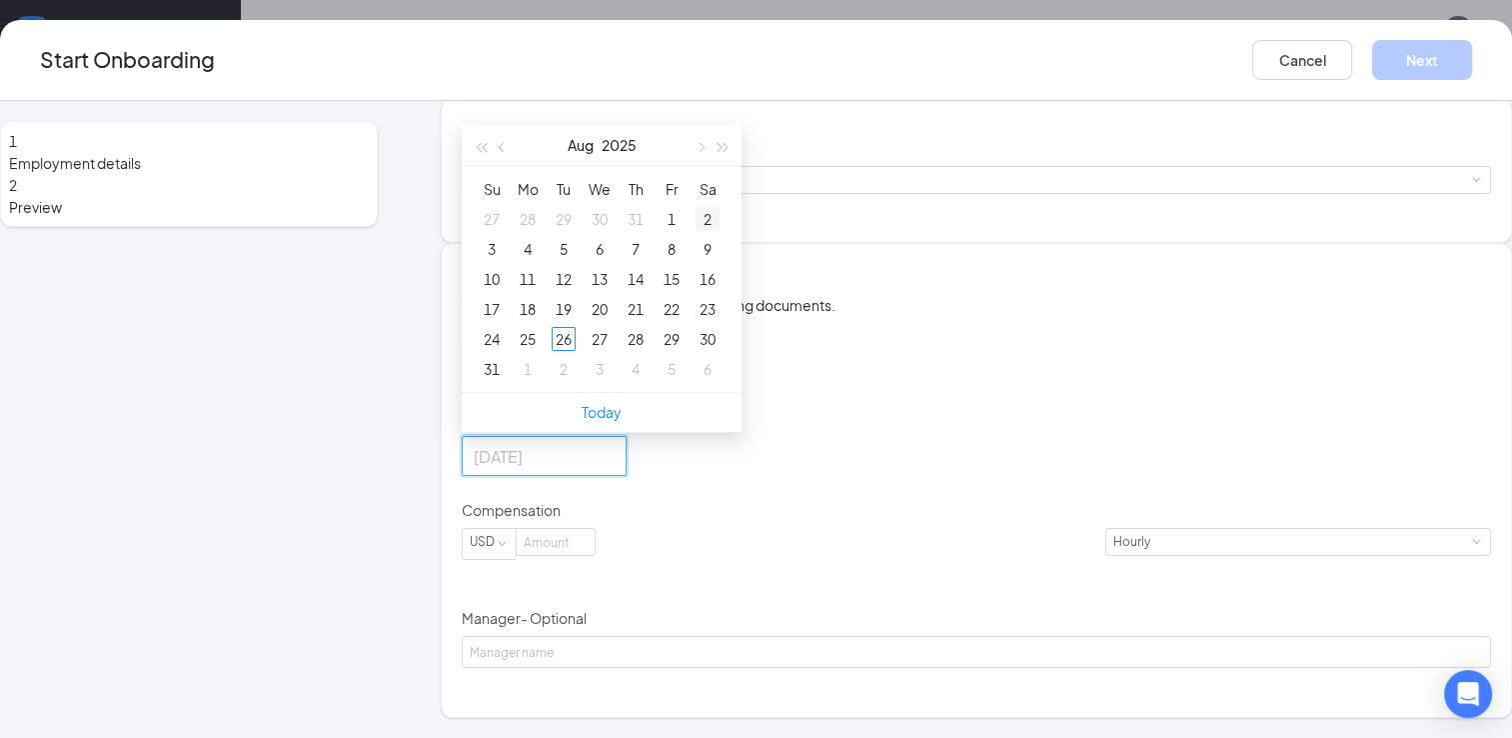
type input "[DATE]"
click at [712, 165] on button "button" at bounding box center [701, 145] width 22 height 40
type input "[DATE]"
click at [540, 231] on div "1" at bounding box center [528, 219] width 24 height 24
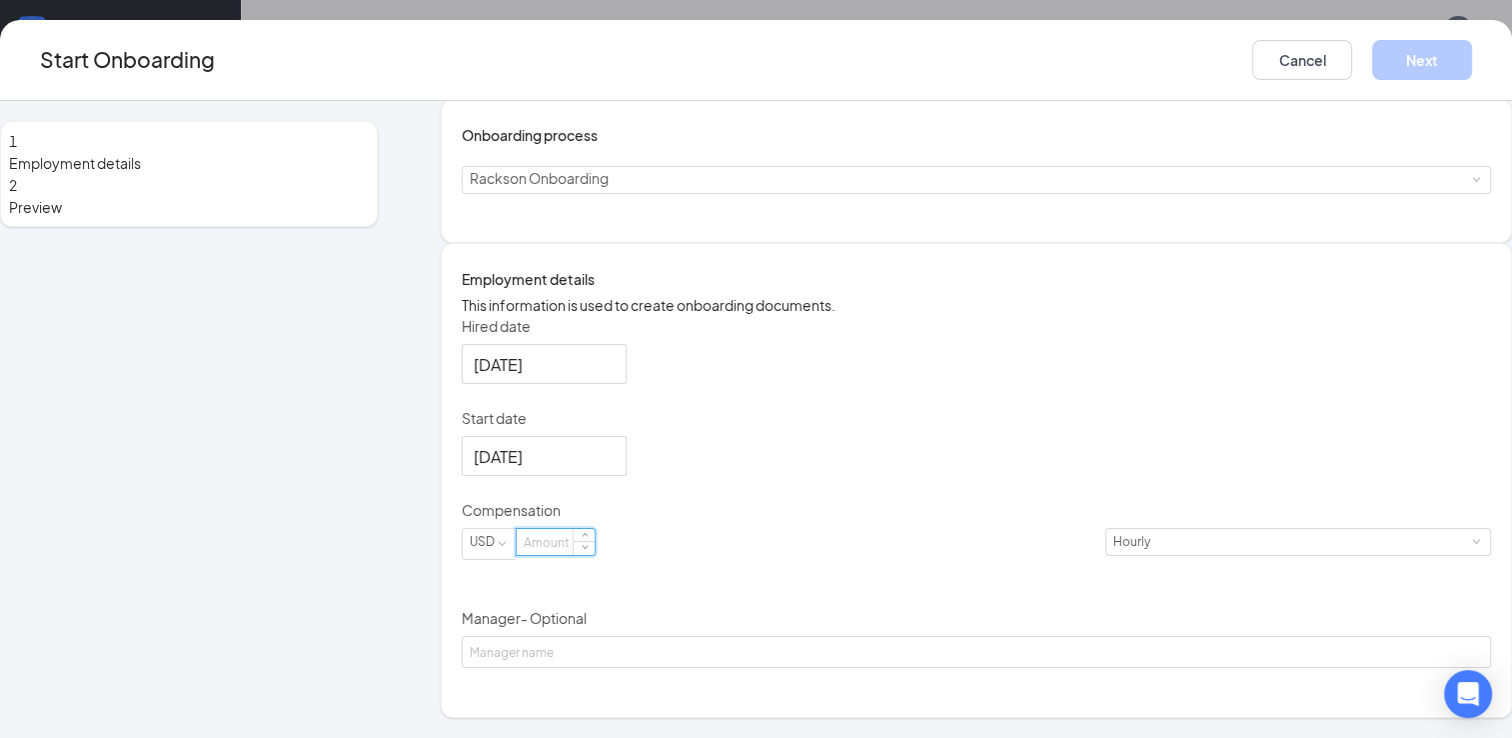
click at [595, 555] on input at bounding box center [556, 542] width 78 height 26
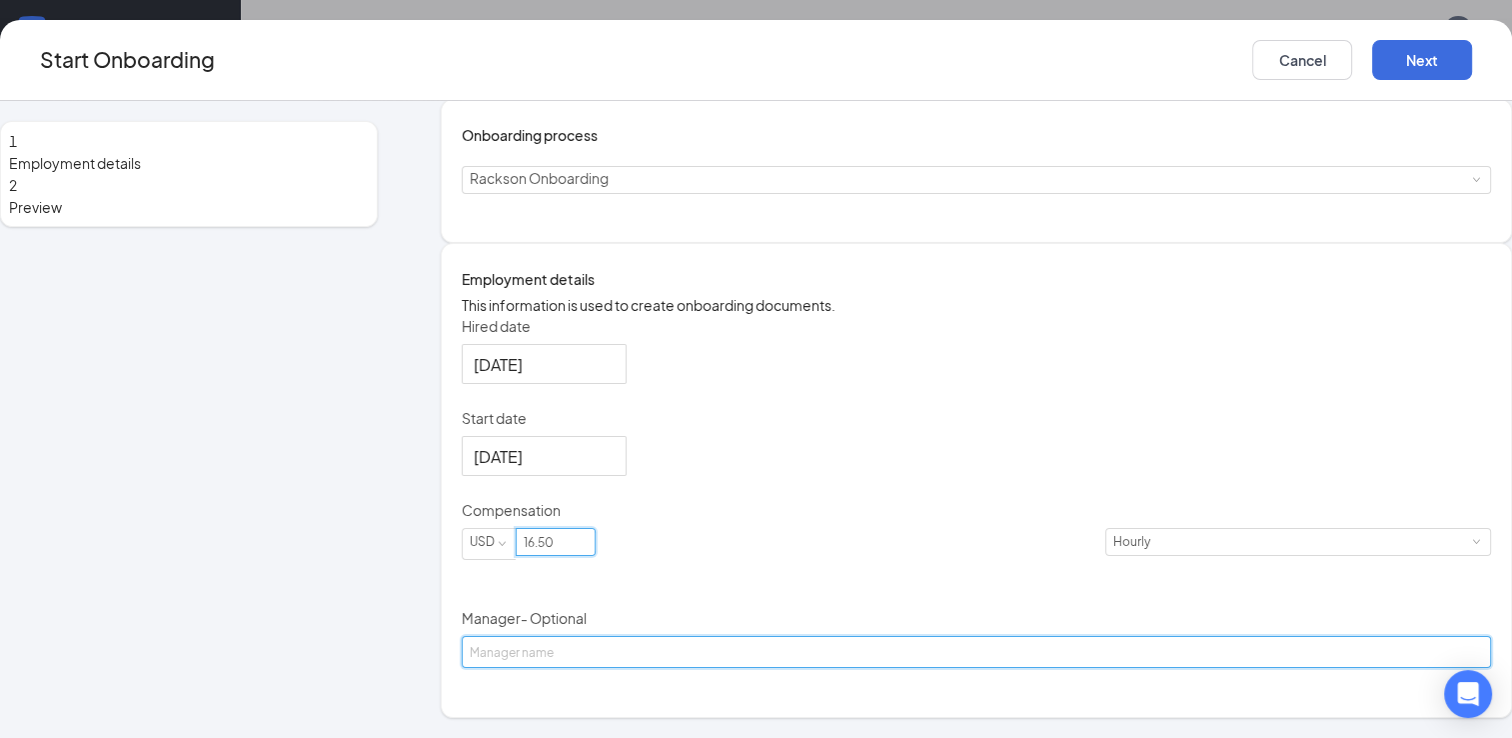
type input "16.5"
click at [692, 668] on input "Manager - Optional" at bounding box center [977, 652] width 1030 height 32
type input "Ikbarry White"
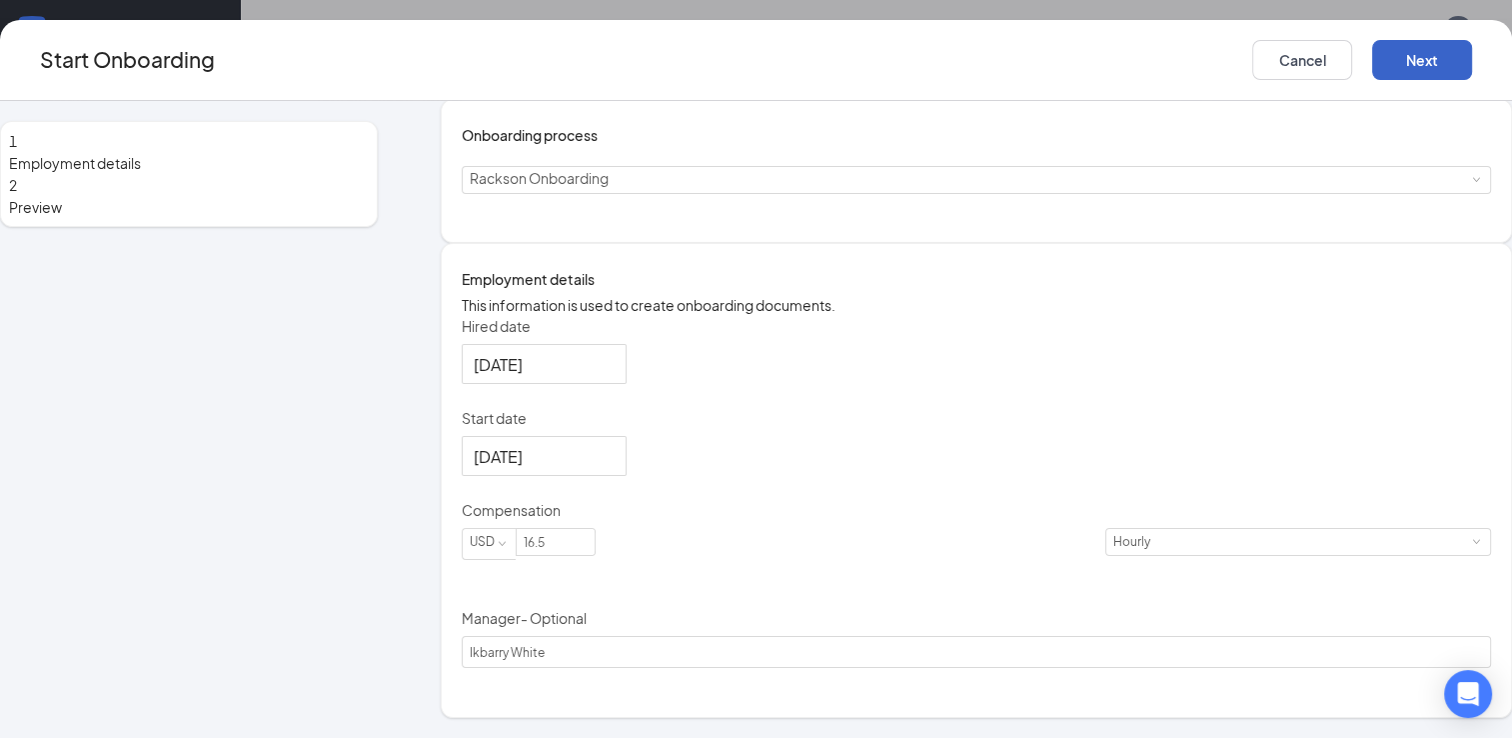
click at [1372, 50] on button "Next" at bounding box center [1422, 60] width 100 height 40
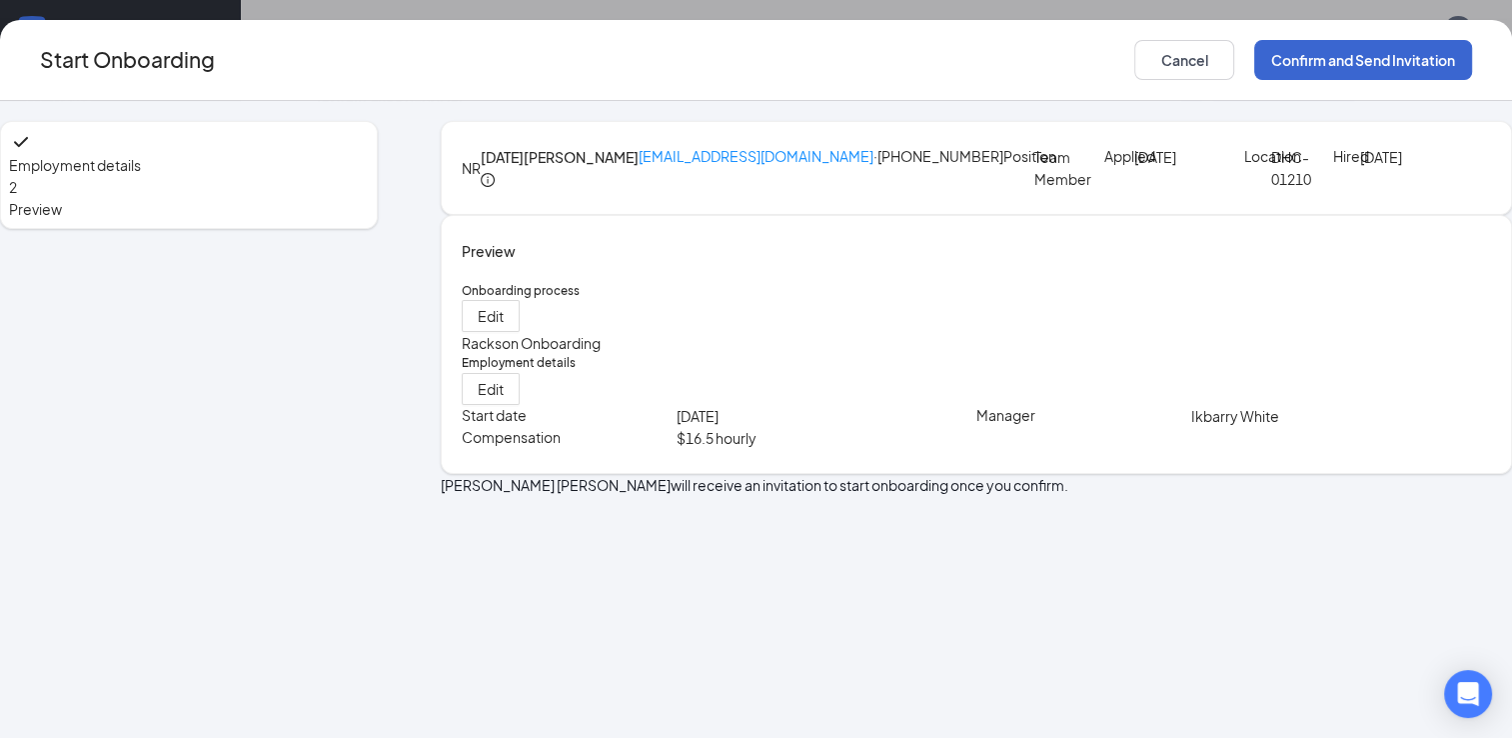
scroll to position [0, 0]
click at [1254, 66] on button "Confirm and Send Invitation" at bounding box center [1363, 60] width 218 height 40
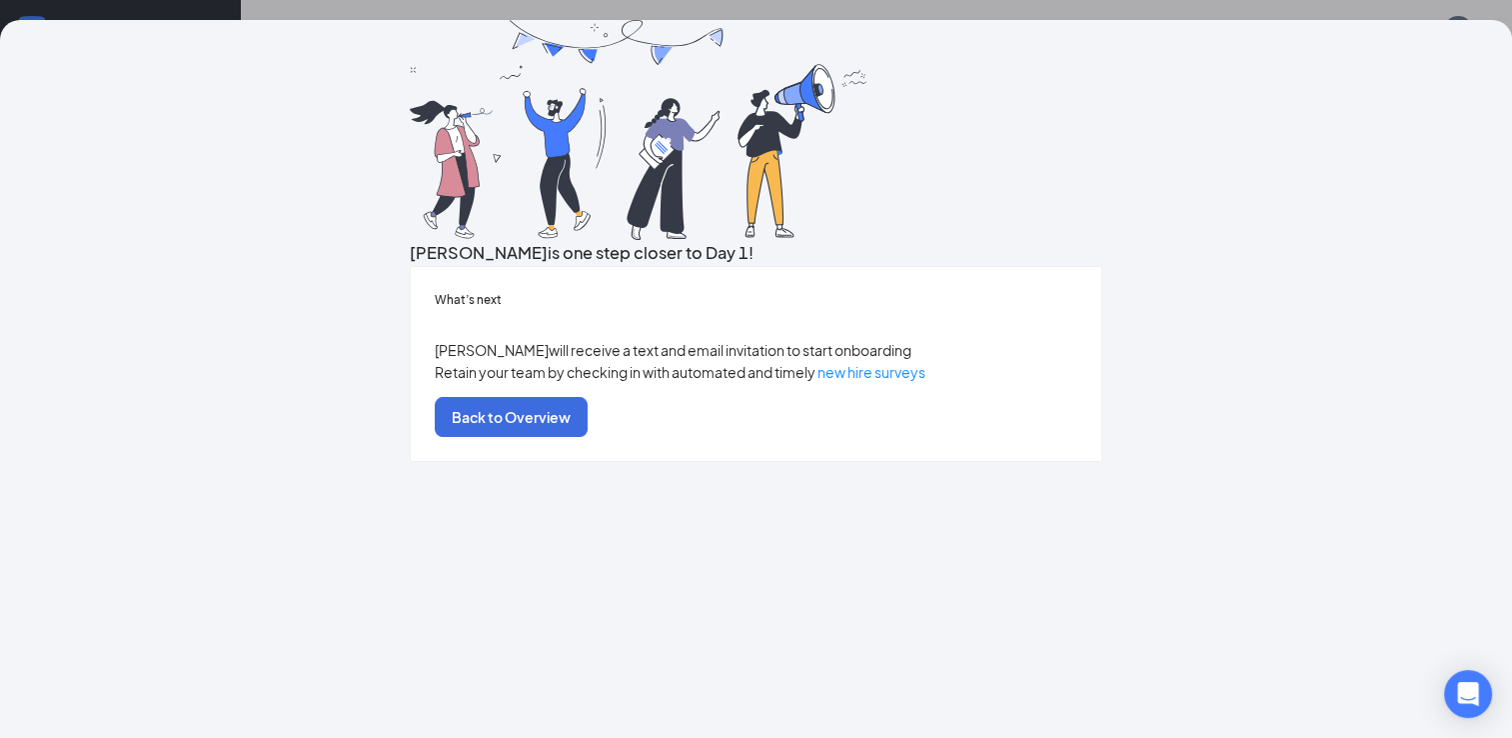
scroll to position [56, 0]
click at [588, 437] on button "Back to Overview" at bounding box center [511, 417] width 153 height 40
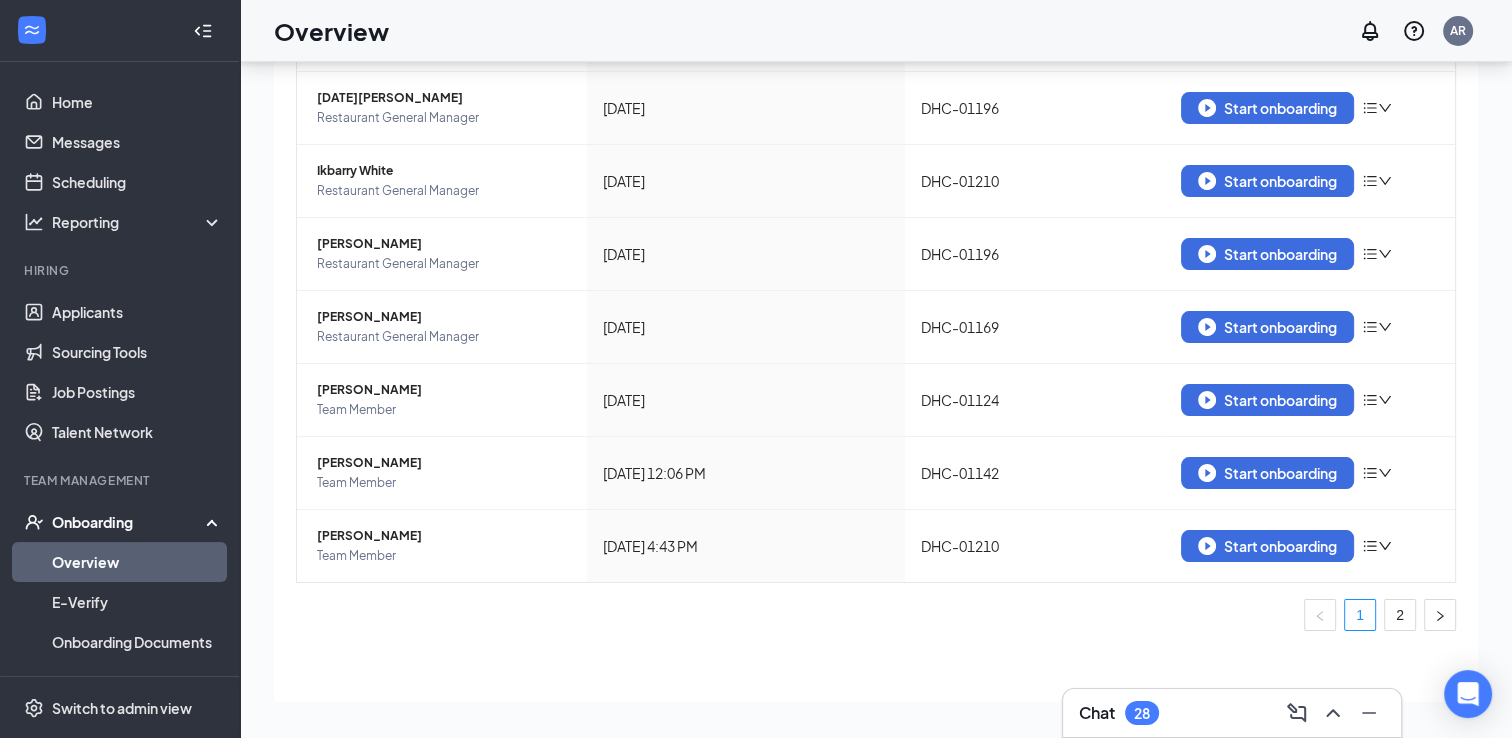
scroll to position [0, 0]
click at [1226, 538] on div "Start onboarding" at bounding box center [1267, 546] width 139 height 18
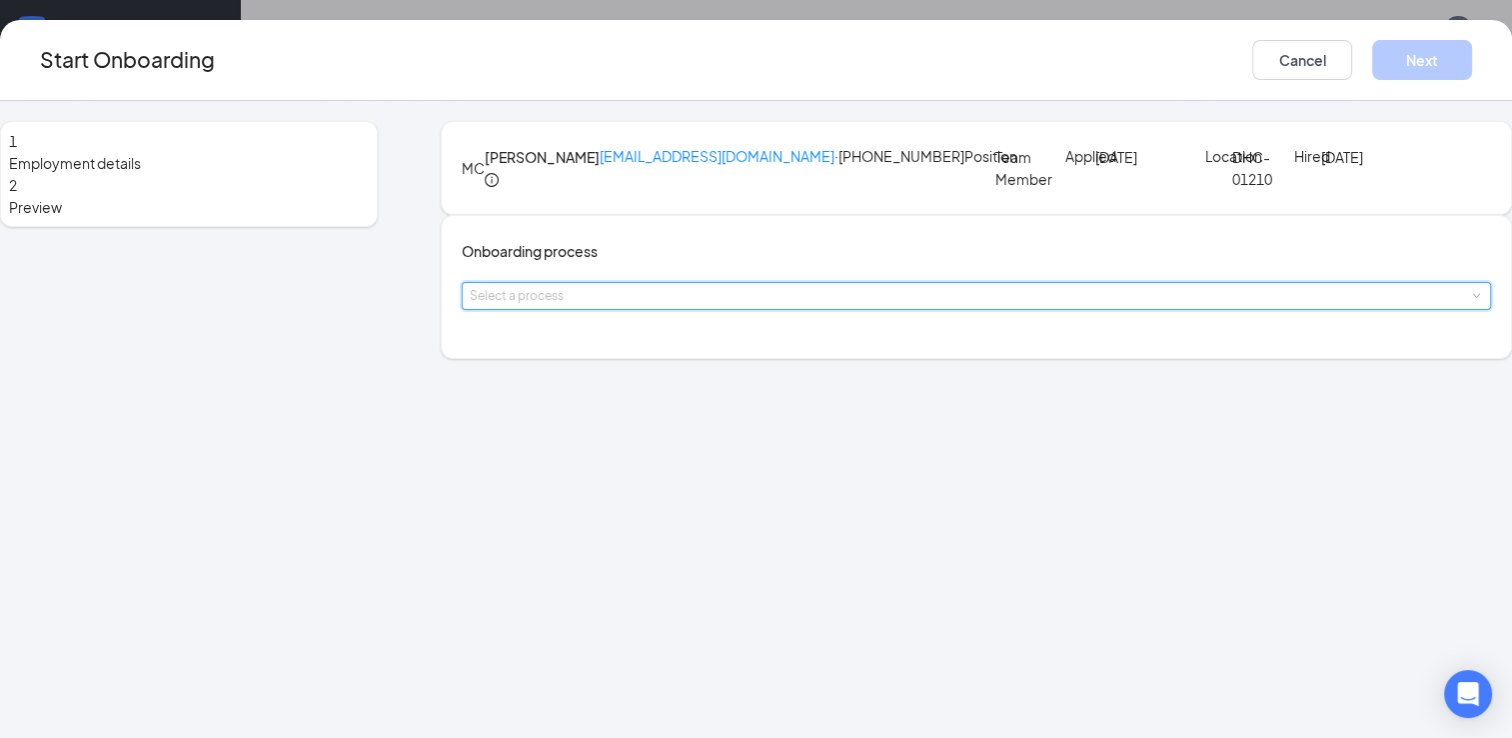
click at [1471, 301] on span at bounding box center [1475, 296] width 9 height 9
click at [795, 444] on li "Rackson Onboarding" at bounding box center [691, 448] width 328 height 36
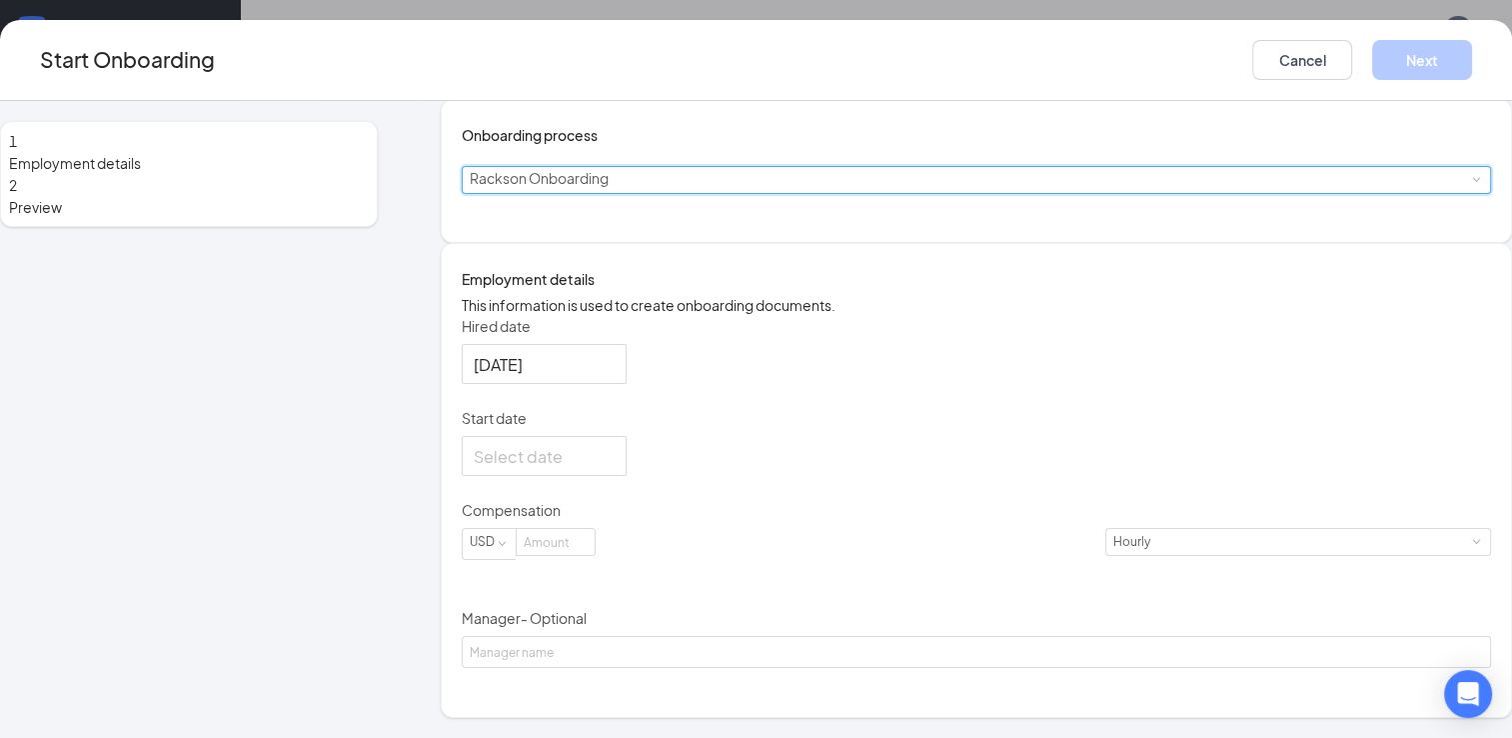
scroll to position [222, 0]
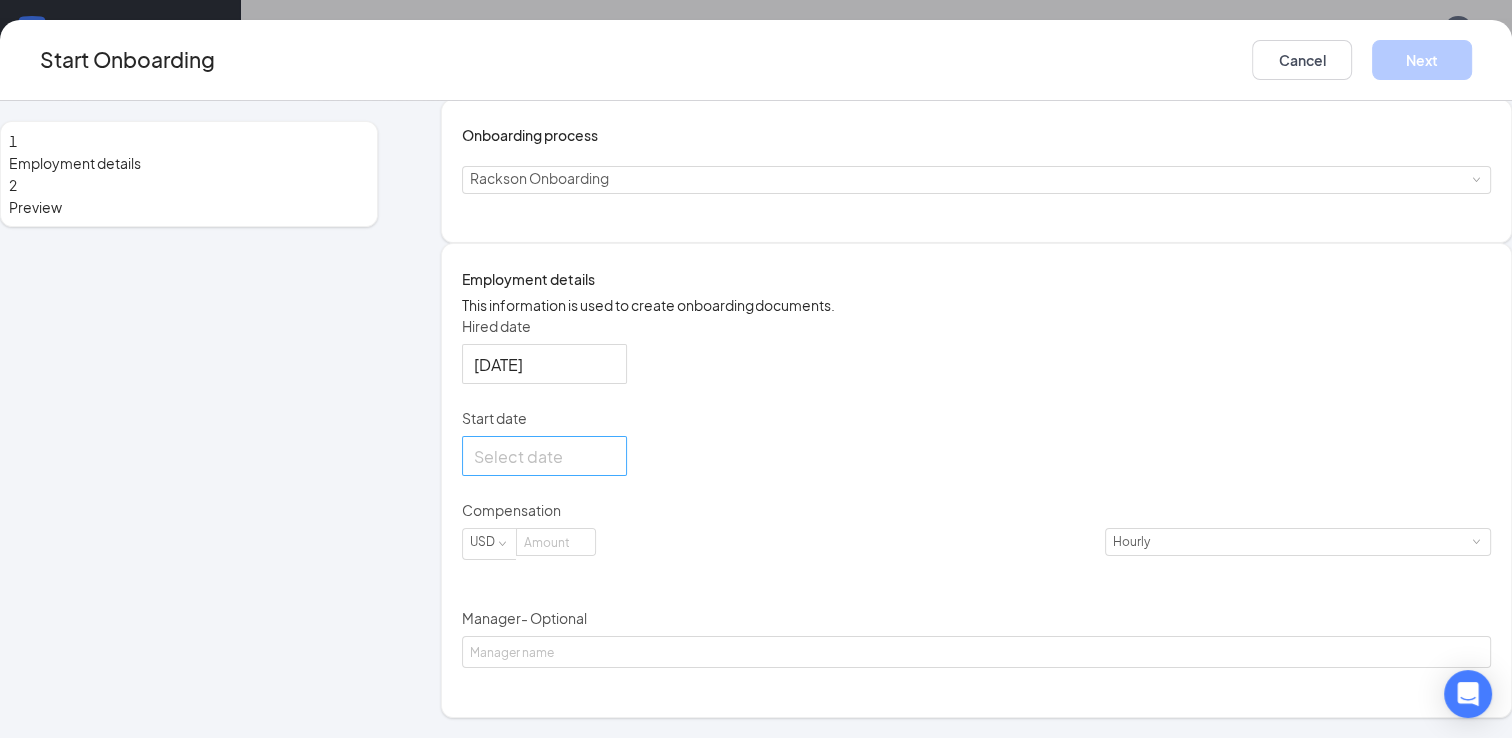
click at [615, 469] on div at bounding box center [544, 456] width 141 height 25
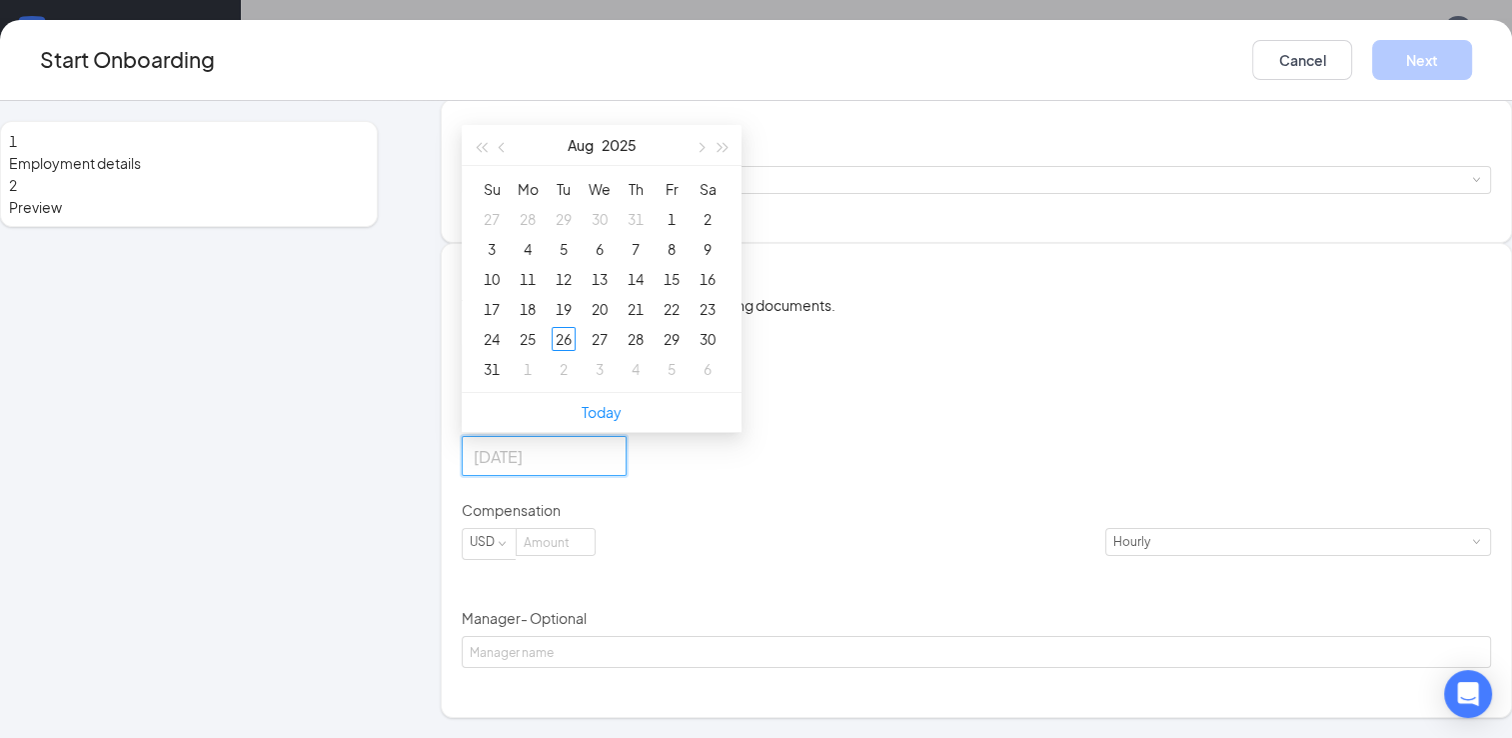
type input "[DATE]"
click at [712, 165] on button "button" at bounding box center [701, 145] width 22 height 40
type input "[DATE]"
click at [509, 152] on span "button" at bounding box center [504, 147] width 10 height 10
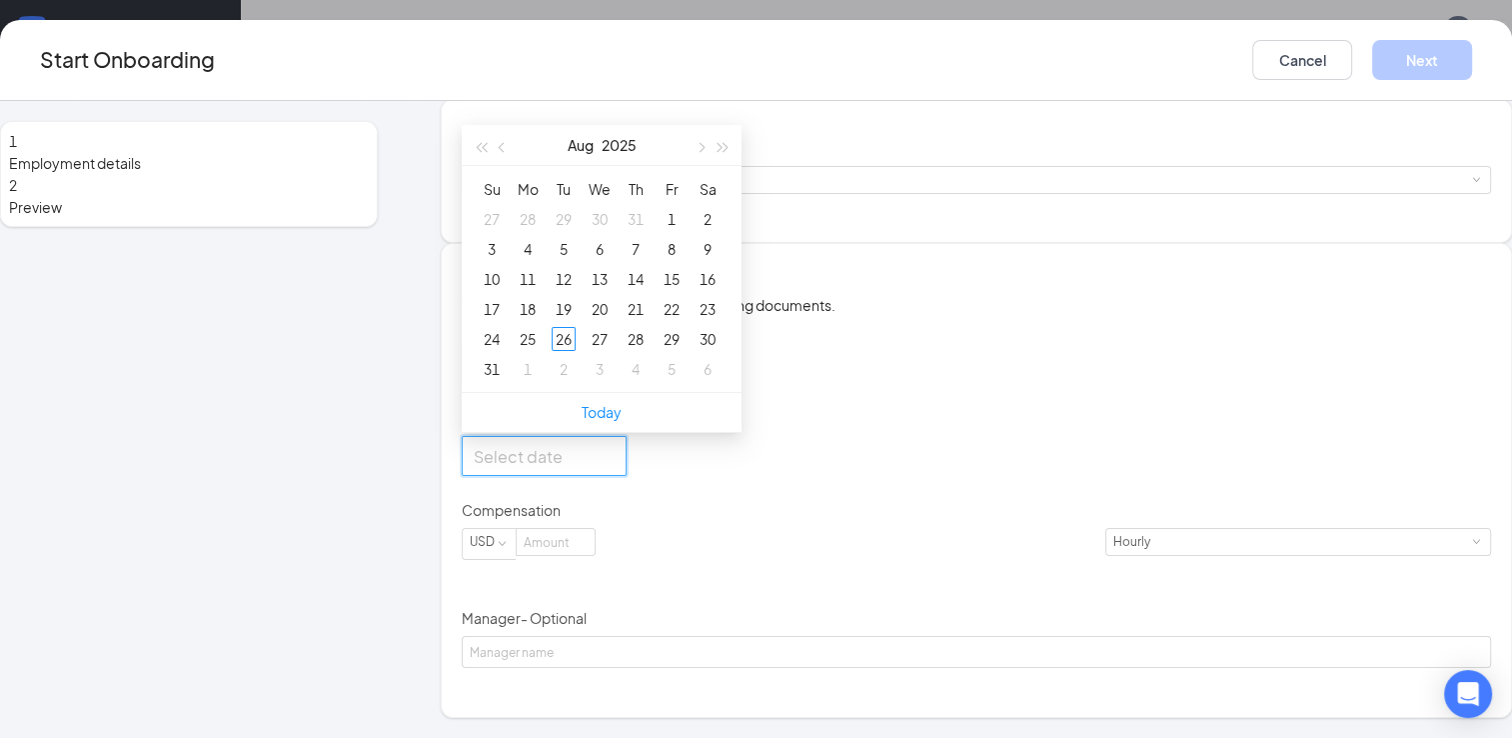
type input "[DATE]"
click at [1186, 450] on div "Hired date [DATE] Start date [DATE] Su Mo Tu We Th Fr Sa 27 28 29 30 31 1 2 3 4…" at bounding box center [977, 492] width 1030 height 353
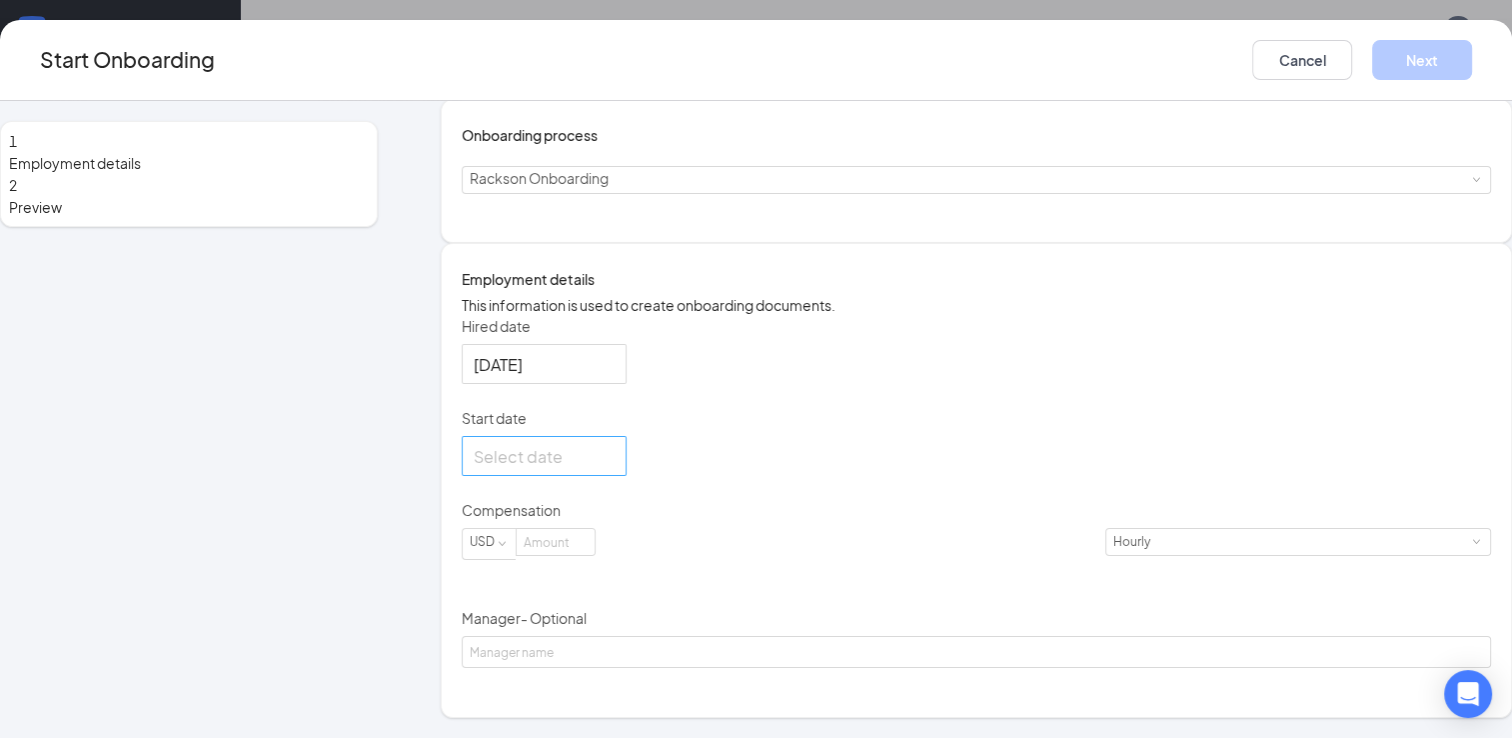
click at [615, 469] on div at bounding box center [544, 456] width 141 height 25
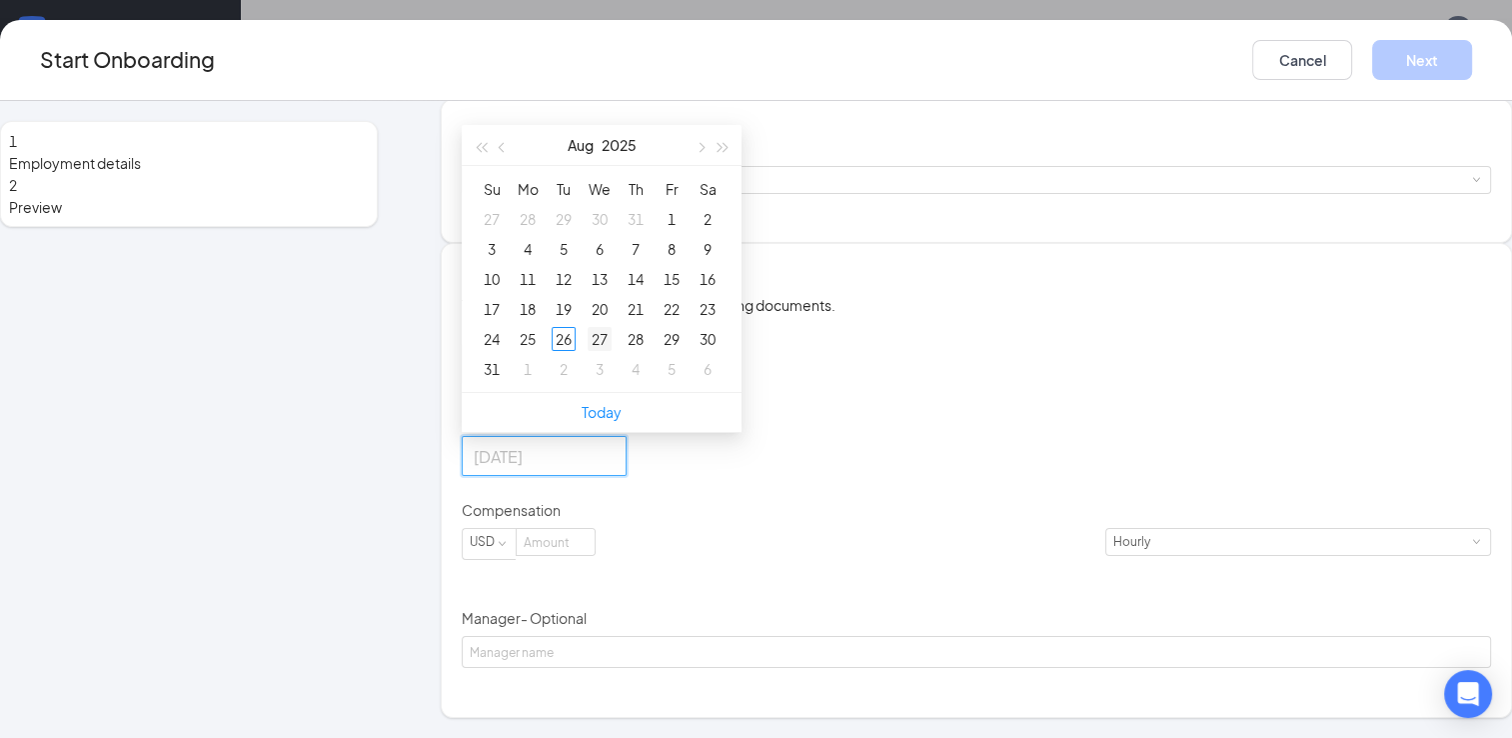
type input "[DATE]"
click at [612, 351] on div "27" at bounding box center [600, 339] width 24 height 24
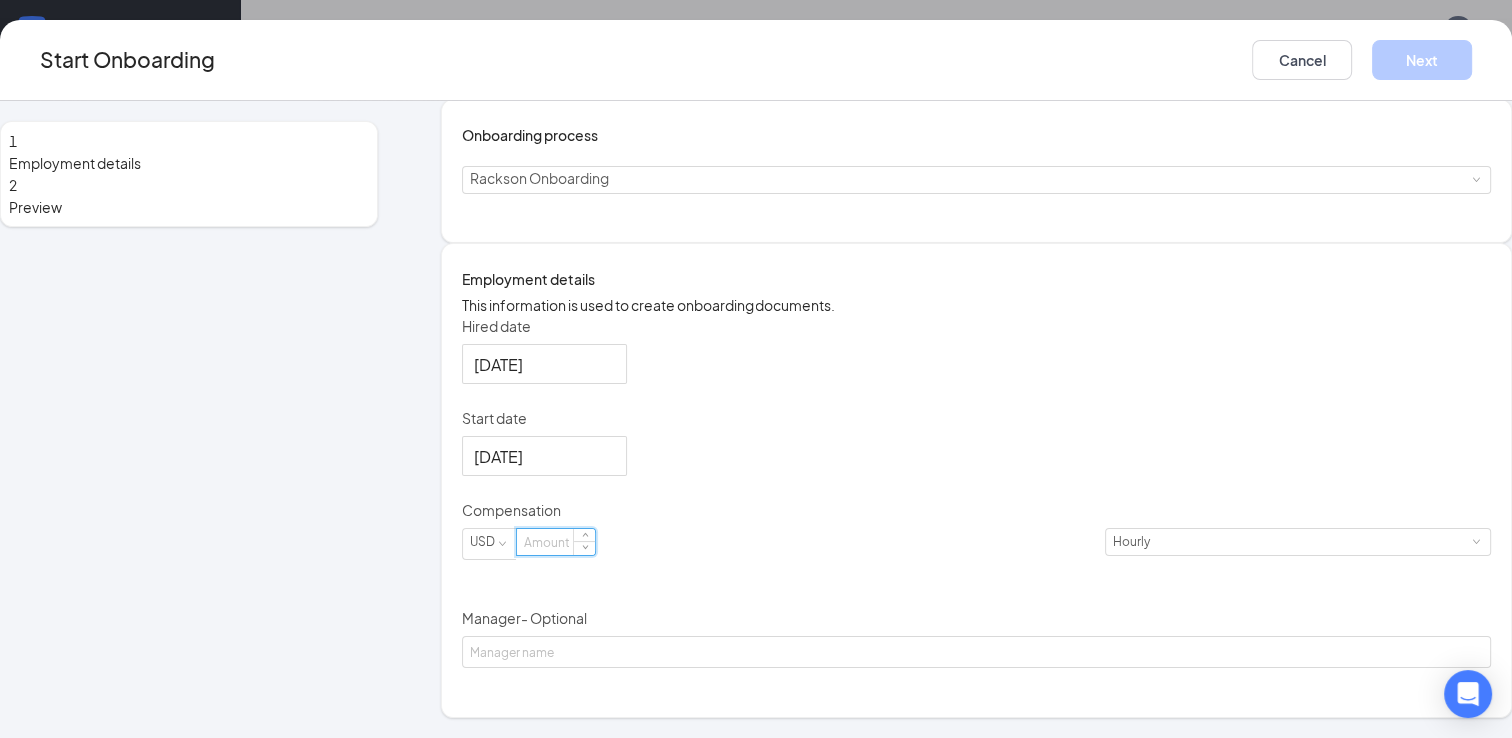
click at [595, 555] on input at bounding box center [556, 542] width 78 height 26
type input "17.25"
click at [664, 636] on div "Manager - Optional" at bounding box center [977, 622] width 1030 height 28
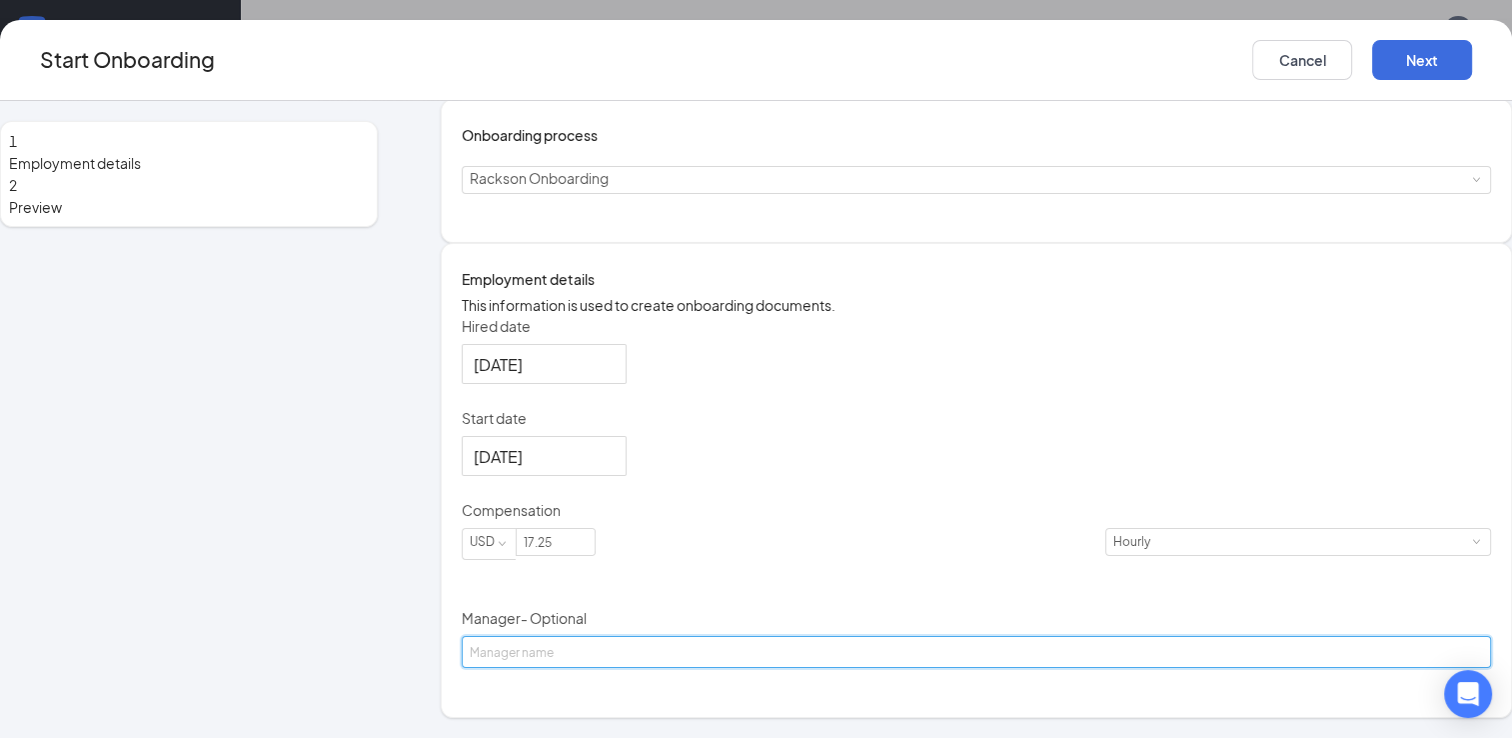
click at [648, 668] on input "Manager - Optional" at bounding box center [977, 652] width 1030 height 32
drag, startPoint x: 628, startPoint y: 686, endPoint x: 408, endPoint y: 616, distance: 230.8
click at [408, 616] on div "1 Employment details 2 Preview MC [PERSON_NAME] [EMAIL_ADDRESS][DOMAIN_NAME] · …" at bounding box center [756, 361] width 1512 height 713
type input "Ikbarry White"
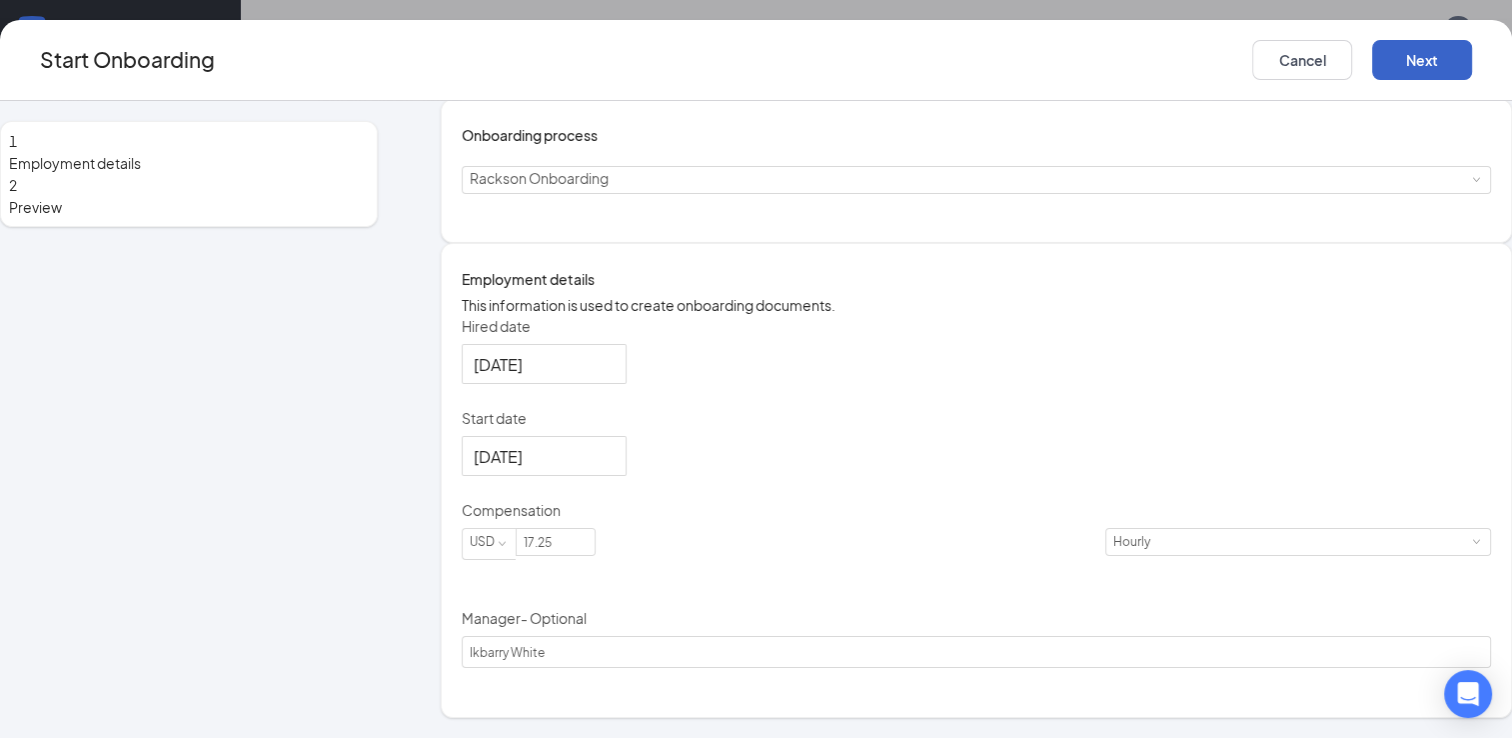
click at [1372, 58] on button "Next" at bounding box center [1422, 60] width 100 height 40
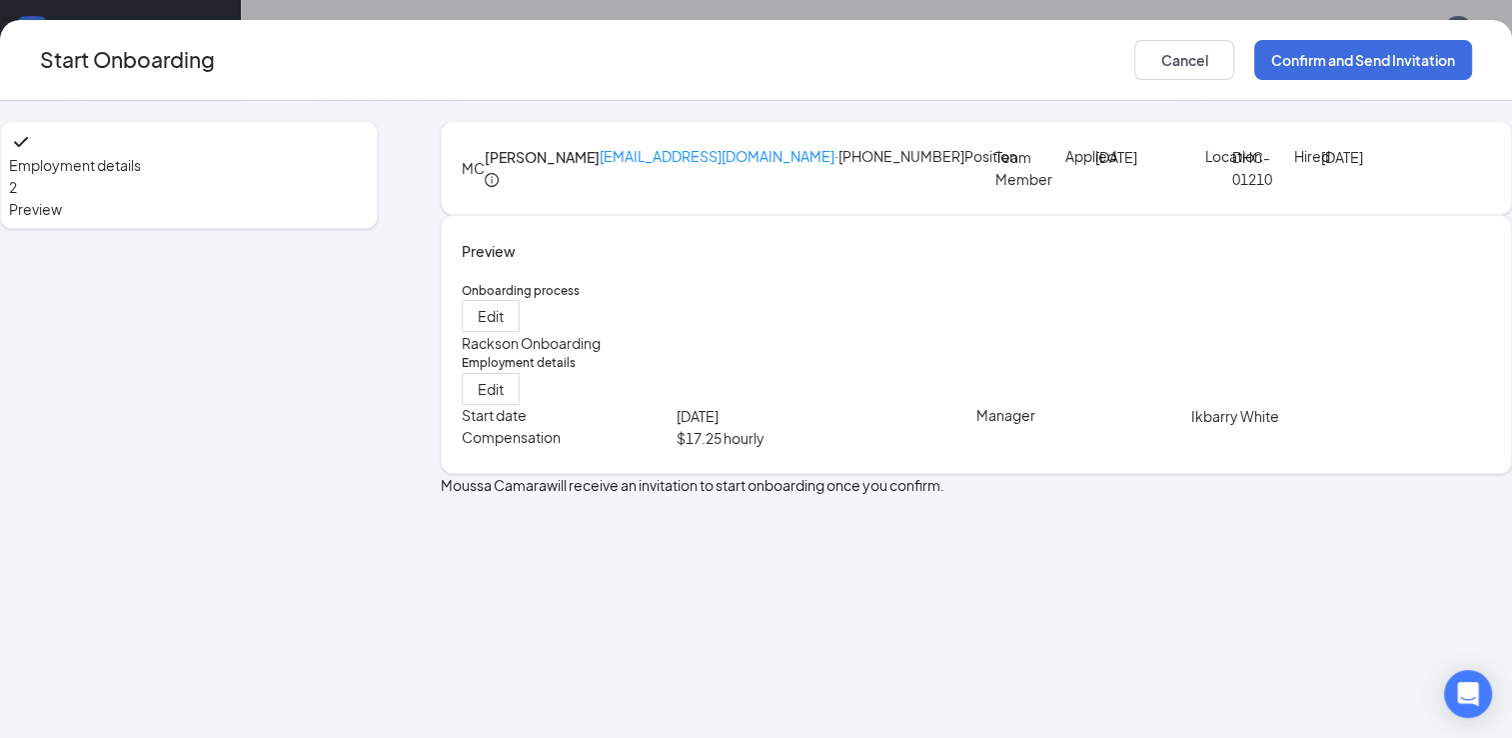
scroll to position [0, 0]
click at [1254, 68] on button "Confirm and Send Invitation" at bounding box center [1363, 60] width 218 height 40
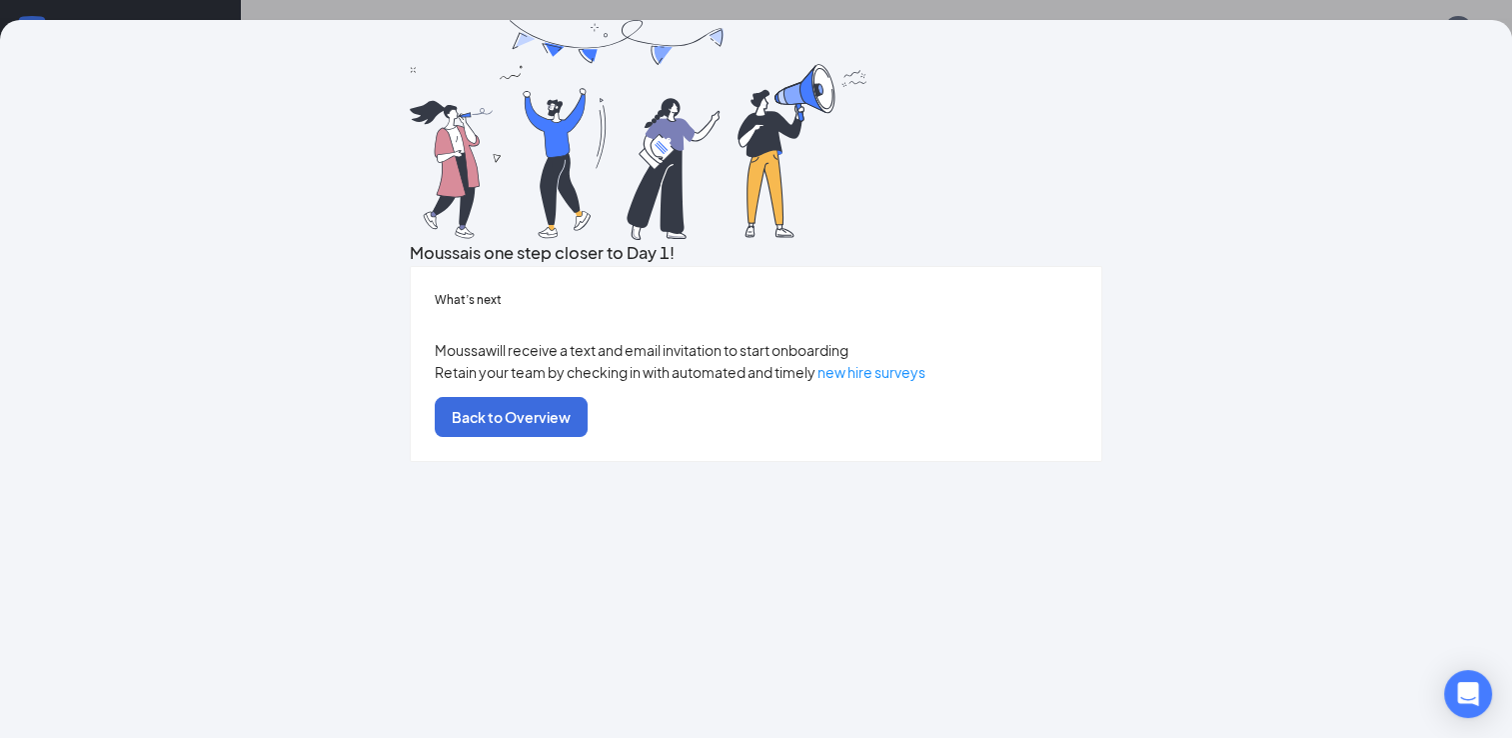
scroll to position [56, 0]
click at [588, 437] on button "Back to Overview" at bounding box center [511, 417] width 153 height 40
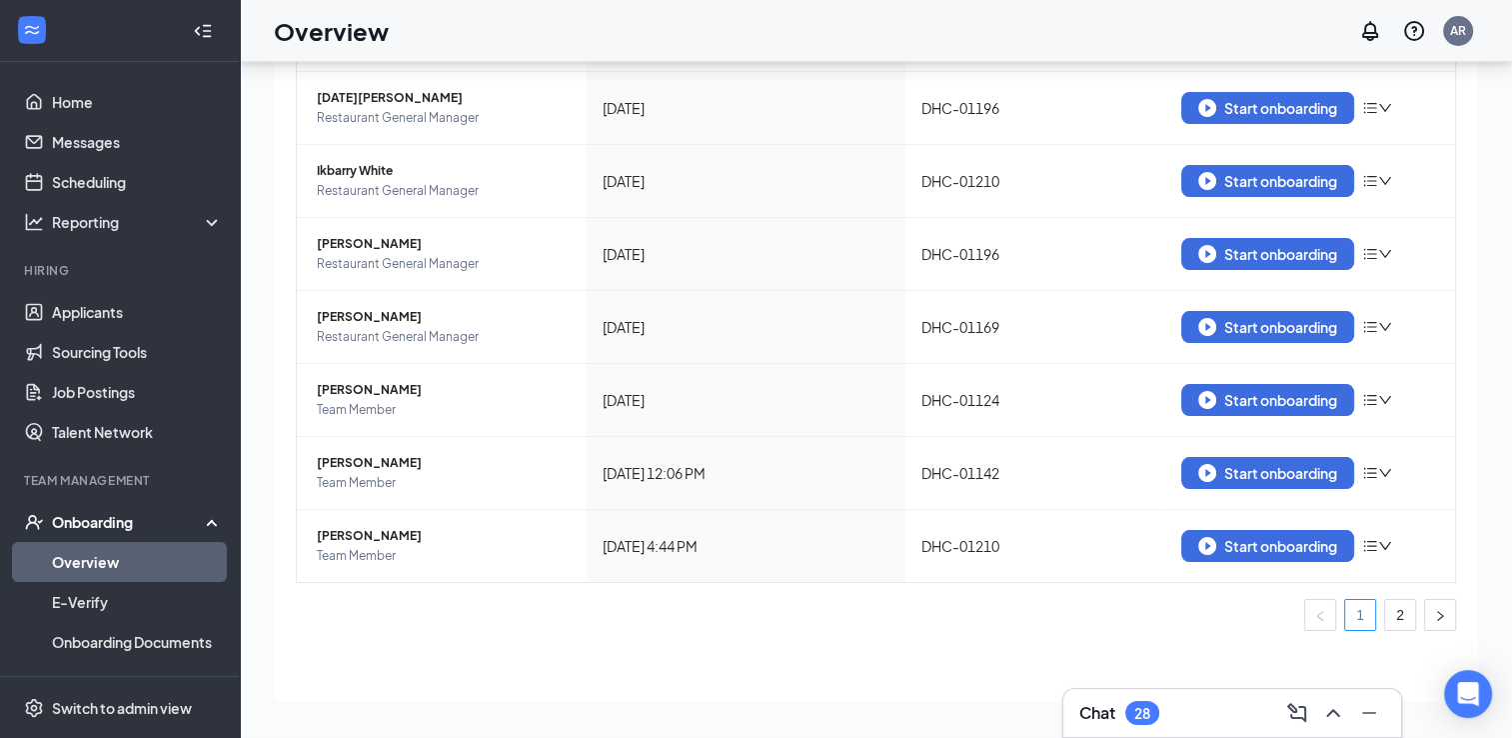
scroll to position [0, 0]
click at [1252, 542] on div "Start onboarding" at bounding box center [1267, 546] width 139 height 18
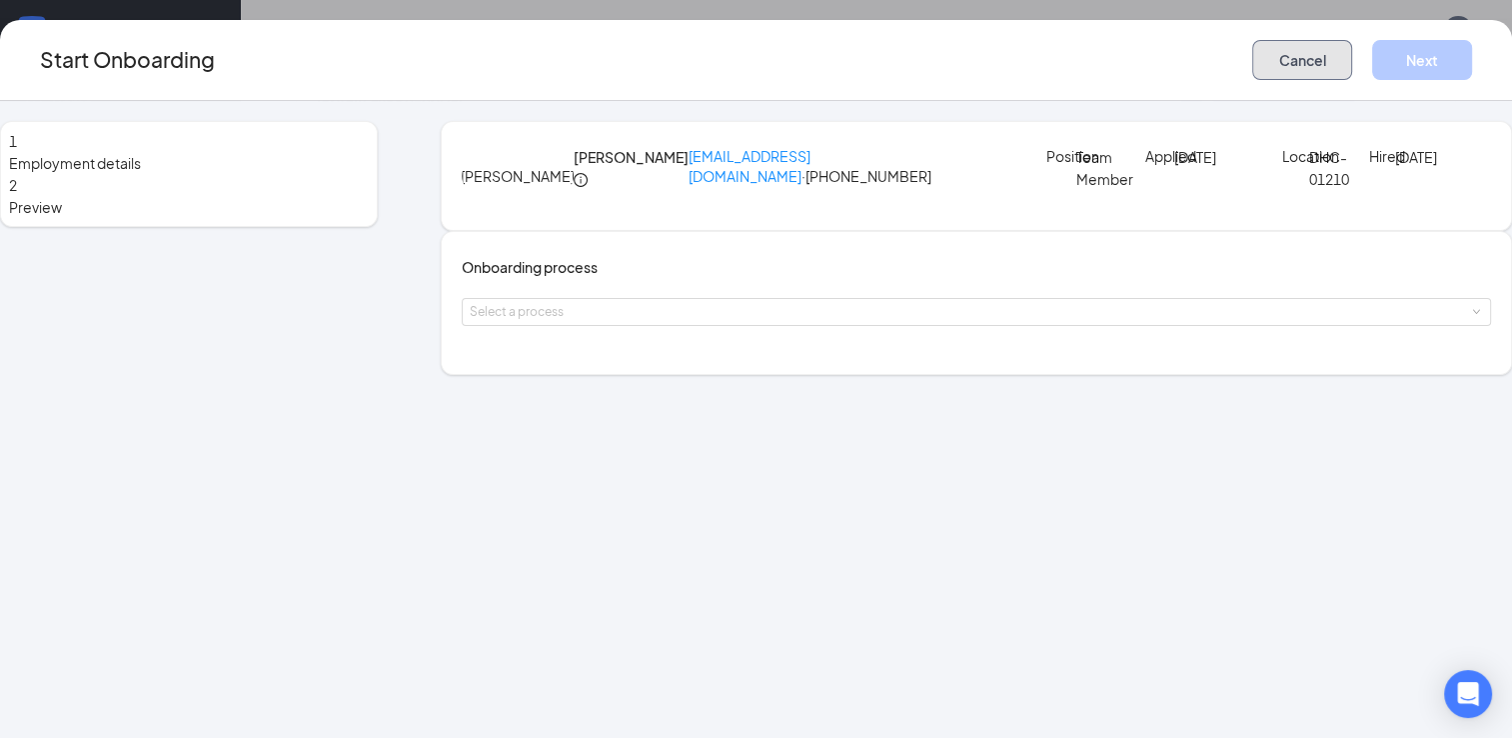
click at [1252, 50] on button "Cancel" at bounding box center [1302, 60] width 100 height 40
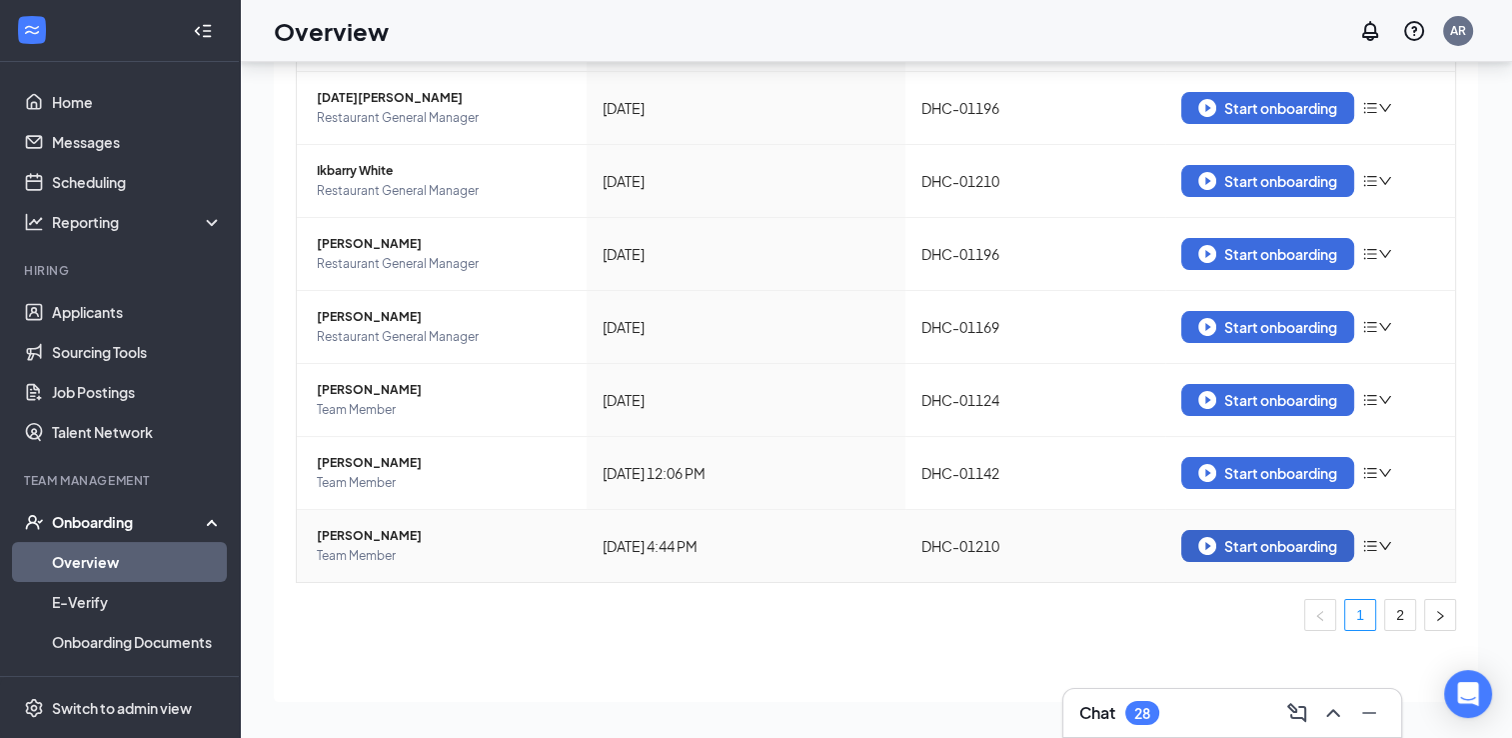
click at [1211, 550] on div "Start onboarding" at bounding box center [1267, 546] width 139 height 18
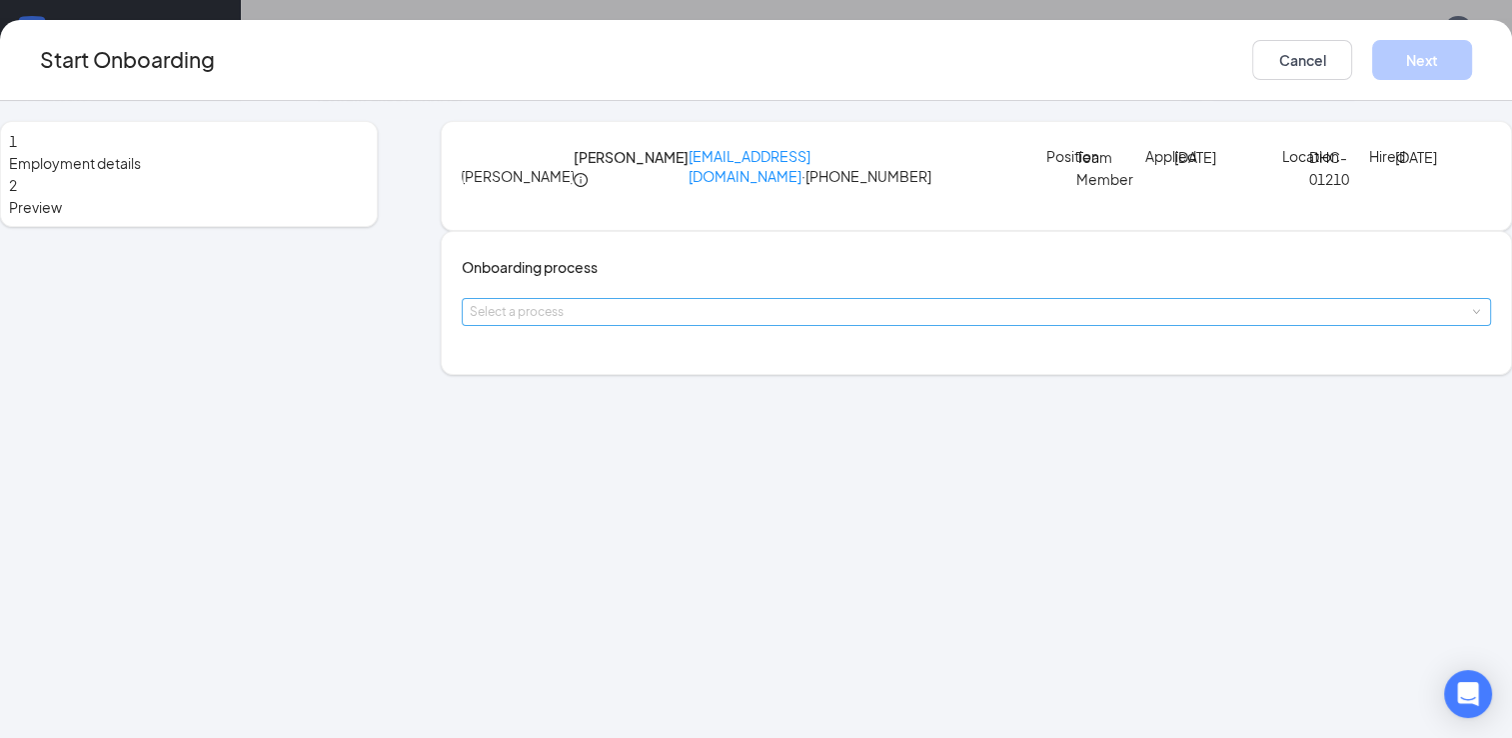
click at [811, 322] on div "Select a process" at bounding box center [972, 312] width 1005 height 20
click at [753, 458] on li "Rackson Onboarding" at bounding box center [691, 448] width 328 height 36
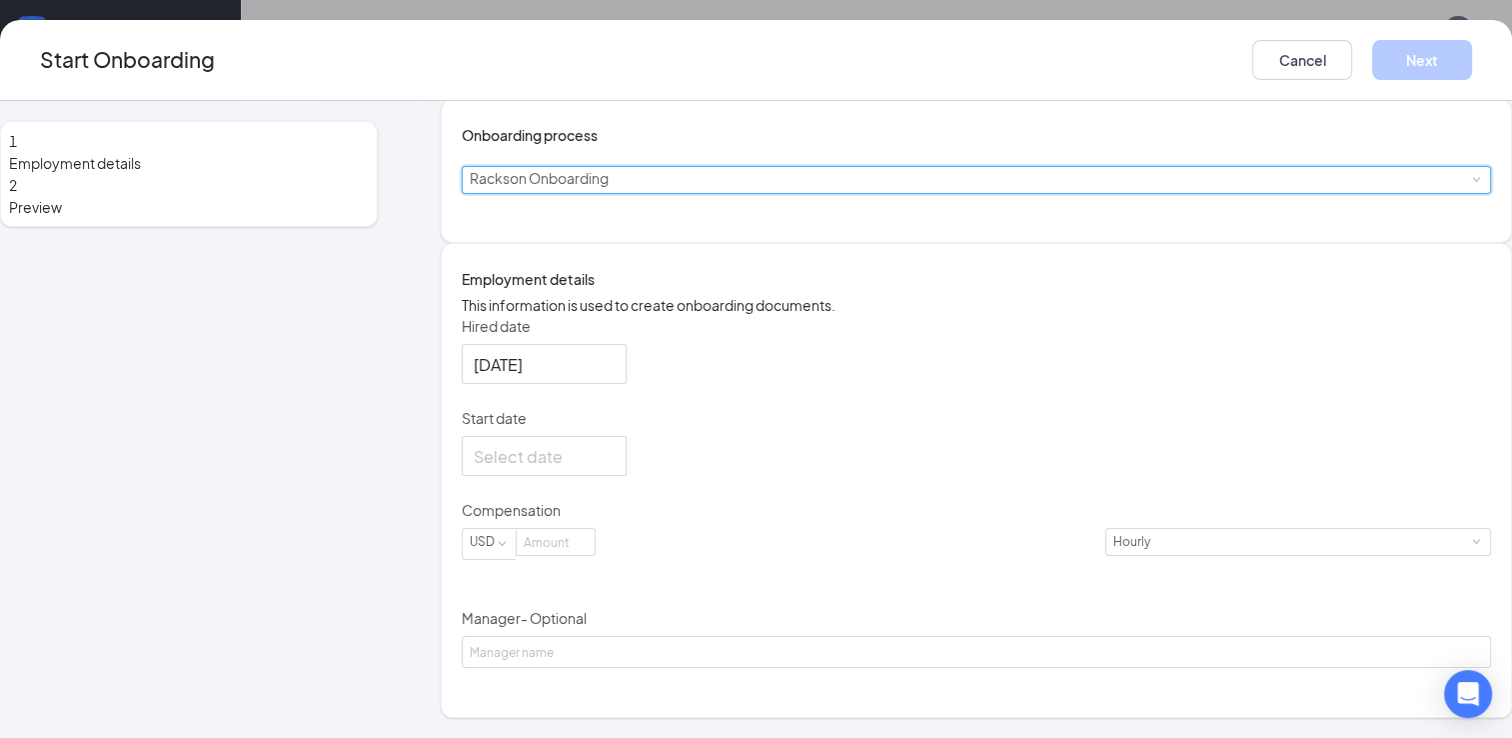
scroll to position [222, 0]
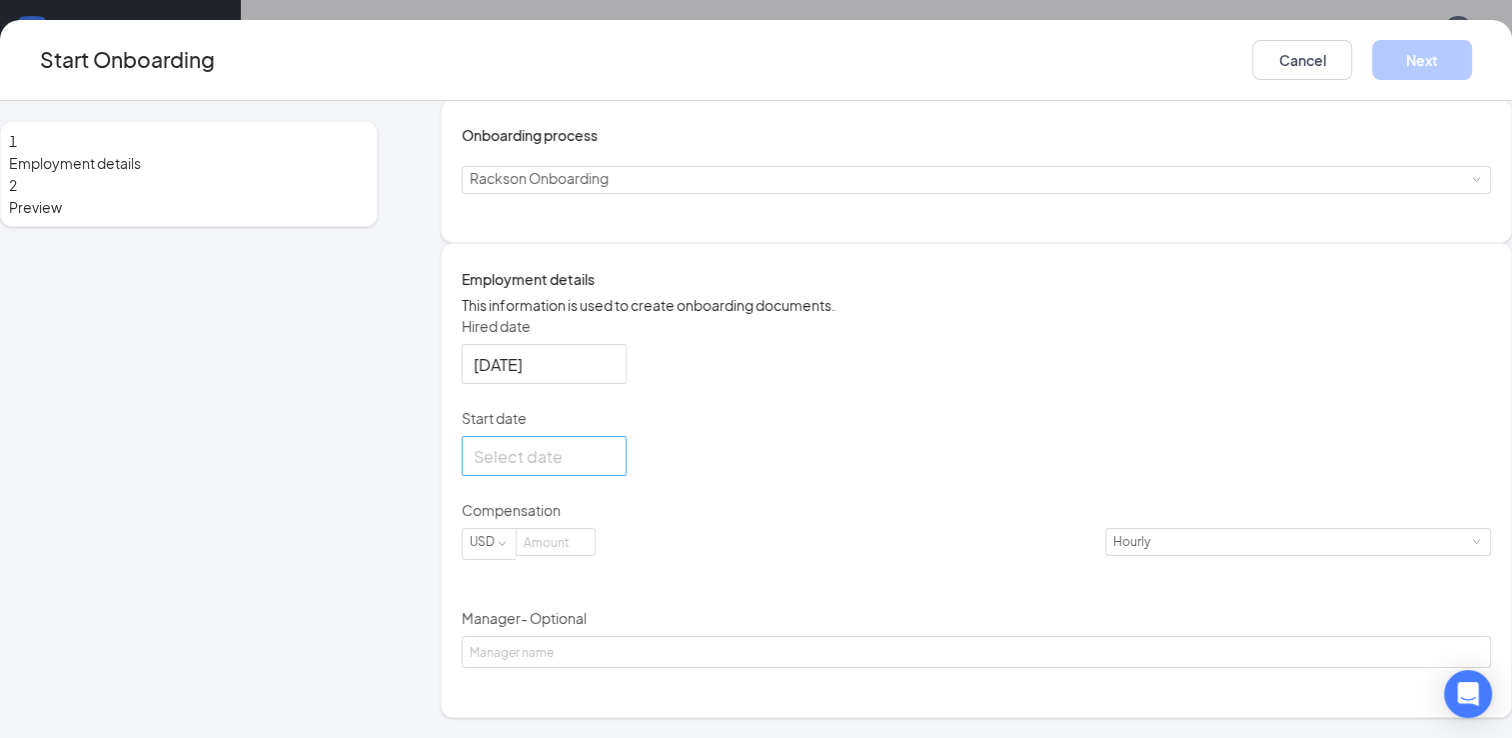
click at [615, 469] on div at bounding box center [544, 456] width 141 height 25
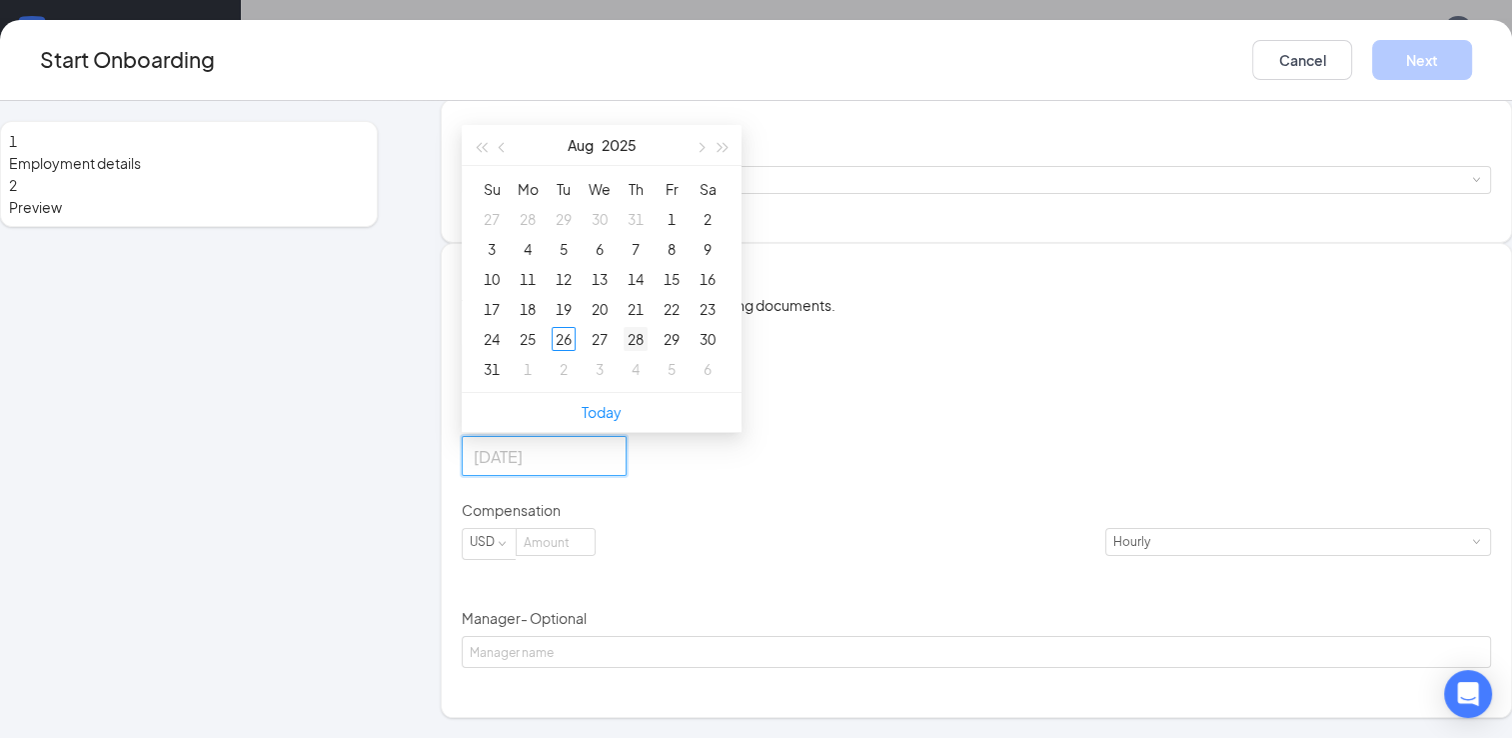
type input "[DATE]"
click at [648, 351] on div "28" at bounding box center [636, 339] width 24 height 24
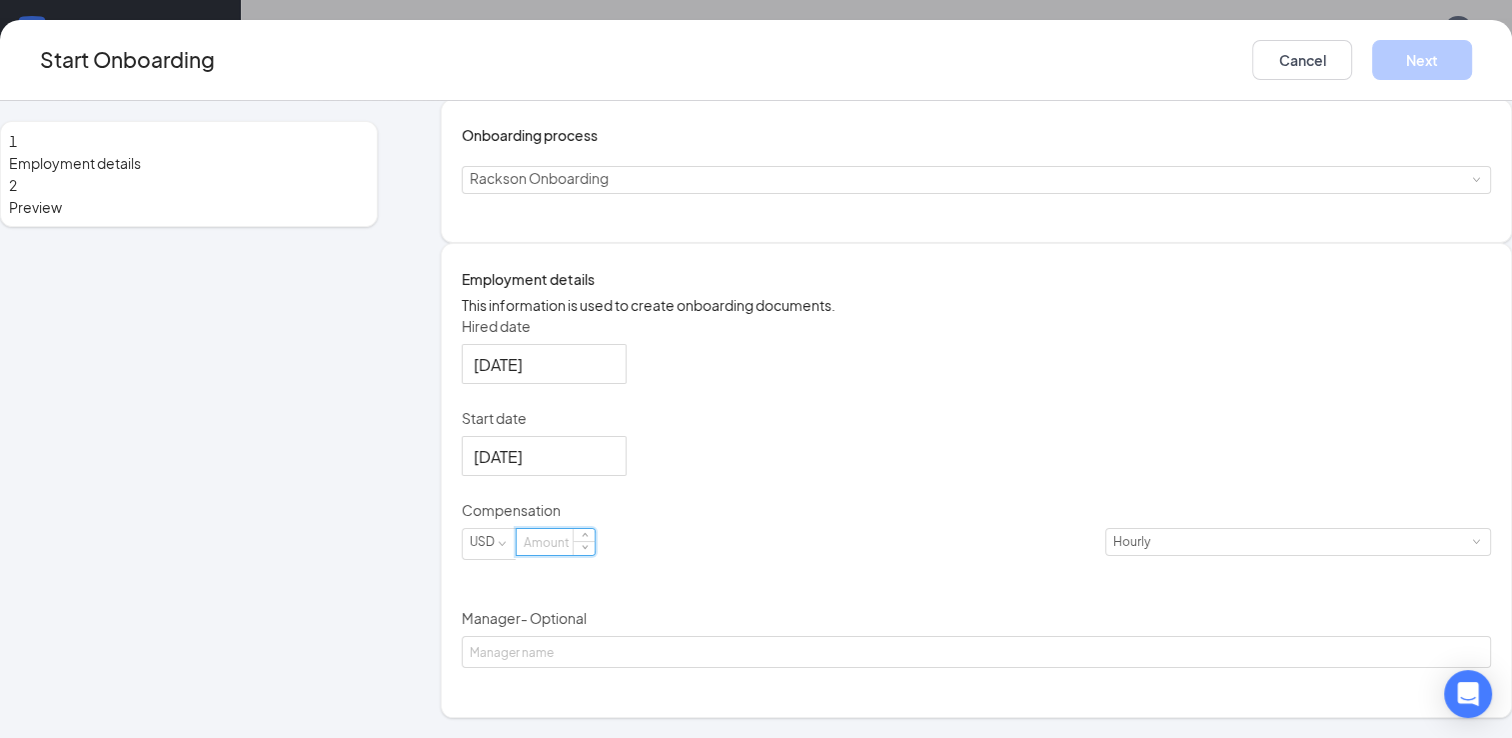
click at [595, 555] on input at bounding box center [556, 542] width 78 height 26
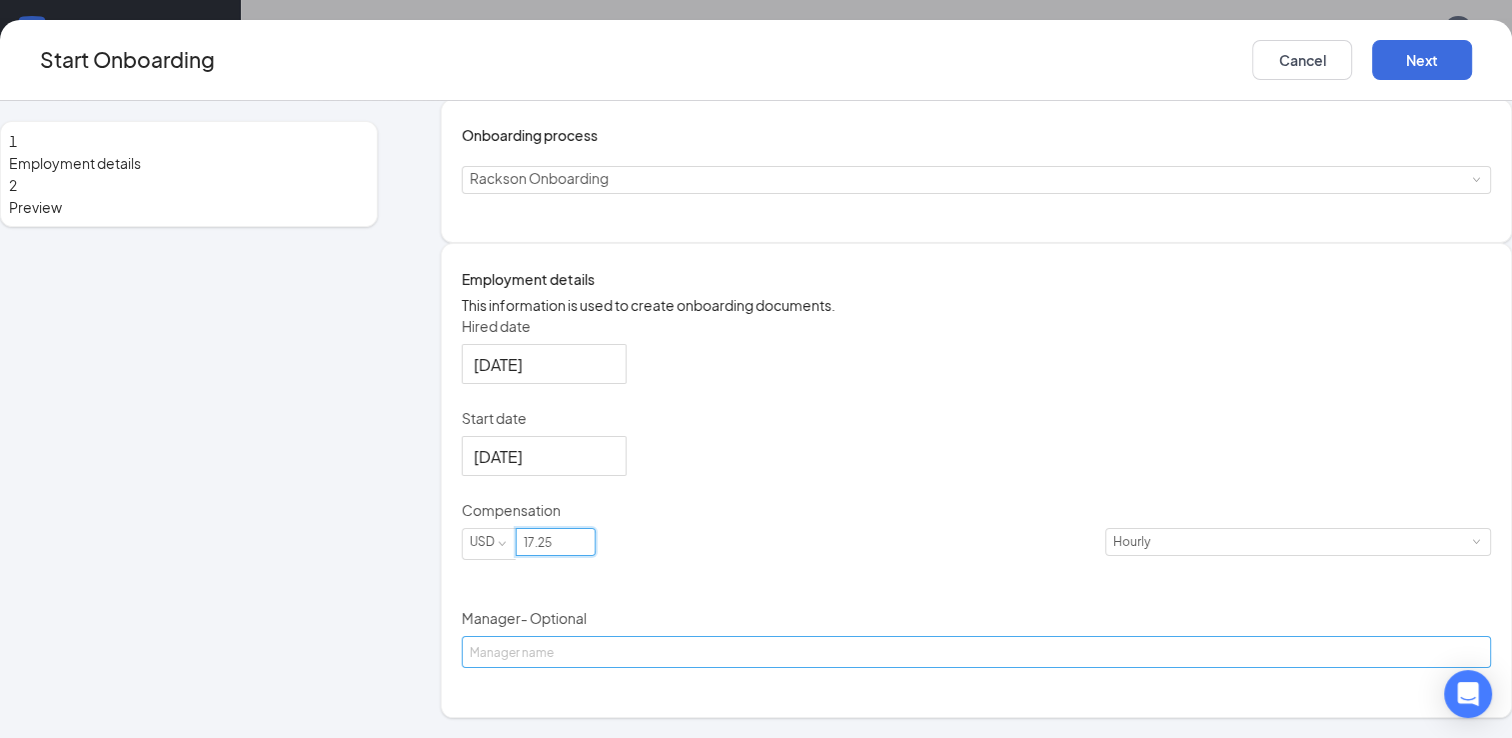
type input "17.25"
click at [744, 668] on input "Manager - Optional" at bounding box center [977, 652] width 1030 height 32
type input "Ikbarry White"
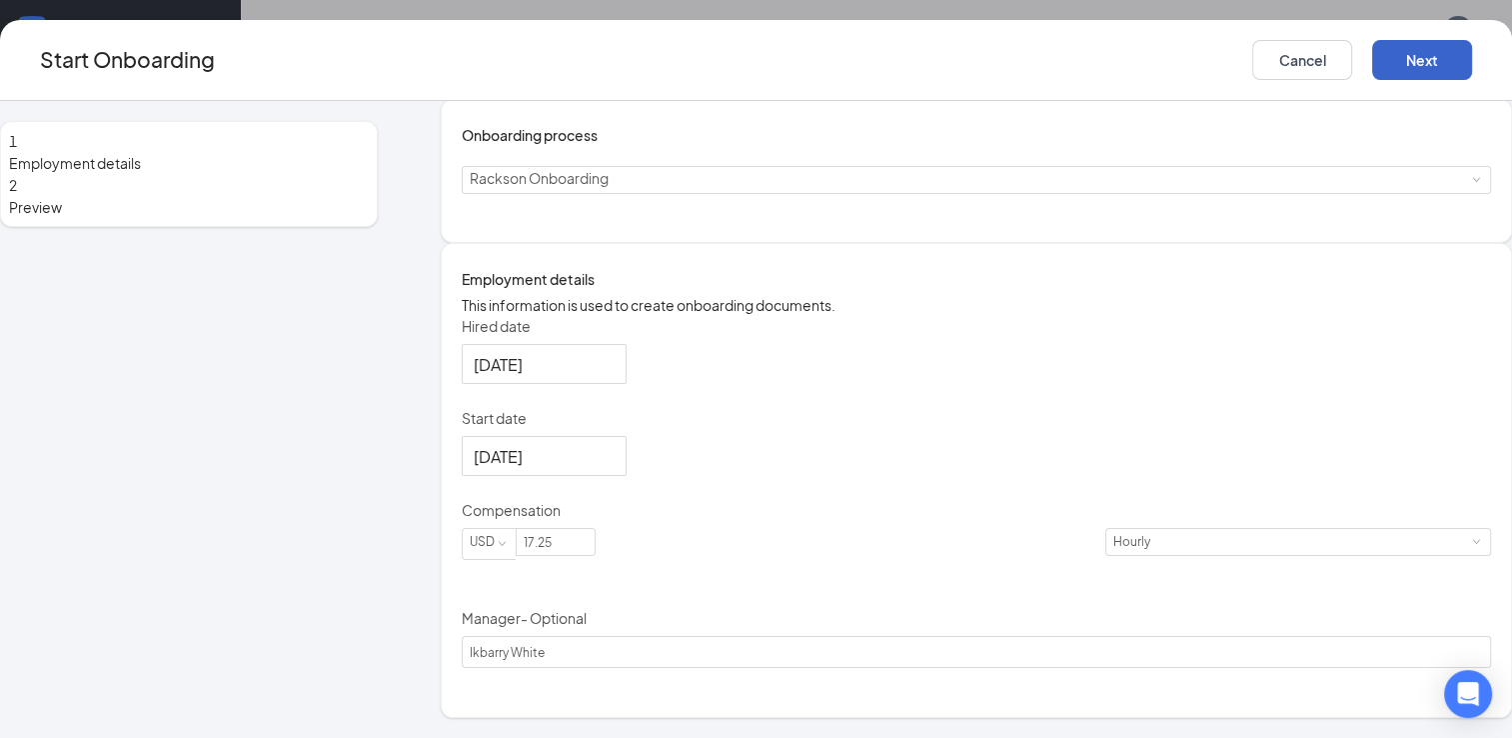
click at [1372, 62] on button "Next" at bounding box center [1422, 60] width 100 height 40
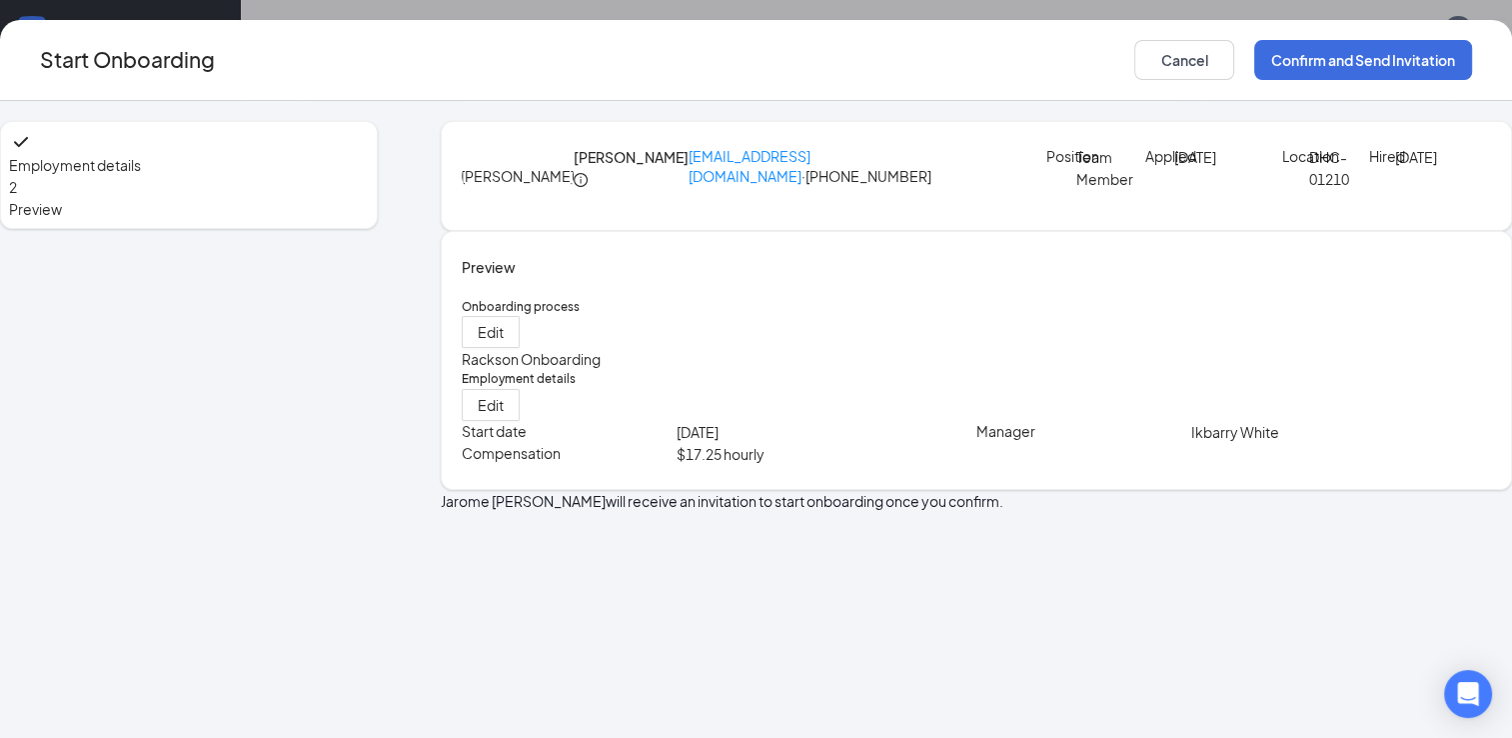
scroll to position [0, 0]
click at [1254, 74] on button "Confirm and Send Invitation" at bounding box center [1363, 60] width 218 height 40
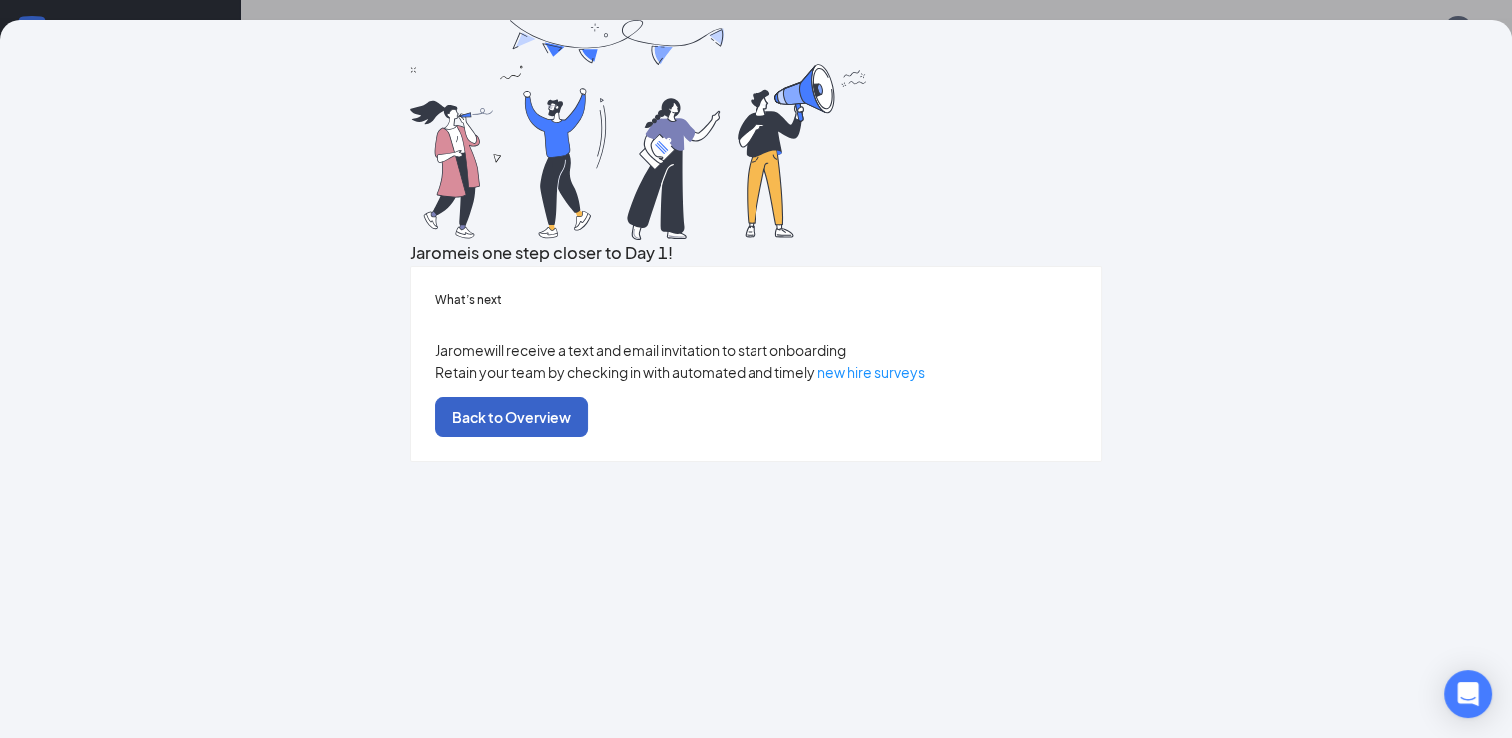
click at [588, 437] on button "Back to Overview" at bounding box center [511, 417] width 153 height 40
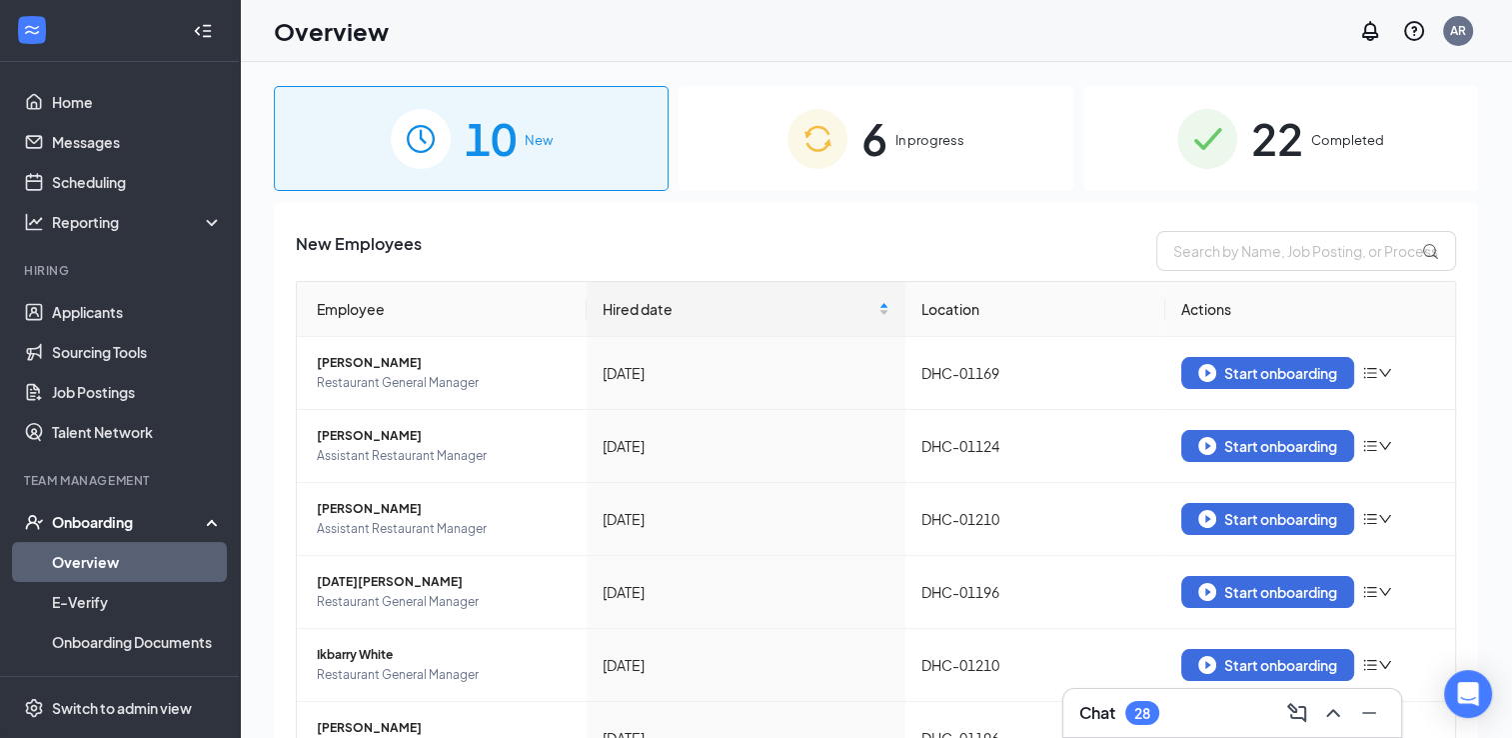
click at [905, 146] on span "In progress" at bounding box center [930, 140] width 69 height 20
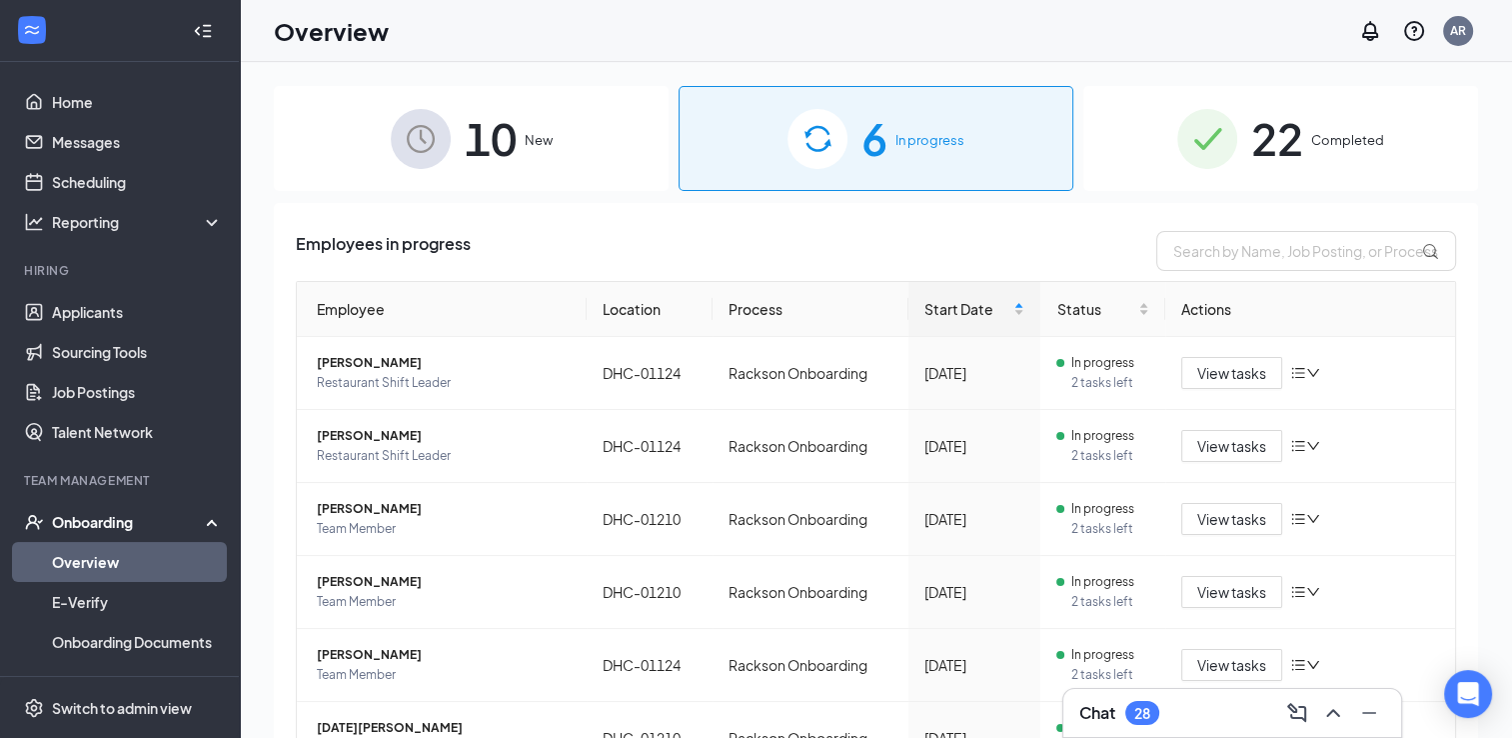
click at [531, 154] on div "10 New" at bounding box center [471, 138] width 395 height 105
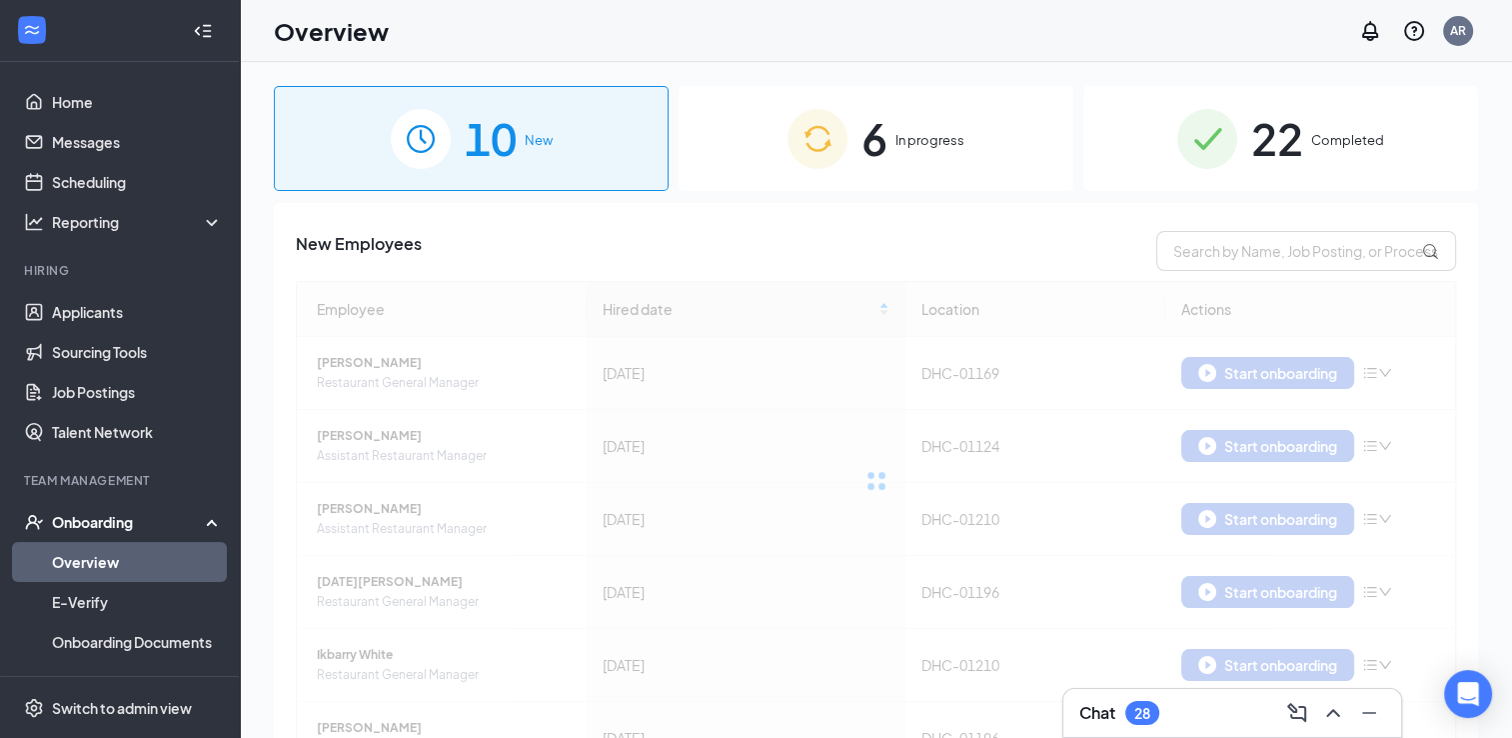
scroll to position [395, 0]
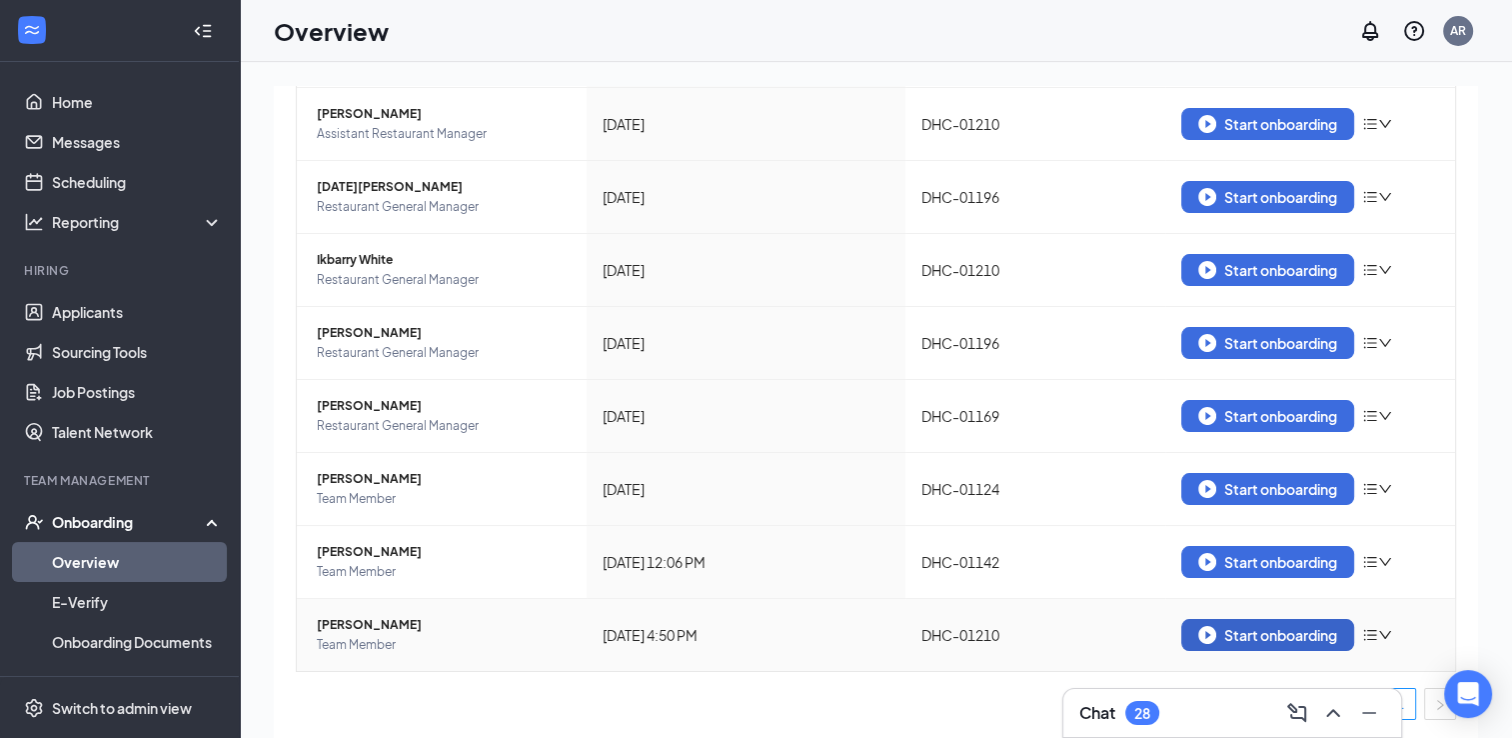
click at [1204, 637] on div "Start onboarding" at bounding box center [1267, 635] width 139 height 18
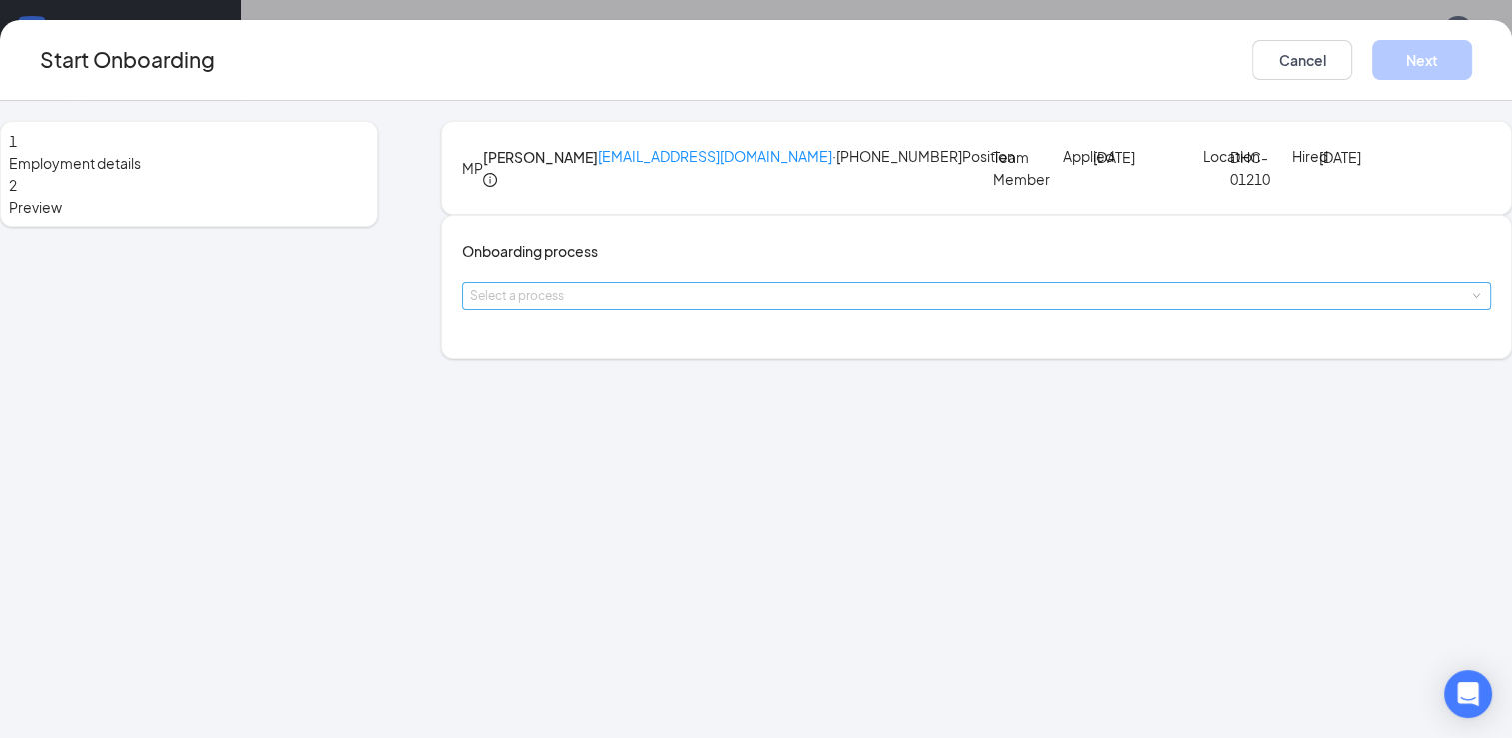
click at [824, 306] on div "Select a process" at bounding box center [972, 296] width 1005 height 20
click at [803, 441] on li "Rackson Onboarding" at bounding box center [691, 447] width 328 height 36
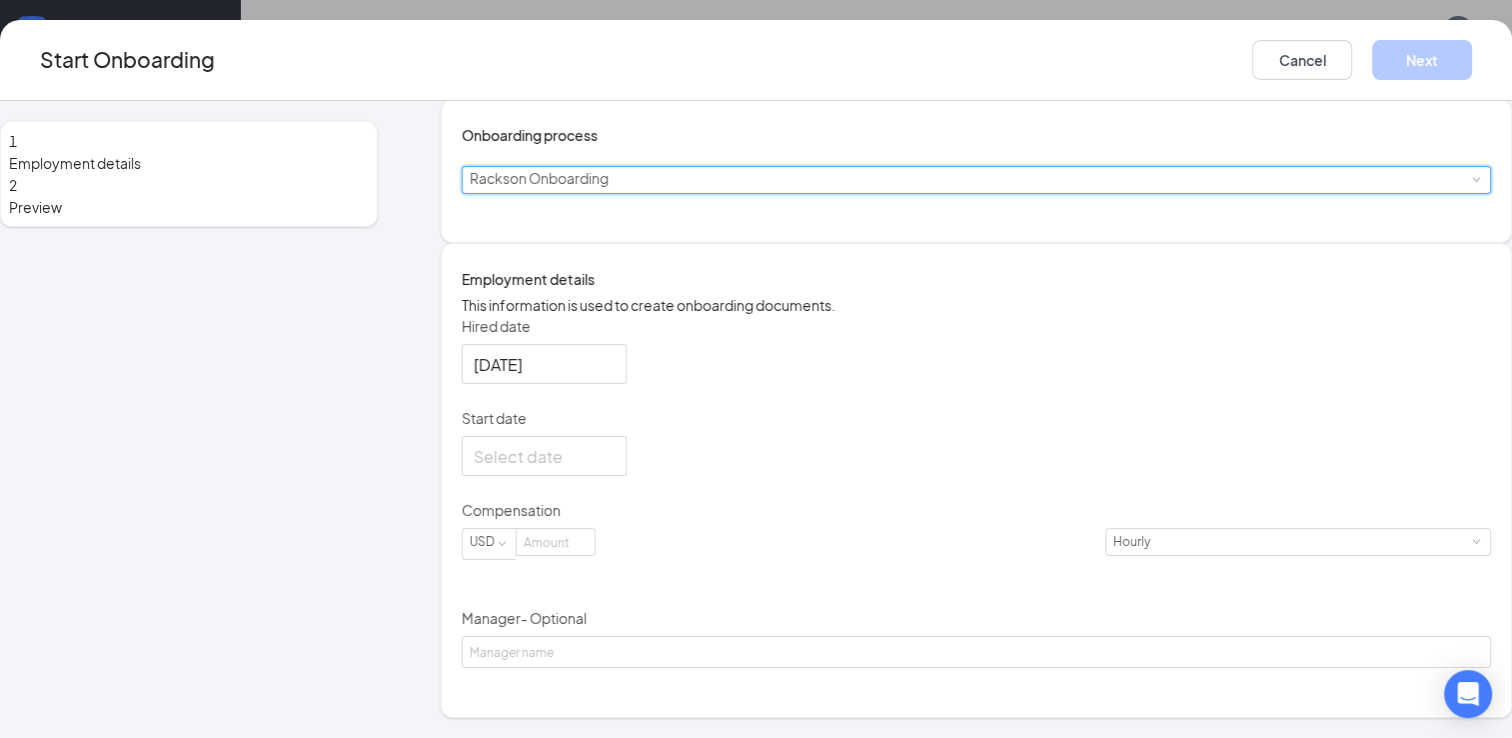
scroll to position [208, 0]
click at [615, 469] on div at bounding box center [544, 456] width 141 height 25
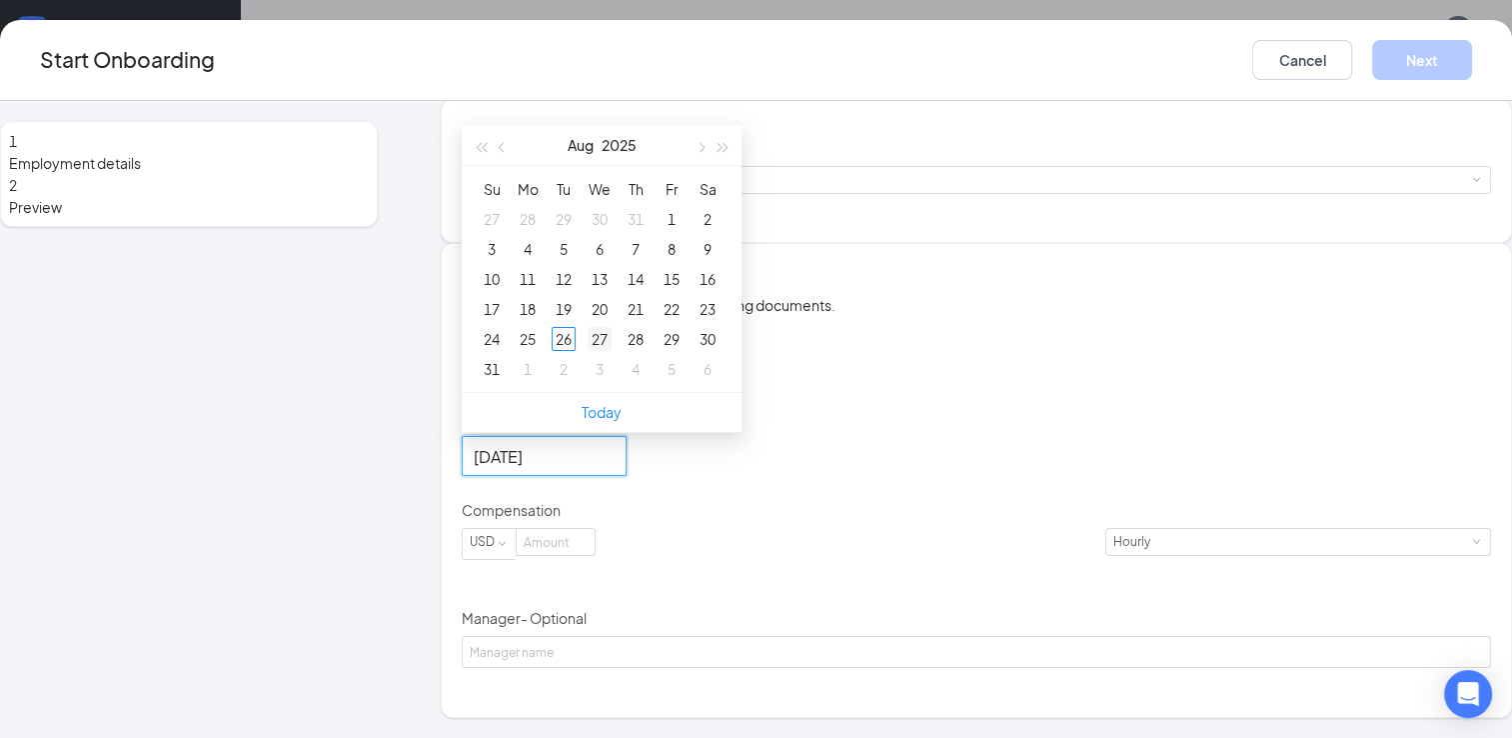
type input "[DATE]"
click at [612, 351] on div "27" at bounding box center [600, 339] width 24 height 24
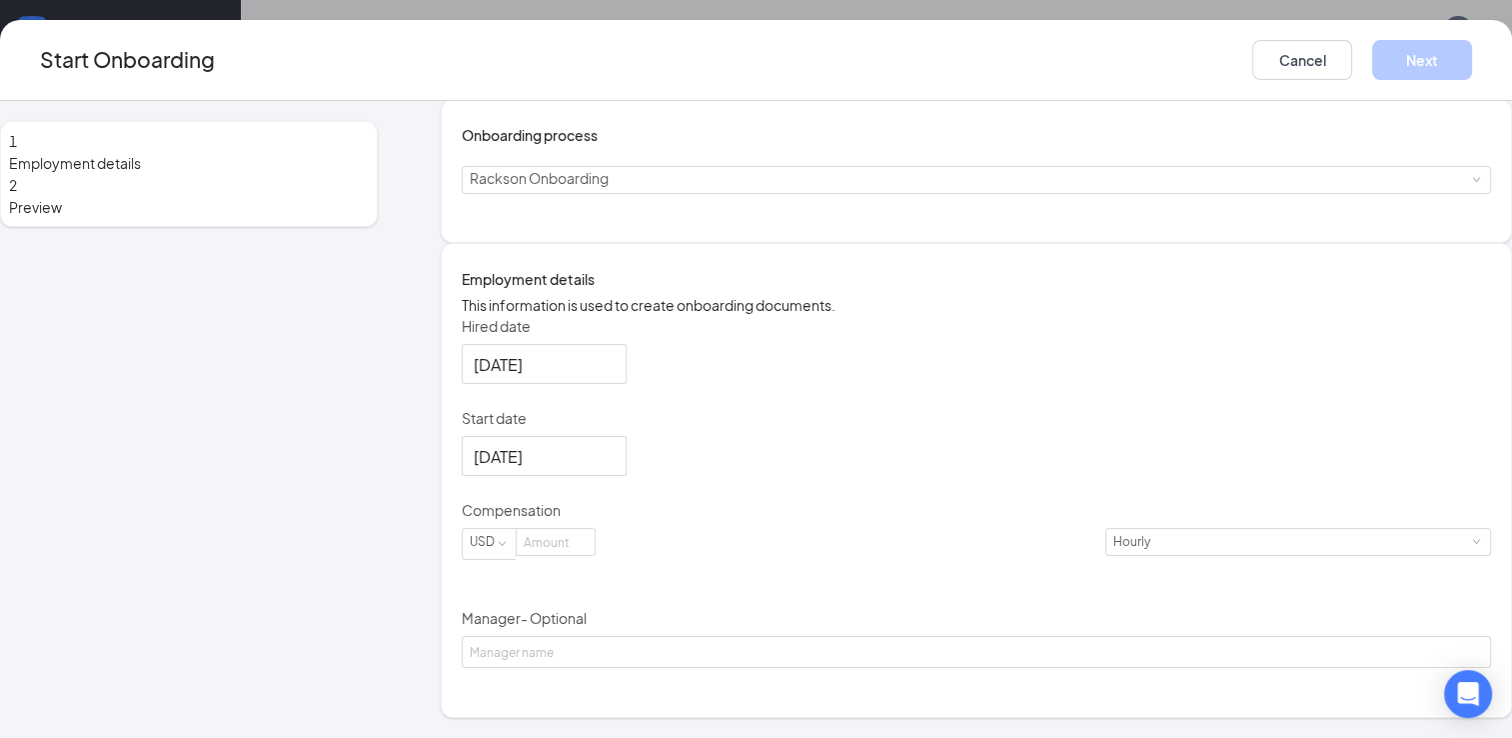
click at [788, 476] on div "[DATE]" at bounding box center [977, 456] width 1030 height 40
click at [595, 555] on input at bounding box center [556, 542] width 78 height 26
click at [708, 636] on div "Manager - Optional" at bounding box center [977, 622] width 1030 height 28
type input "16.5"
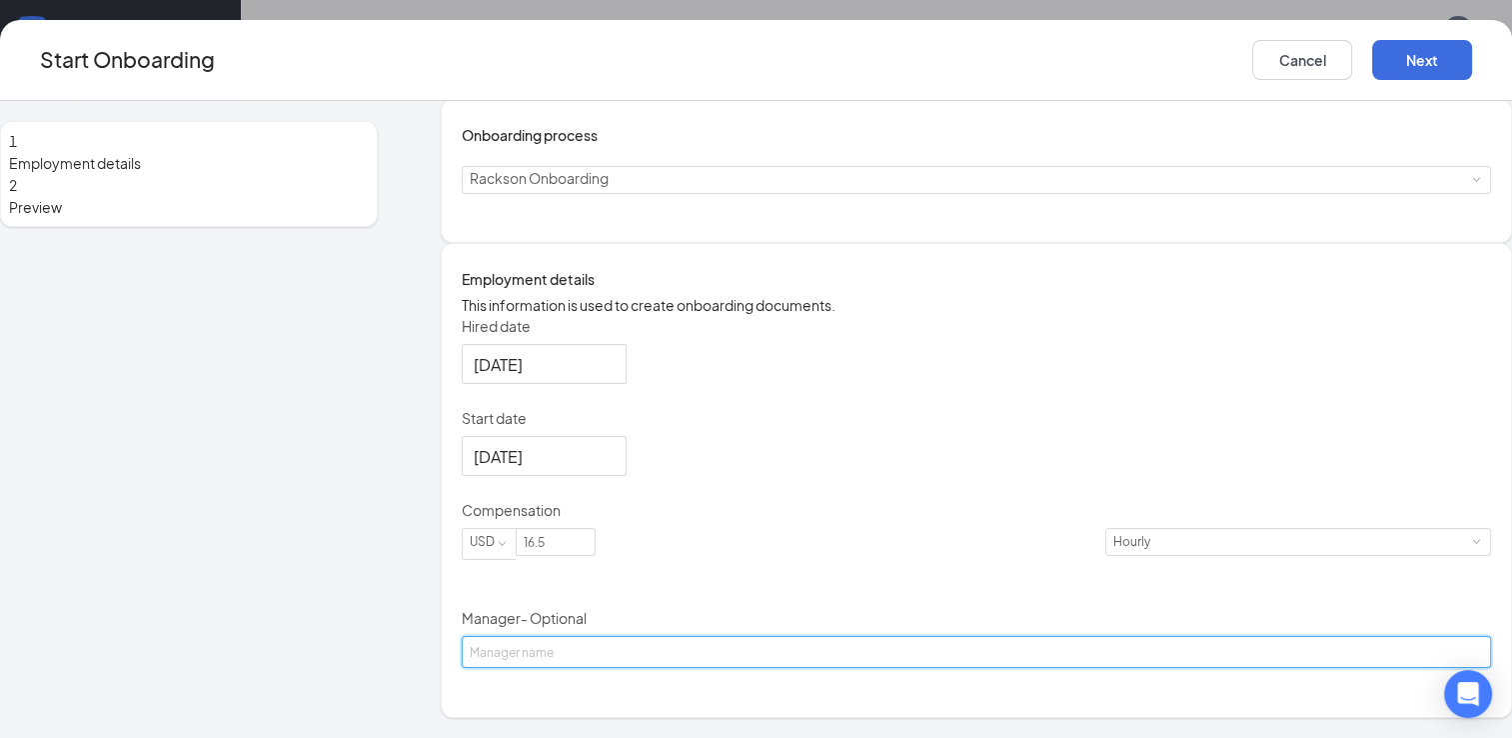
click at [704, 668] on input "Manager - Optional" at bounding box center [977, 652] width 1030 height 32
type input "Ikbarry White"
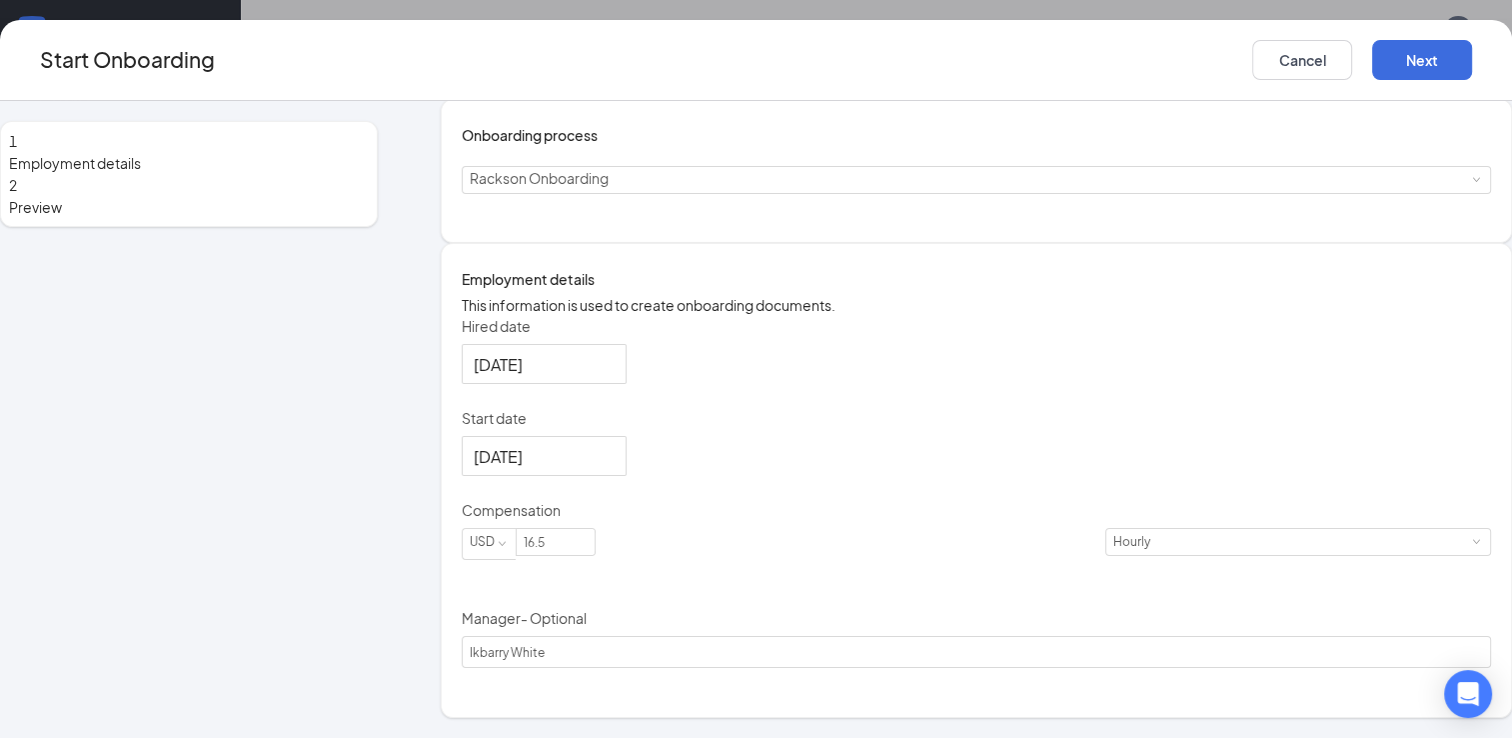
click at [1078, 416] on div "Hired date [DATE] Start date [DATE] [DATE] Su Mo Tu We Th Fr Sa 27 28 29 30 31 …" at bounding box center [977, 492] width 1030 height 353
click at [1372, 58] on button "Next" at bounding box center [1422, 60] width 100 height 40
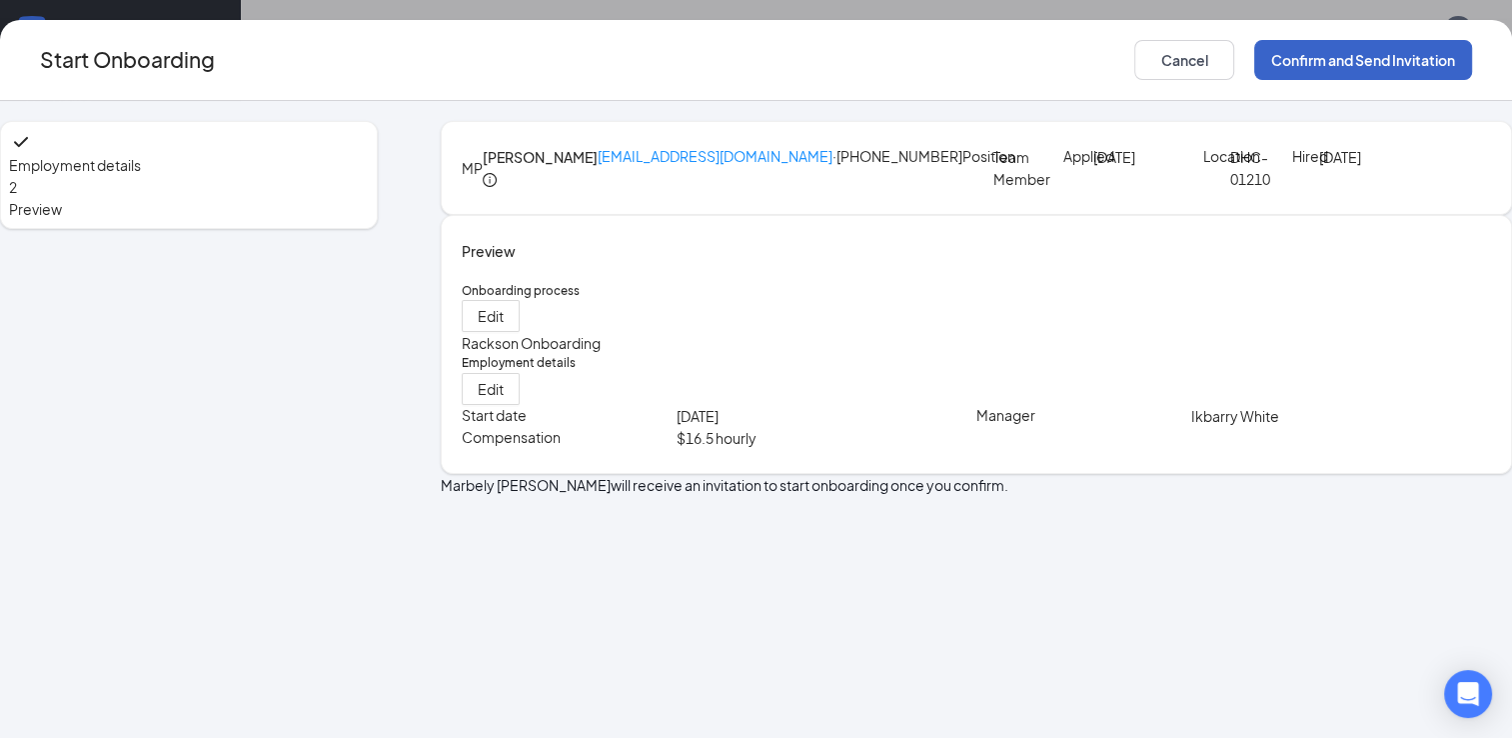
click at [1254, 62] on button "Confirm and Send Invitation" at bounding box center [1363, 60] width 218 height 40
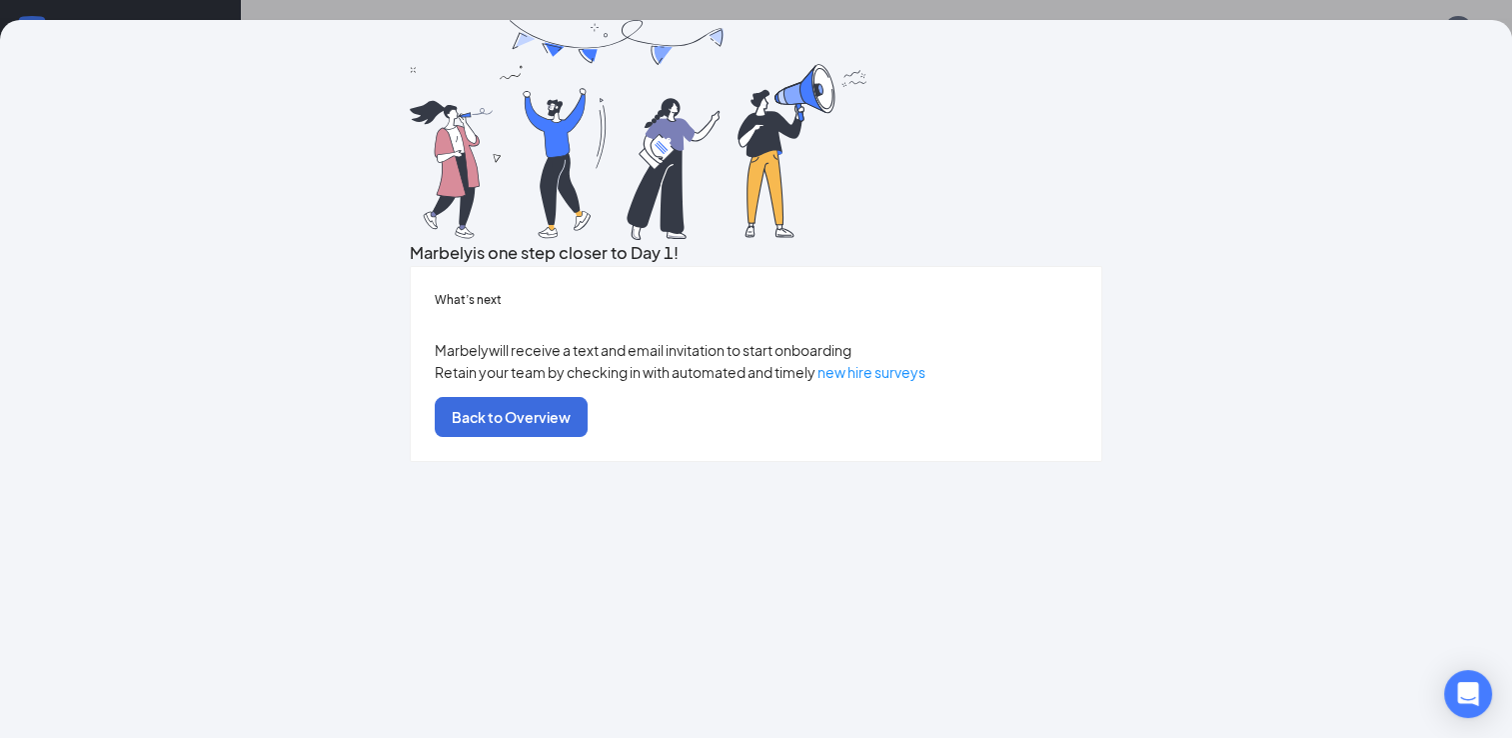
scroll to position [322, 0]
click at [588, 437] on button "Back to Overview" at bounding box center [511, 417] width 153 height 40
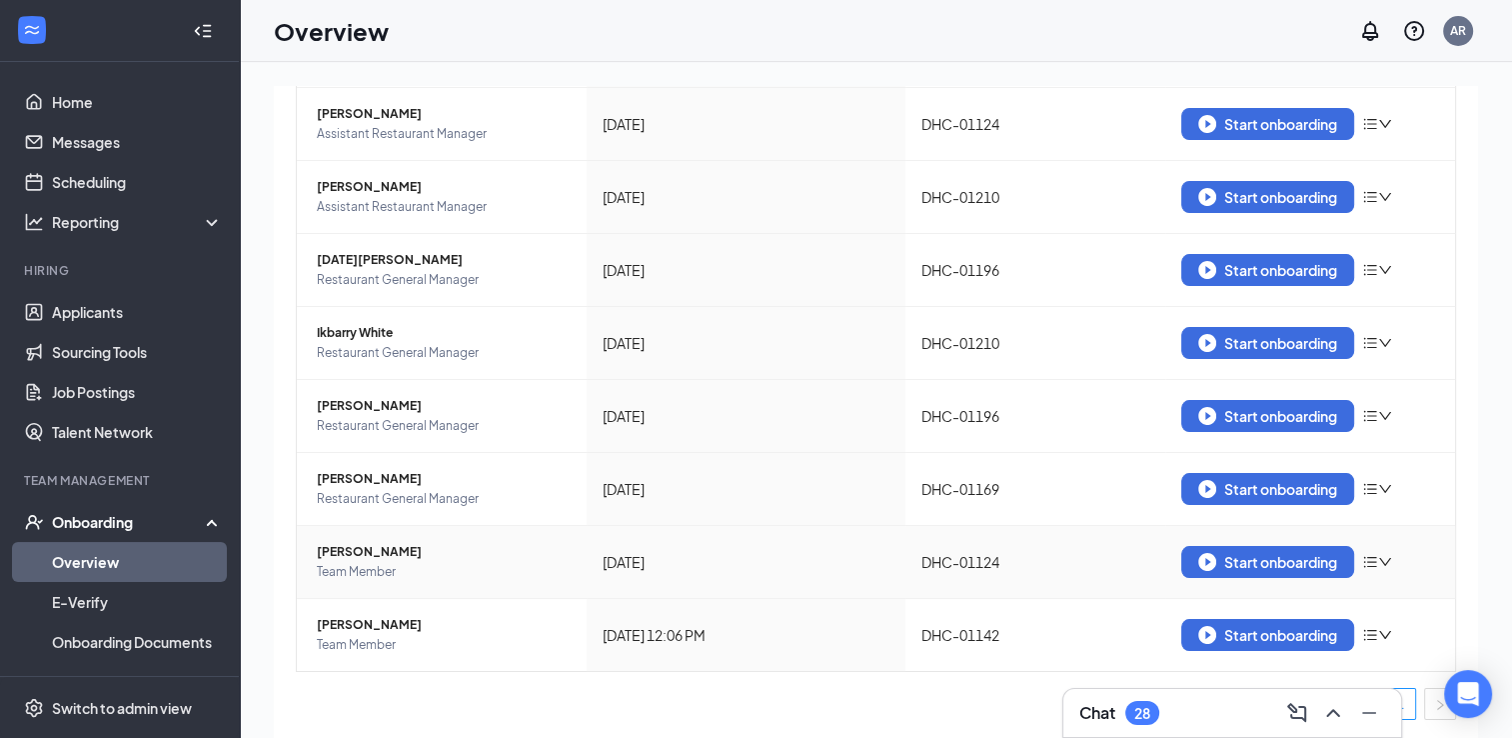
scroll to position [56, 0]
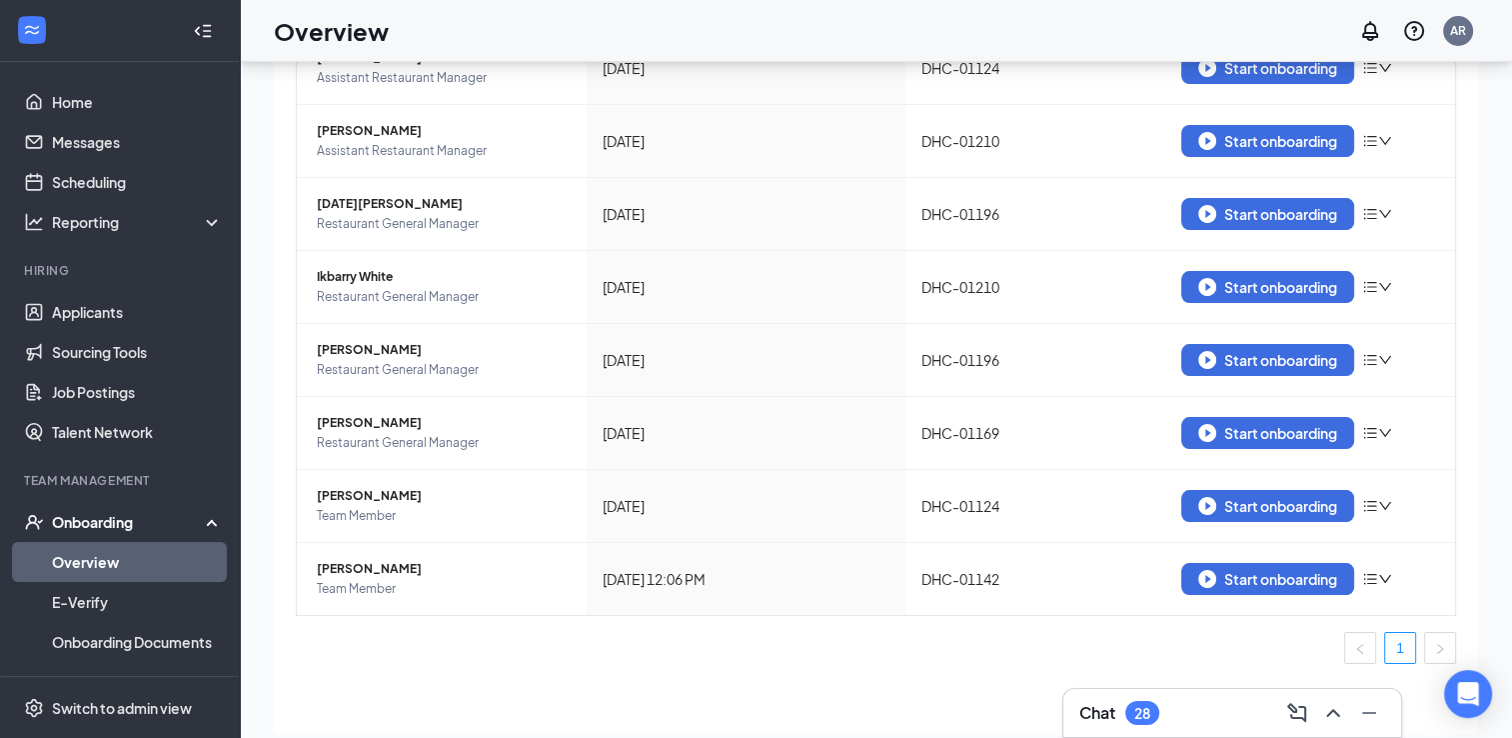
click at [691, 651] on ul "1" at bounding box center [876, 648] width 1160 height 32
click at [691, 650] on ul "1" at bounding box center [876, 648] width 1160 height 32
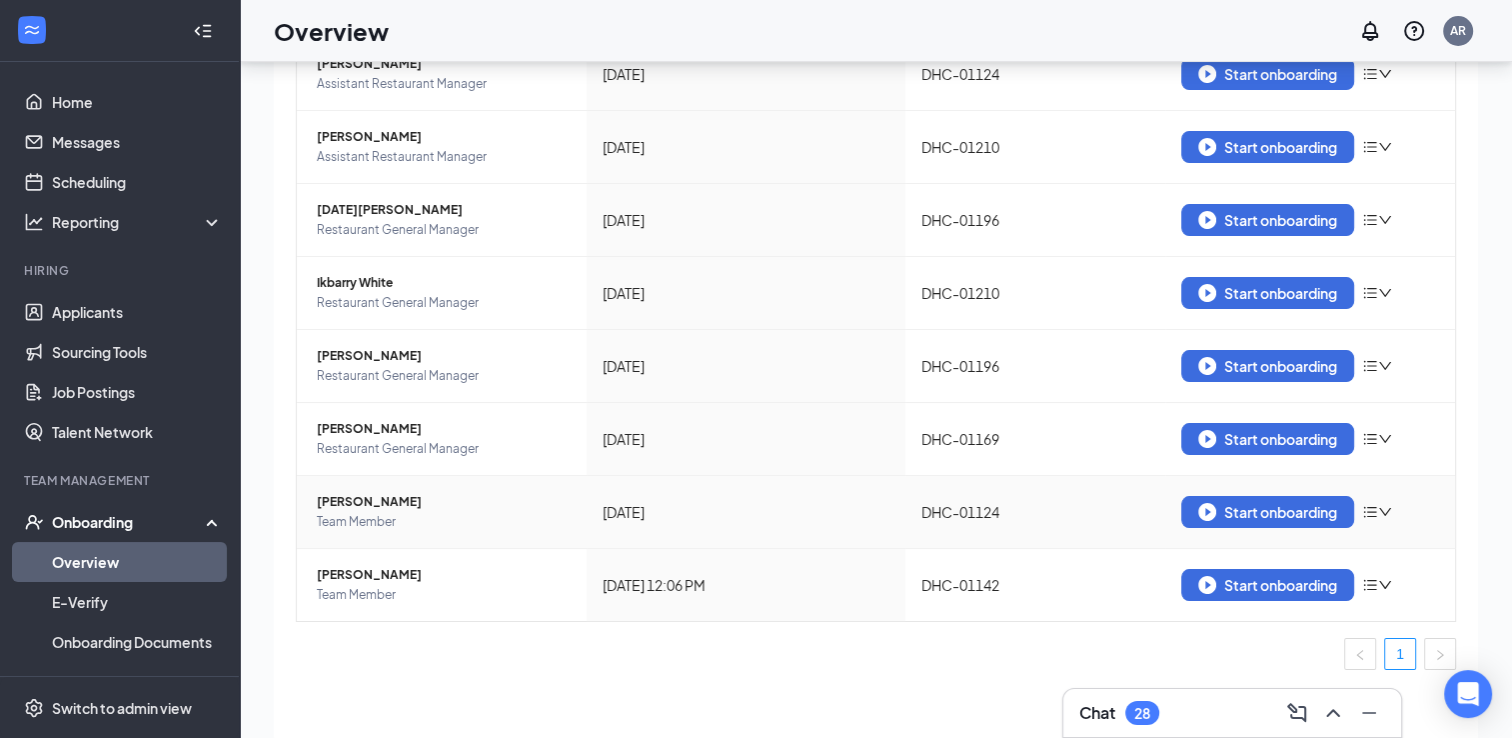
scroll to position [0, 0]
